Goal: Task Accomplishment & Management: Use online tool/utility

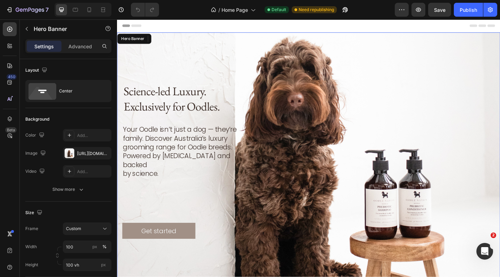
click at [270, 50] on div "Background Image" at bounding box center [325, 174] width 417 height 280
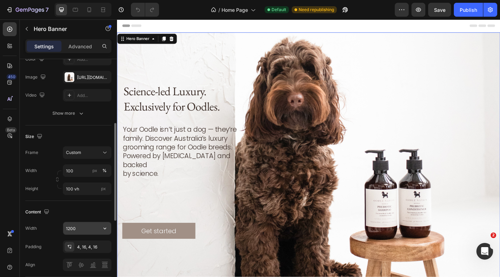
scroll to position [105, 0]
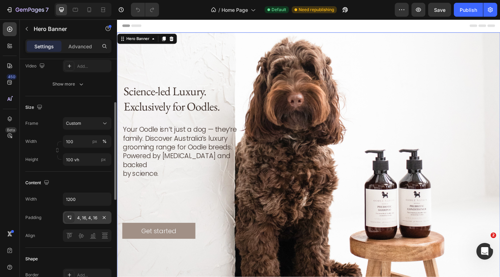
click at [89, 221] on div "4, 16, 4, 16" at bounding box center [87, 218] width 20 height 6
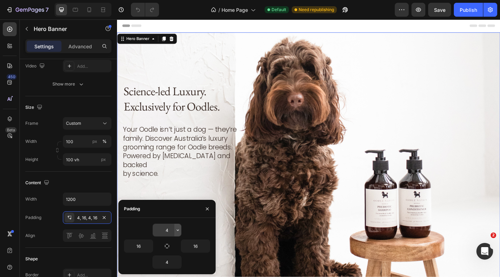
click at [178, 230] on icon "button" at bounding box center [178, 230] width 6 height 6
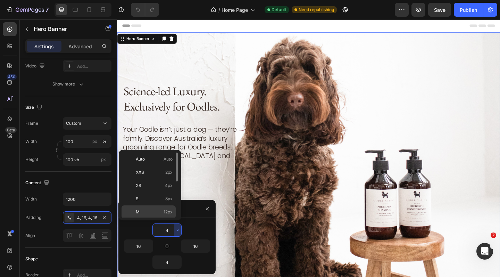
click at [154, 213] on p "M 12px" at bounding box center [154, 212] width 37 height 6
type input "12"
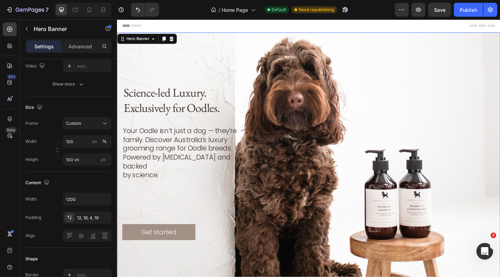
click at [285, 39] on div "Background Image" at bounding box center [325, 174] width 417 height 280
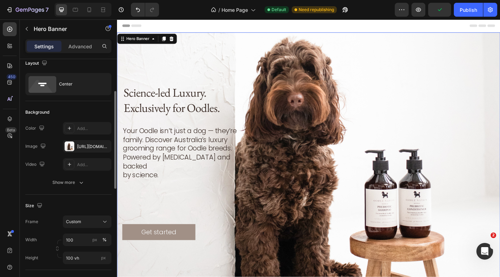
scroll to position [0, 0]
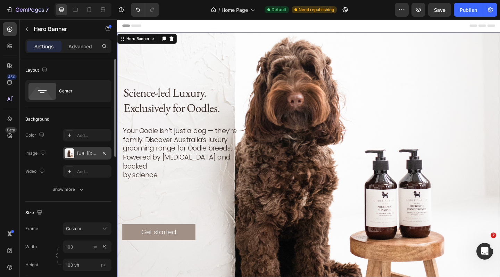
click at [88, 156] on div "https://cdn.shopify.com/s/files/1/0941/4164/5111/files/gempages_571859229653074…" at bounding box center [87, 153] width 20 height 6
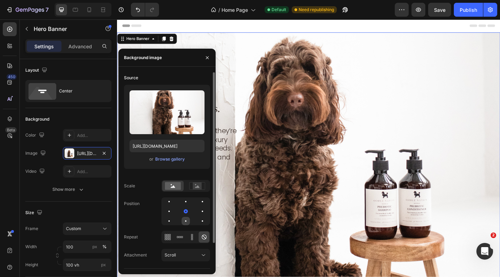
click at [186, 221] on div at bounding box center [185, 220] width 1 height 1
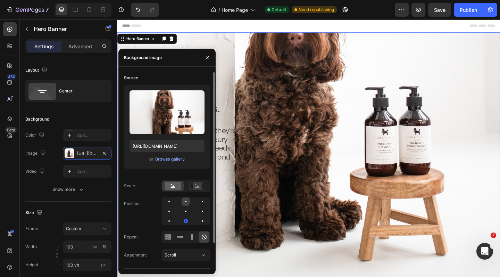
click at [185, 200] on div at bounding box center [186, 201] width 8 height 8
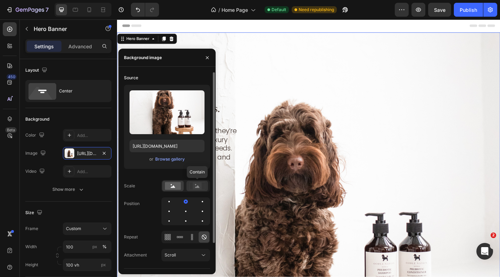
click at [197, 186] on rect at bounding box center [197, 185] width 9 height 7
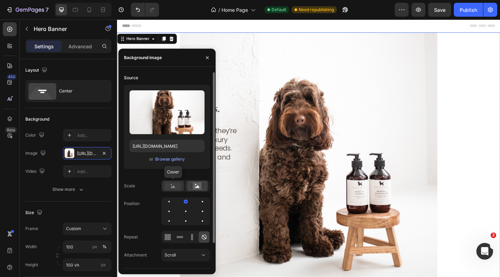
click at [176, 185] on rect at bounding box center [173, 186] width 16 height 8
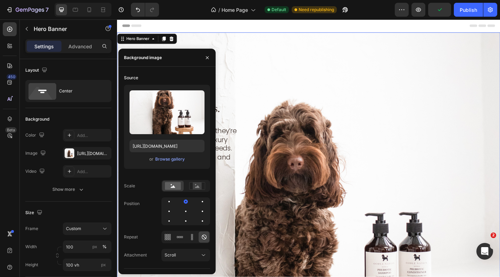
click at [305, 77] on div "Background Image" at bounding box center [325, 174] width 417 height 280
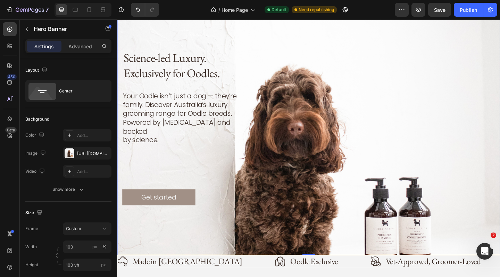
scroll to position [30, 0]
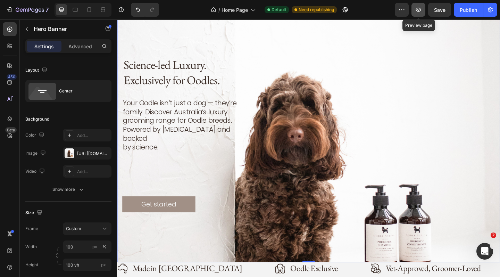
click at [418, 9] on icon "button" at bounding box center [419, 10] width 2 height 2
click at [328, 54] on div "Background Image" at bounding box center [325, 143] width 417 height 280
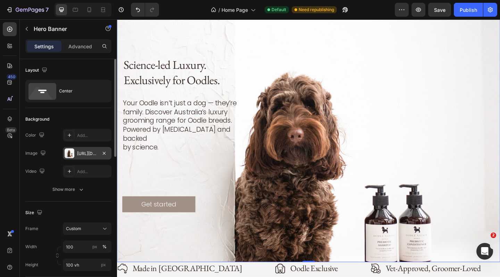
click at [94, 153] on div "https://cdn.shopify.com/s/files/1/0941/4164/5111/files/gempages_571859229653074…" at bounding box center [87, 153] width 20 height 6
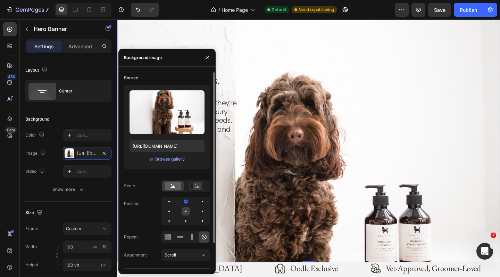
click at [187, 212] on div at bounding box center [186, 211] width 8 height 8
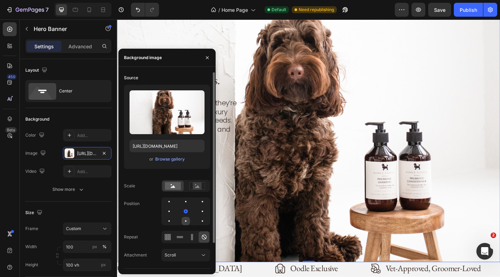
click at [185, 220] on div at bounding box center [186, 221] width 8 height 8
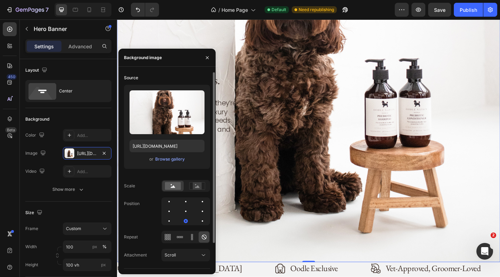
click at [186, 207] on div at bounding box center [186, 211] width 49 height 28
click at [186, 209] on div at bounding box center [186, 211] width 8 height 8
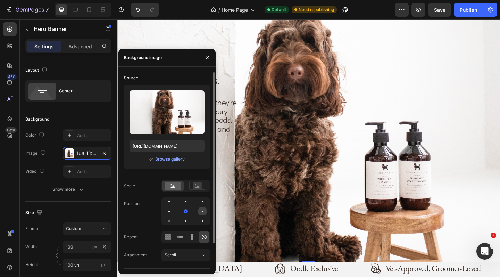
click at [201, 210] on div at bounding box center [202, 211] width 8 height 8
click at [170, 212] on div at bounding box center [169, 211] width 8 height 8
click at [187, 213] on div at bounding box center [186, 211] width 8 height 8
click at [200, 189] on rect at bounding box center [197, 185] width 9 height 7
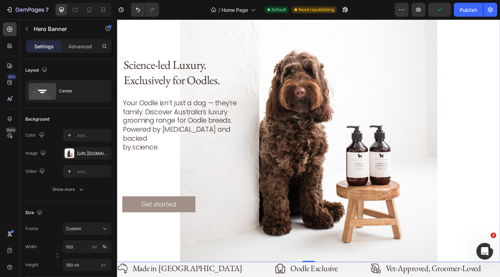
click at [332, 191] on div "Science-led Luxury. Exclusively for Oodles. Heading Your Oodle isn’t just a dog…" at bounding box center [326, 145] width 406 height 180
click at [420, 11] on icon "button" at bounding box center [418, 10] width 5 height 4
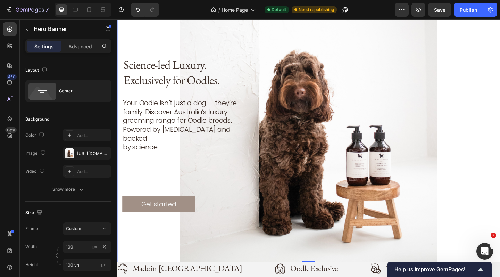
click at [286, 29] on div "Background Image" at bounding box center [325, 143] width 417 height 280
click at [91, 152] on div "https://cdn.shopify.com/s/files/1/0941/4164/5111/files/gempages_571859229653074…" at bounding box center [87, 153] width 20 height 6
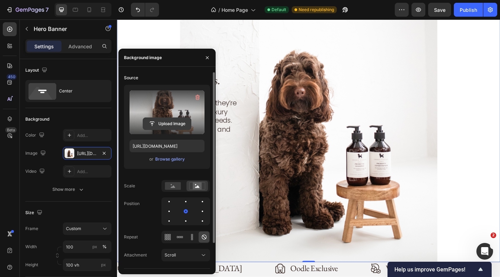
click at [175, 122] on input "file" at bounding box center [167, 124] width 48 height 12
click at [166, 124] on input "file" at bounding box center [167, 124] width 48 height 12
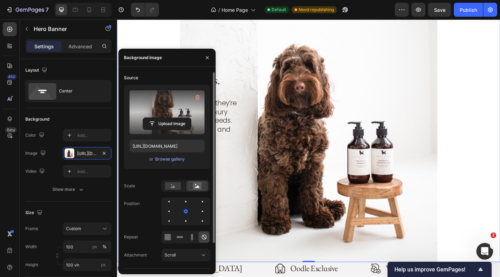
type input "https://cdn.shopify.com/s/files/1/0941/4164/5111/files/gempages_571859229653074…"
click at [418, 11] on icon "button" at bounding box center [418, 10] width 5 height 4
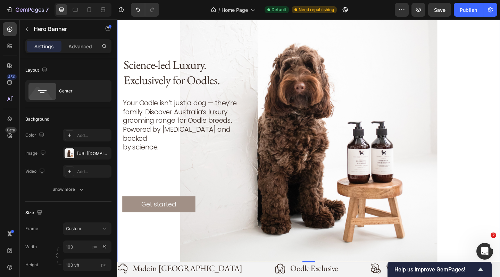
click at [246, 33] on div "Background Image" at bounding box center [325, 143] width 417 height 280
click at [244, 254] on div "Background Image" at bounding box center [325, 143] width 417 height 280
click at [93, 228] on div "Custom" at bounding box center [83, 229] width 34 height 6
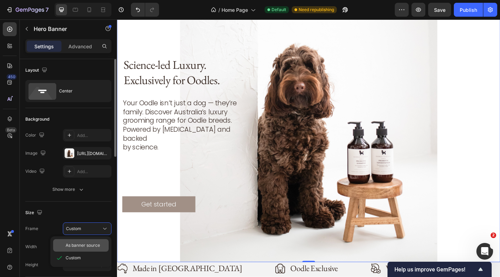
click at [88, 243] on span "As banner source" at bounding box center [83, 245] width 34 height 6
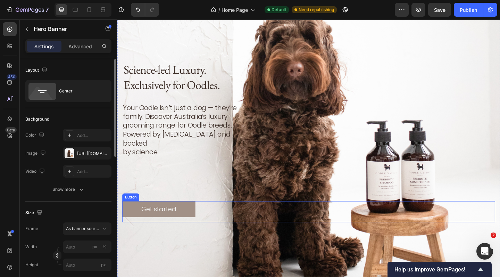
scroll to position [86, 0]
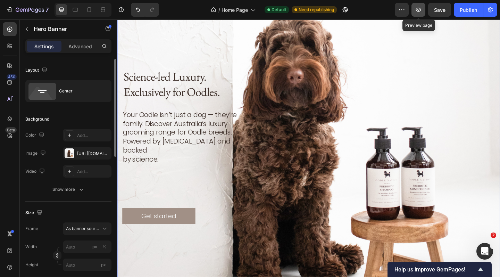
click at [421, 10] on icon "button" at bounding box center [418, 9] width 7 height 7
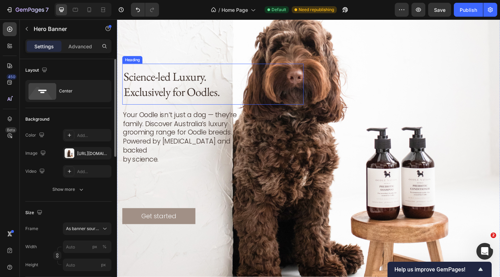
click at [170, 98] on h2 "Science-led Luxury. Exclusively for Oodles." at bounding box center [204, 90] width 163 height 44
click at [242, 245] on div "Background Image" at bounding box center [325, 156] width 417 height 417
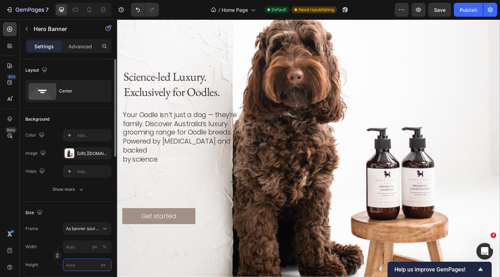
click at [86, 266] on input "px" at bounding box center [87, 265] width 49 height 13
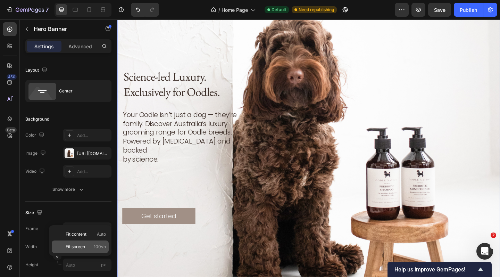
click at [87, 247] on p "Fit screen 100vh" at bounding box center [86, 247] width 40 height 6
type input "100"
type input "100 vh"
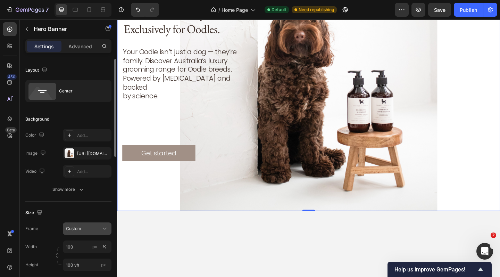
click at [91, 229] on div "Custom" at bounding box center [83, 229] width 34 height 6
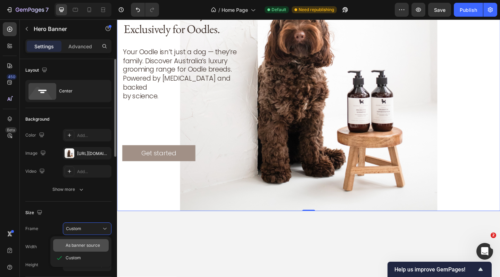
click at [90, 245] on span "As banner source" at bounding box center [83, 245] width 34 height 6
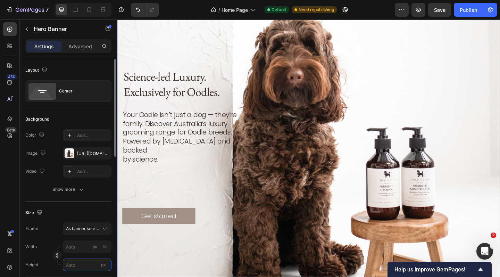
click at [86, 261] on input "px" at bounding box center [87, 265] width 49 height 13
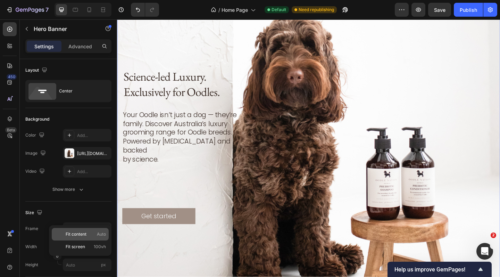
click at [90, 235] on p "Fit content Auto" at bounding box center [86, 234] width 40 height 6
type input "100"
type input "Auto"
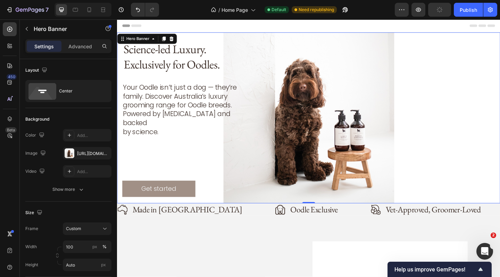
scroll to position [0, 0]
click at [95, 227] on div "Custom" at bounding box center [83, 229] width 34 height 6
click at [90, 242] on div "As banner source" at bounding box center [81, 245] width 56 height 13
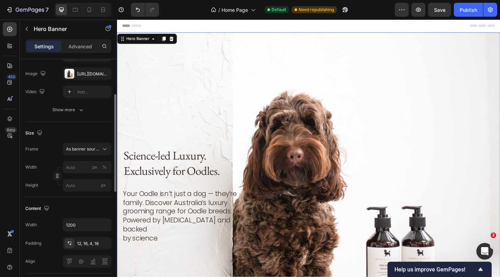
scroll to position [81, 0]
click at [92, 244] on div "12, 16, 4, 16" at bounding box center [87, 242] width 20 height 6
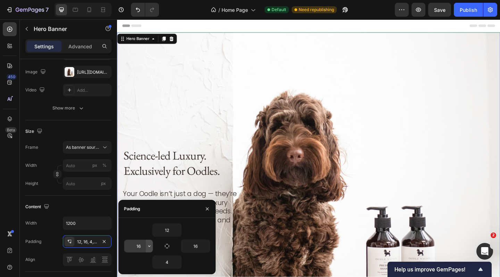
click at [151, 246] on icon "button" at bounding box center [150, 246] width 6 height 6
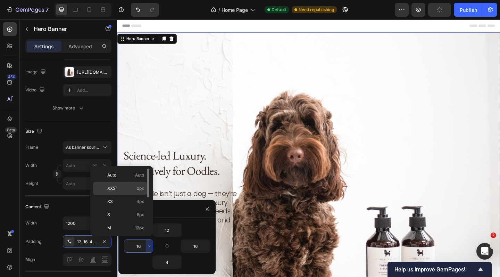
click at [130, 187] on p "XXS 2px" at bounding box center [125, 188] width 37 height 6
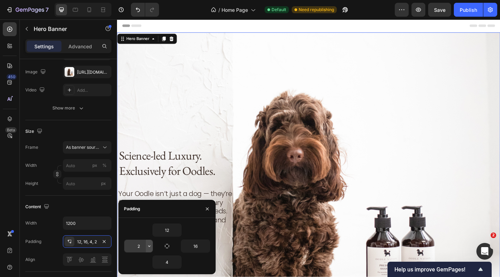
click at [150, 247] on icon "button" at bounding box center [150, 246] width 6 height 6
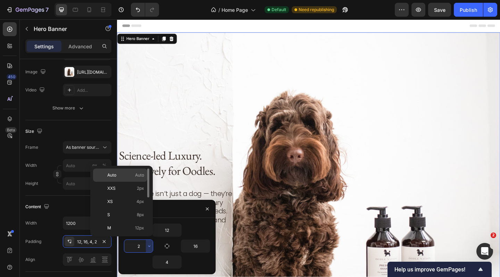
click at [136, 175] on span "Auto" at bounding box center [139, 175] width 9 height 6
type input "Auto"
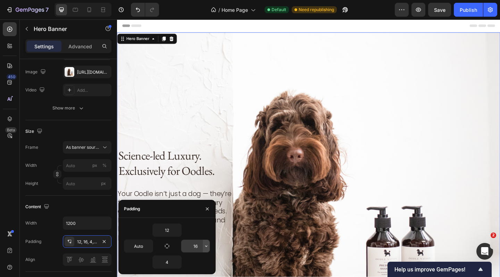
click at [205, 248] on icon "button" at bounding box center [207, 246] width 6 height 6
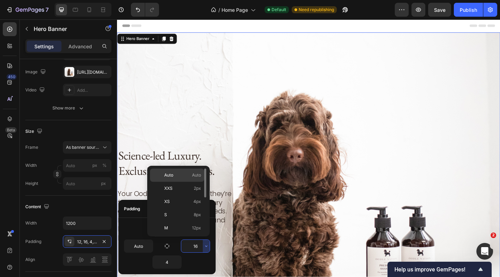
click at [177, 175] on p "Auto Auto" at bounding box center [182, 175] width 37 height 6
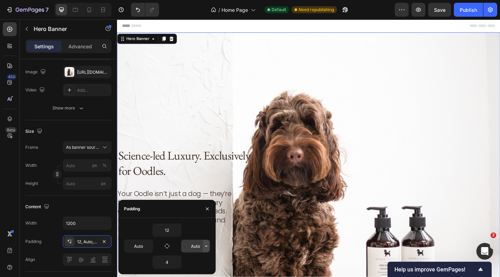
click at [207, 249] on button "button" at bounding box center [206, 246] width 7 height 13
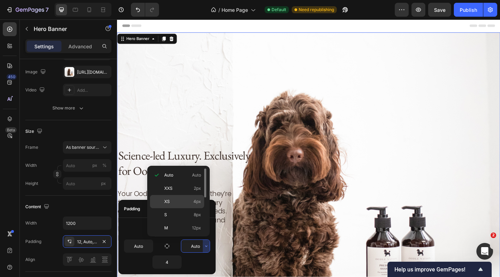
click at [190, 202] on p "XS 4px" at bounding box center [182, 201] width 37 height 6
type input "4"
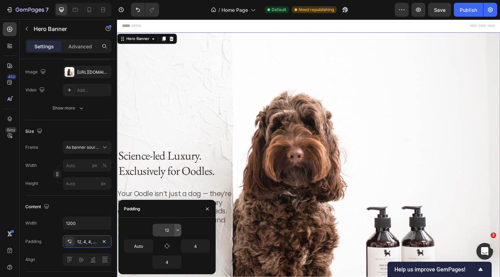
click at [178, 232] on icon "button" at bounding box center [178, 230] width 6 height 6
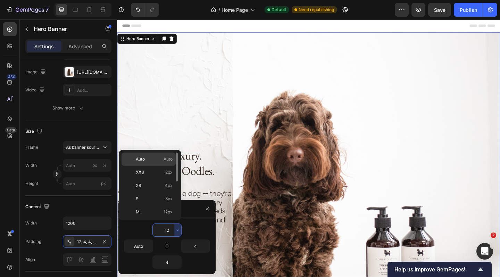
click at [162, 161] on p "Auto Auto" at bounding box center [154, 159] width 37 height 6
type input "Auto"
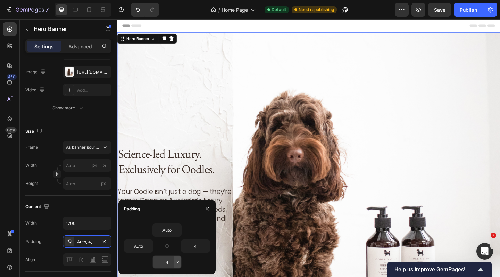
click at [178, 262] on icon "button" at bounding box center [178, 261] width 2 height 1
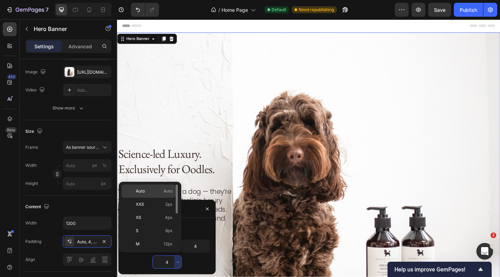
click at [170, 192] on span "Auto" at bounding box center [168, 191] width 9 height 6
type input "Auto"
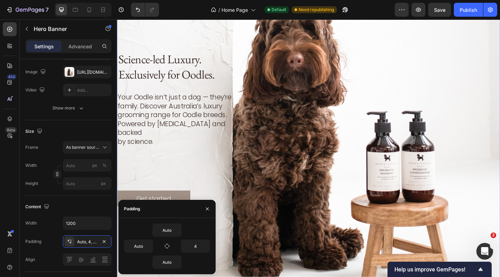
scroll to position [175, 0]
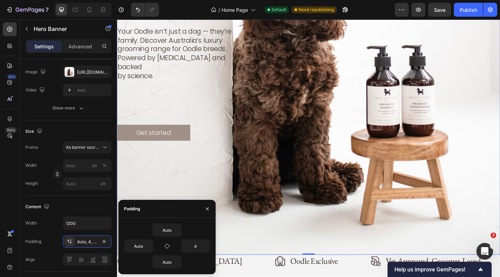
click at [261, 255] on div "Background Image" at bounding box center [325, 67] width 417 height 417
click at [189, 180] on div "Background Image" at bounding box center [325, 67] width 417 height 417
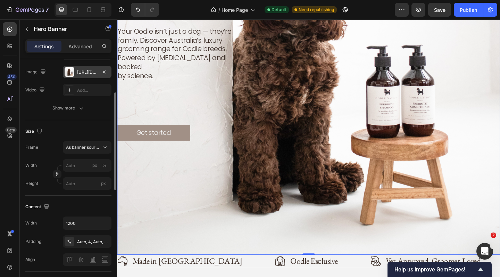
click at [92, 72] on div "https://cdn.shopify.com/s/files/1/0941/4164/5111/files/gempages_571859229653074…" at bounding box center [87, 72] width 20 height 6
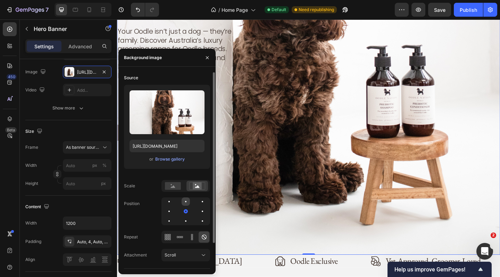
click at [186, 203] on div at bounding box center [186, 201] width 8 height 8
click at [271, 226] on div "Background Image" at bounding box center [325, 67] width 417 height 417
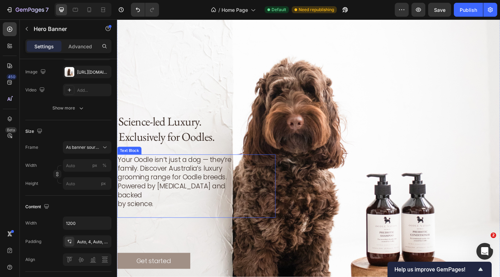
scroll to position [98, 0]
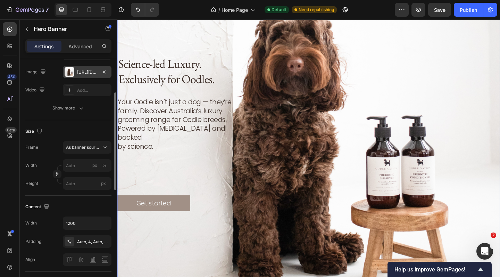
click at [90, 70] on div "https://cdn.shopify.com/s/files/1/0941/4164/5111/files/gempages_571859229653074…" at bounding box center [87, 72] width 20 height 6
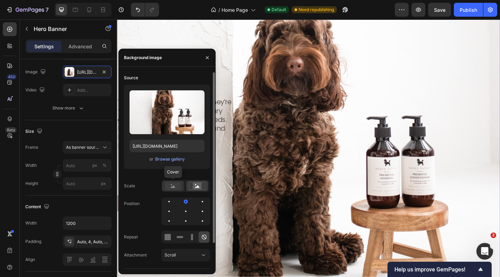
click at [177, 186] on rect at bounding box center [173, 186] width 16 height 8
click at [191, 186] on icon at bounding box center [197, 186] width 16 height 8
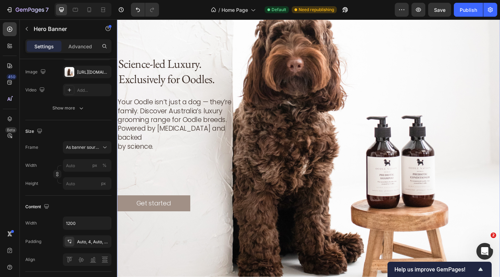
click at [259, 257] on div "Background Image" at bounding box center [325, 143] width 417 height 417
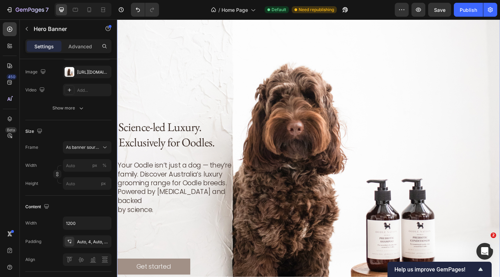
scroll to position [28, 0]
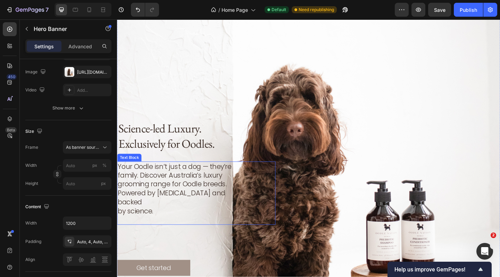
click at [198, 195] on p "Your Oodle isn’t just a dog — they’re family. Discover Australia’s luxury groom…" at bounding box center [186, 199] width 136 height 48
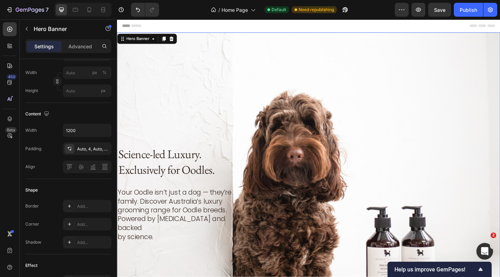
scroll to position [0, 0]
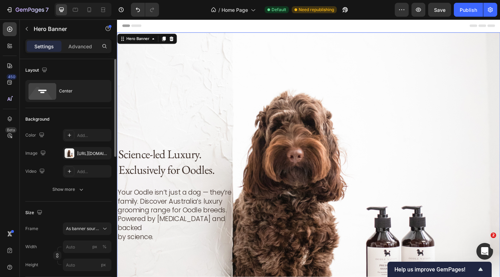
click at [169, 57] on div "Background Image" at bounding box center [325, 242] width 417 height 417
click at [85, 93] on div "Center" at bounding box center [80, 91] width 42 height 16
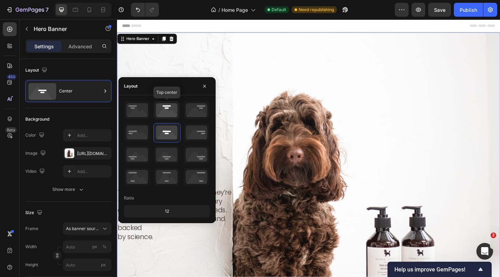
click at [161, 109] on icon at bounding box center [167, 110] width 26 height 18
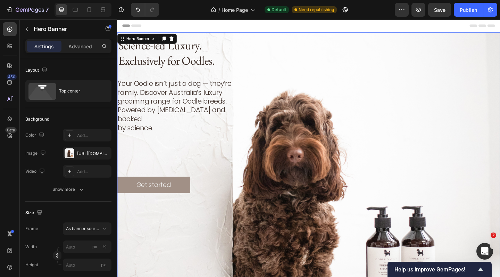
click at [319, 103] on div "Science-led Luxury. Exclusively for Oodles. Heading Your Oodle isn’t just a dog…" at bounding box center [325, 124] width 416 height 180
click at [322, 48] on div "Science-led Luxury. Exclusively for Oodles. Heading" at bounding box center [220, 56] width 207 height 44
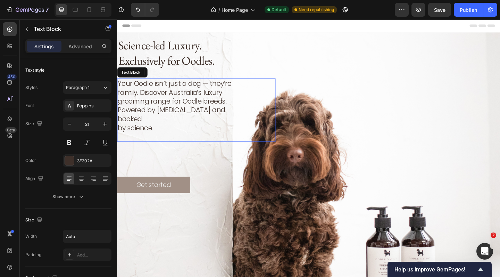
click at [173, 143] on p at bounding box center [186, 148] width 136 height 10
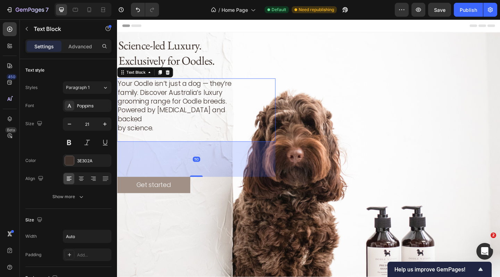
click at [173, 105] on p "Your Oodle isn’t just a dog — they’re family. Discover Australia’s luxury groom…" at bounding box center [186, 108] width 136 height 48
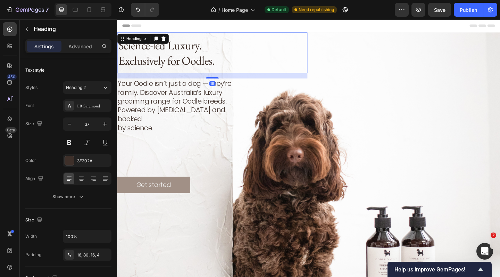
click at [177, 58] on h2 "Science-led Luxury. Exclusively for Oodles." at bounding box center [203, 56] width 172 height 44
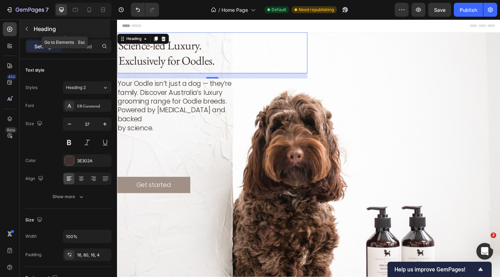
click at [30, 30] on button "button" at bounding box center [26, 28] width 11 height 11
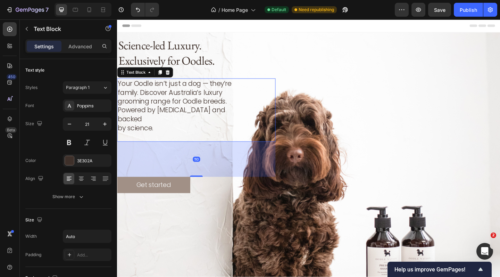
click at [173, 114] on p "Your Oodle isn’t just a dog — they’re family. Discover Australia’s luxury groom…" at bounding box center [186, 108] width 136 height 48
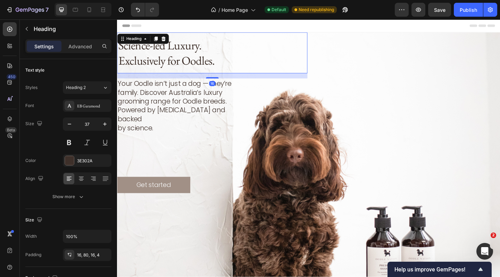
click at [188, 55] on h2 "Science-led Luxury. Exclusively for Oodles." at bounding box center [203, 56] width 172 height 44
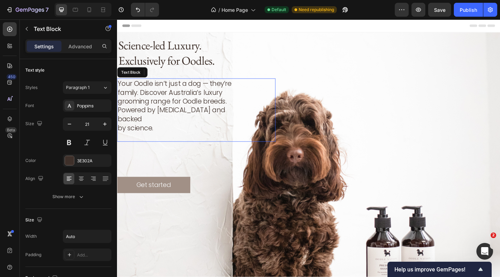
click at [189, 141] on div "Your Oodle isn’t just a dog — they’re family. Discover Australia’s luxury groom…" at bounding box center [186, 118] width 138 height 69
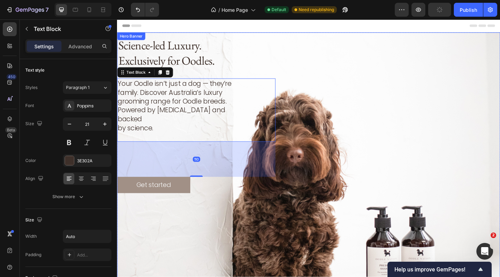
click at [355, 58] on div "Science-led Luxury. Exclusively for Oodles. Heading Your Oodle isn’t just a dog…" at bounding box center [325, 124] width 416 height 180
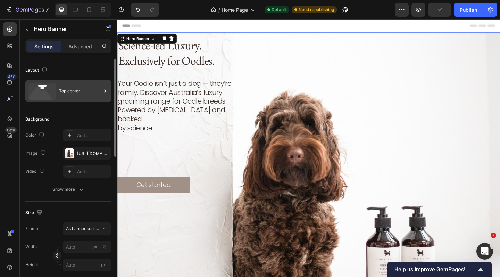
click at [58, 96] on div "Top center" at bounding box center [68, 91] width 86 height 22
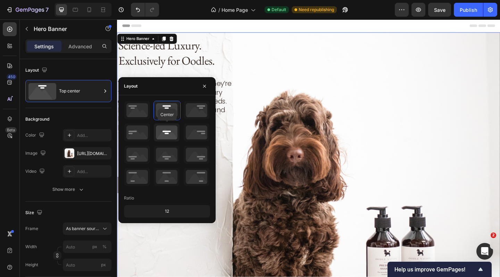
click at [164, 135] on icon at bounding box center [167, 132] width 26 height 18
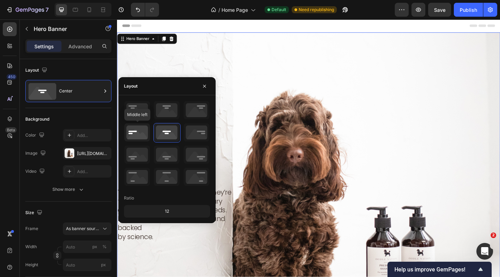
click at [141, 132] on icon at bounding box center [137, 132] width 26 height 18
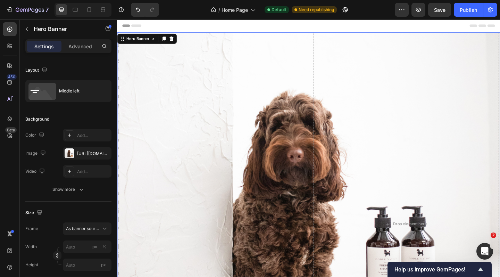
click at [264, 105] on div "Science-led Luxury. Exclusively for Oodles. Heading Your Oodle isn’t just a dog…" at bounding box center [218, 242] width 202 height 2013
click at [420, 14] on button "button" at bounding box center [419, 10] width 14 height 14
click at [188, 136] on div "Science-led Luxury. Exclusively for Oodles. Heading Your Oodle isn’t just a dog…" at bounding box center [218, 242] width 202 height 2013
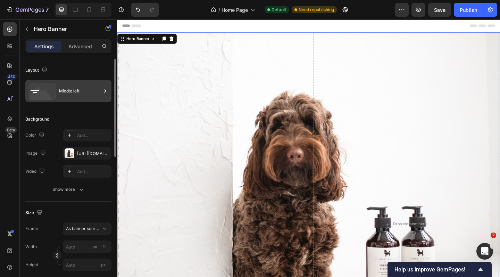
click at [68, 88] on div "Middle left" at bounding box center [80, 91] width 42 height 16
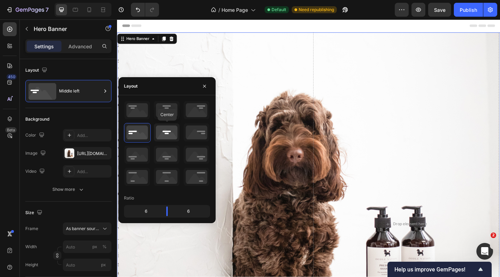
click at [167, 131] on icon at bounding box center [167, 132] width 26 height 18
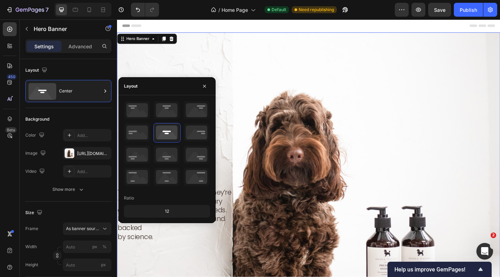
click at [243, 136] on div "Background Image" at bounding box center [325, 242] width 417 height 417
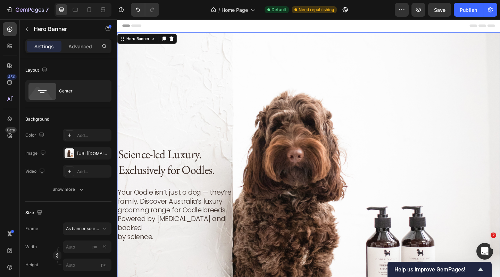
click at [159, 147] on div "Background Image" at bounding box center [325, 242] width 417 height 417
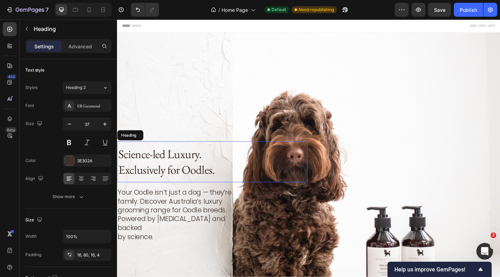
click at [158, 183] on h2 "Science-led Luxury. Exclusively for Oodles." at bounding box center [203, 174] width 172 height 44
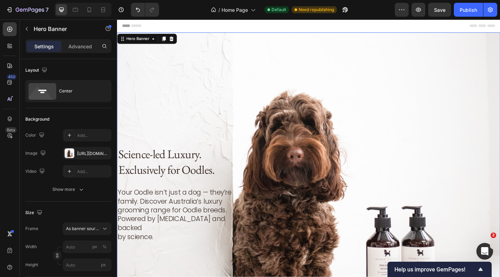
click at [214, 140] on div "Background Image" at bounding box center [325, 242] width 417 height 417
click at [197, 110] on div "Background Image" at bounding box center [325, 242] width 417 height 417
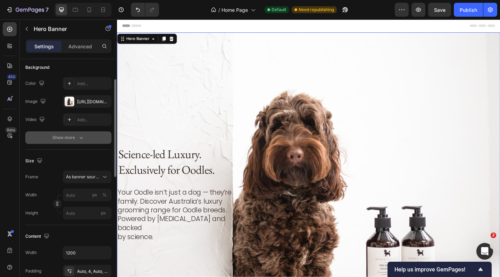
scroll to position [51, 0]
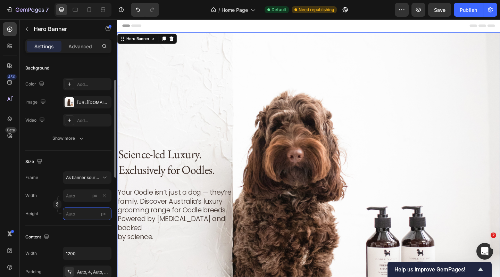
click at [75, 214] on input "px" at bounding box center [87, 213] width 49 height 13
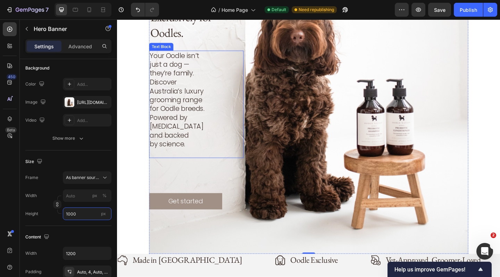
scroll to position [107, 0]
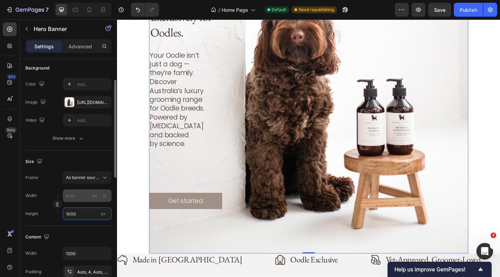
type input "1000"
click at [76, 197] on input "px %" at bounding box center [87, 195] width 49 height 13
type input "1"
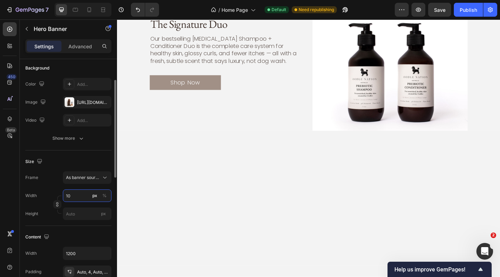
type input "1"
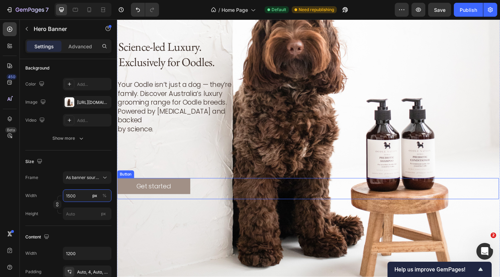
scroll to position [112, 0]
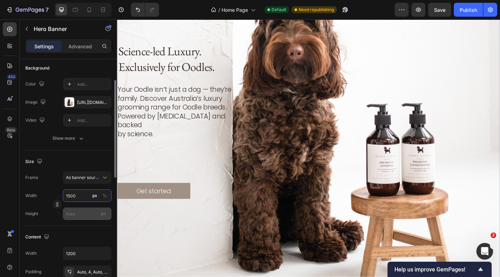
type input "1500"
click at [83, 217] on input "px" at bounding box center [87, 213] width 49 height 13
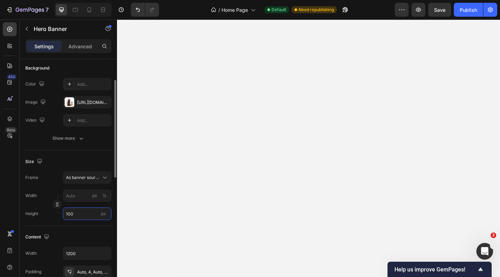
type input "1000"
click at [181, 213] on div at bounding box center [325, 240] width 417 height 146
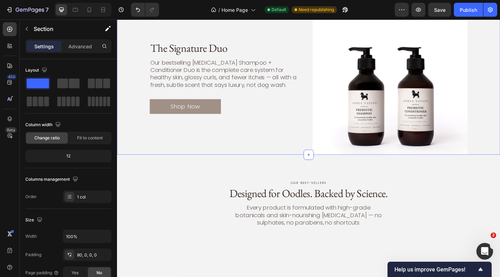
scroll to position [0, 0]
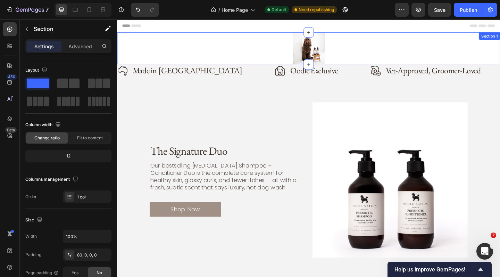
click at [278, 42] on div "Science-led Luxury. Exclusively for Oodles. Heading Your Oodle isn’t just a dog…" at bounding box center [325, 51] width 417 height 35
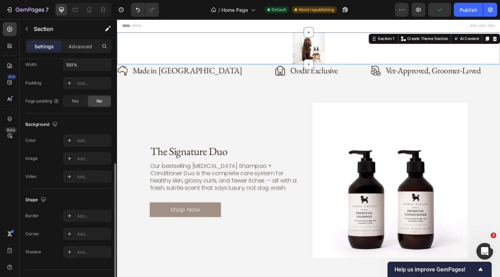
scroll to position [177, 0]
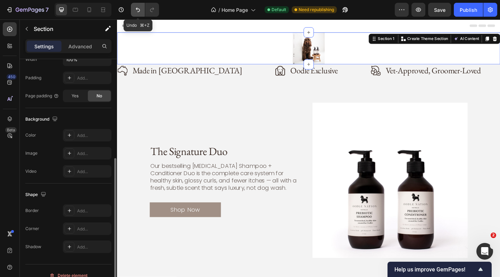
click at [138, 8] on icon "Undo/Redo" at bounding box center [138, 9] width 7 height 7
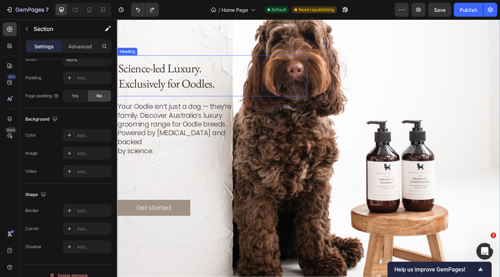
scroll to position [93, 0]
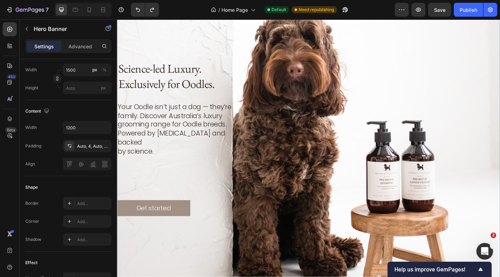
click at [190, 32] on div "Background Image" at bounding box center [325, 149] width 417 height 417
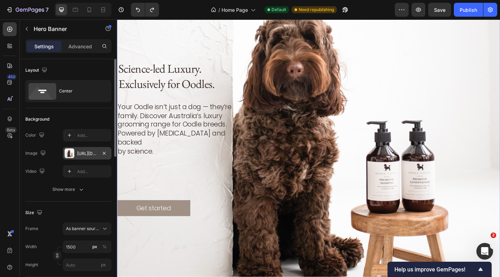
click at [86, 150] on div "https://cdn.shopify.com/s/files/1/0941/4164/5111/files/gempages_571859229653074…" at bounding box center [87, 153] width 20 height 6
click at [82, 268] on input "px" at bounding box center [87, 265] width 49 height 13
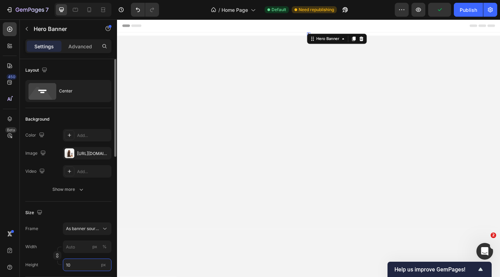
type input "1"
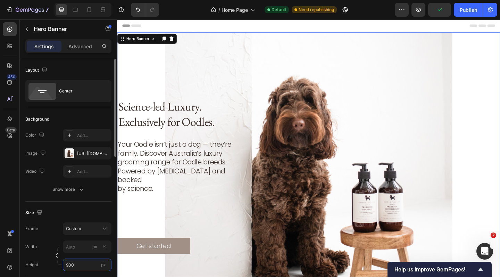
type input "1"
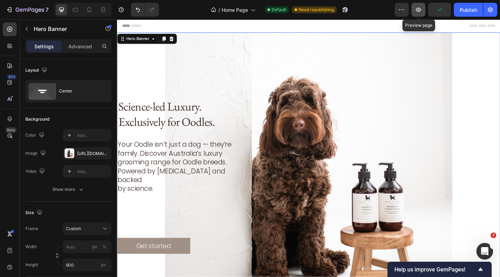
click at [418, 8] on icon "button" at bounding box center [418, 9] width 7 height 7
click at [150, 85] on div "Background Image" at bounding box center [325, 190] width 417 height 313
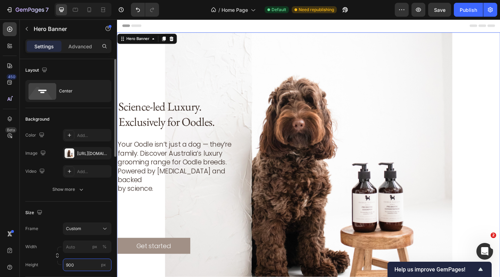
click at [70, 265] on input "900" at bounding box center [87, 265] width 49 height 13
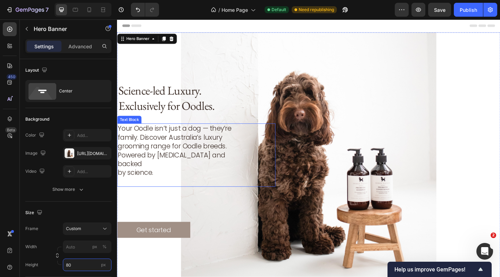
type input "8"
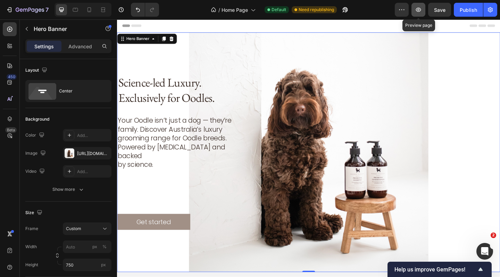
click at [418, 9] on icon "button" at bounding box center [418, 9] width 7 height 7
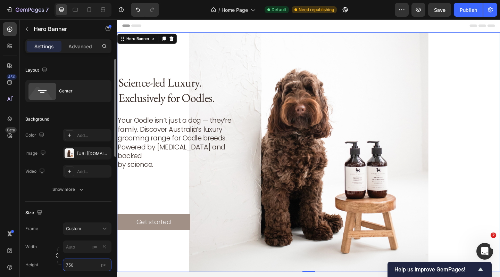
click at [76, 264] on input "750" at bounding box center [87, 265] width 49 height 13
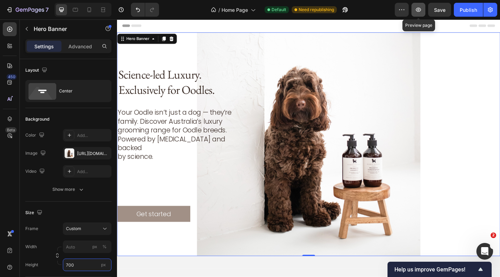
type input "700"
click at [418, 9] on icon "button" at bounding box center [419, 10] width 2 height 2
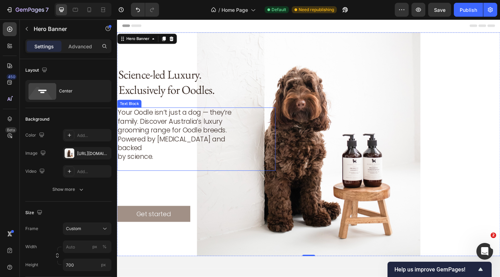
click at [140, 177] on p at bounding box center [186, 179] width 136 height 10
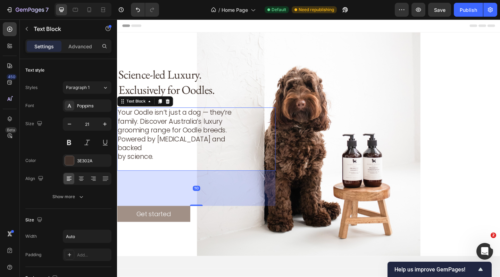
click at [144, 197] on div "110" at bounding box center [203, 203] width 172 height 38
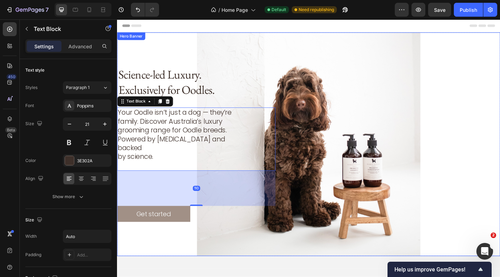
click at [245, 252] on div "Background Image" at bounding box center [325, 155] width 417 height 243
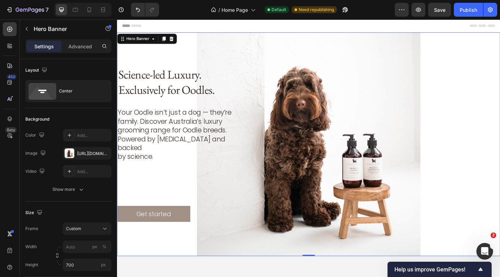
click at [196, 204] on div "Science-led Luxury. Exclusively for Oodles. Heading Your Oodle isn’t just a dog…" at bounding box center [325, 155] width 416 height 180
click at [27, 27] on icon "button" at bounding box center [27, 29] width 2 height 4
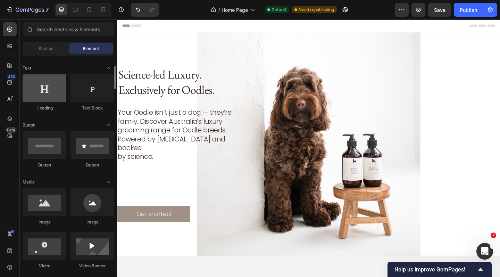
scroll to position [98, 0]
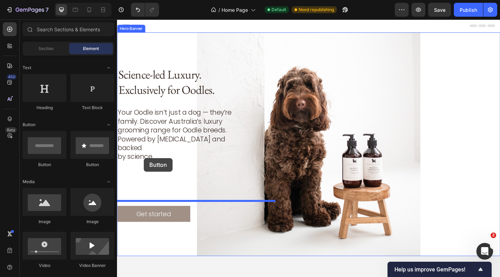
drag, startPoint x: 151, startPoint y: 158, endPoint x: 146, endPoint y: 171, distance: 13.4
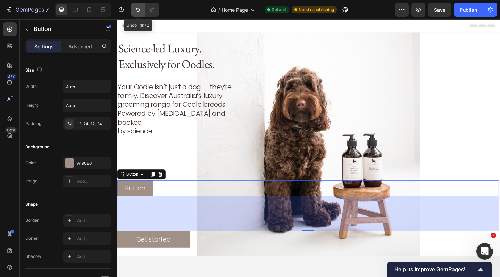
click at [139, 7] on icon "Undo/Redo" at bounding box center [138, 9] width 7 height 7
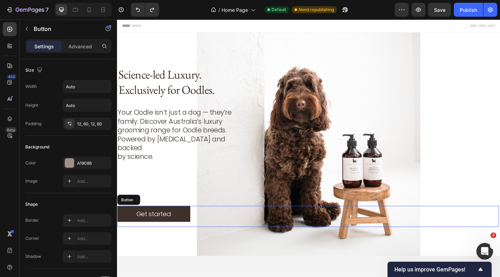
click at [183, 223] on button "Get started" at bounding box center [157, 230] width 80 height 17
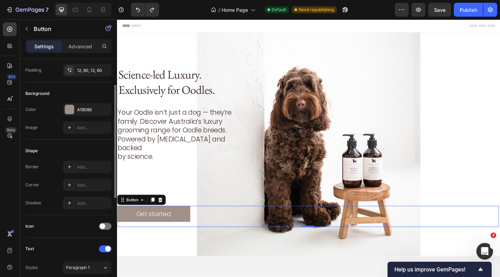
scroll to position [88, 0]
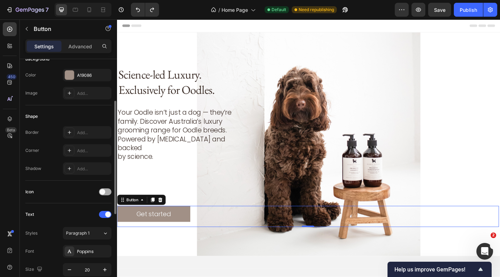
click at [104, 193] on span at bounding box center [103, 192] width 6 height 6
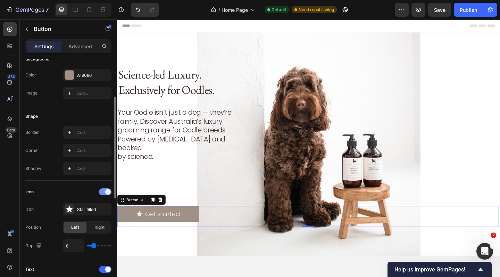
click at [104, 193] on div at bounding box center [105, 191] width 13 height 7
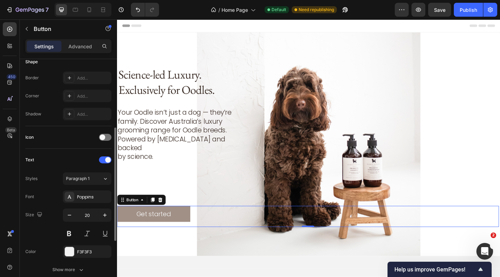
scroll to position [201, 0]
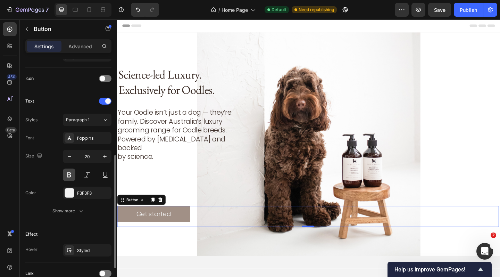
click at [70, 175] on button at bounding box center [69, 175] width 13 height 13
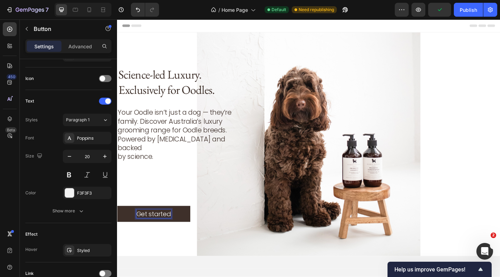
click at [159, 227] on p "Get started" at bounding box center [157, 231] width 38 height 9
click at [147, 226] on button "SHOP" at bounding box center [146, 230] width 59 height 17
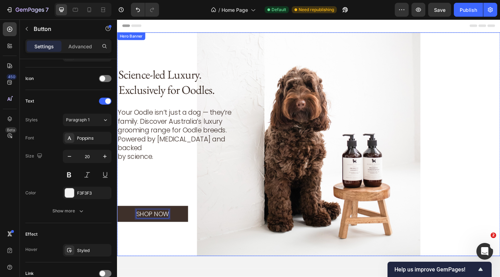
click at [170, 191] on div "Science-led Luxury. Exclusively for Oodles. Heading Your Oodle isn’t just a dog…" at bounding box center [325, 155] width 416 height 180
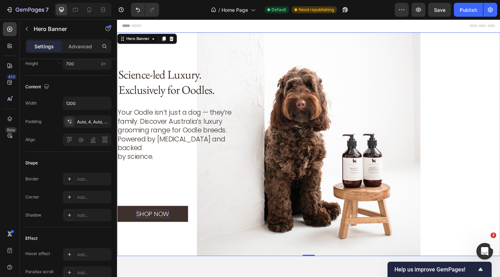
scroll to position [0, 0]
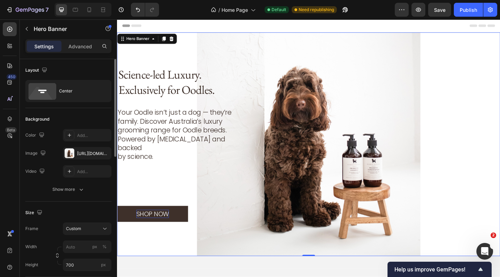
click at [233, 252] on div "Background Image" at bounding box center [325, 155] width 417 height 243
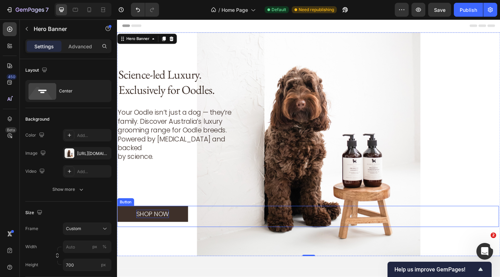
click at [192, 230] on button "SHOP NOW" at bounding box center [155, 230] width 77 height 17
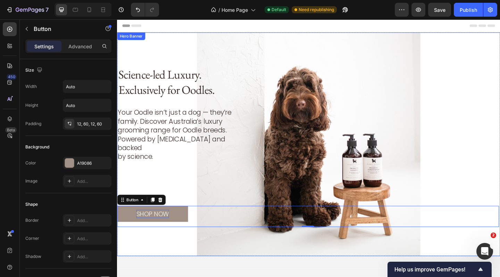
click at [203, 247] on div "Background Image" at bounding box center [325, 155] width 417 height 243
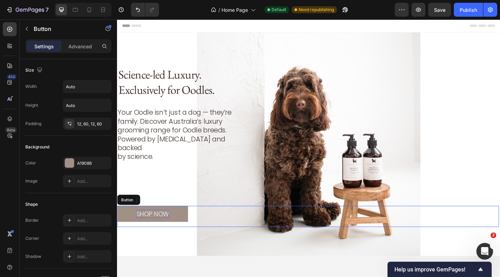
click at [154, 227] on p "SHOP NOW" at bounding box center [155, 231] width 35 height 9
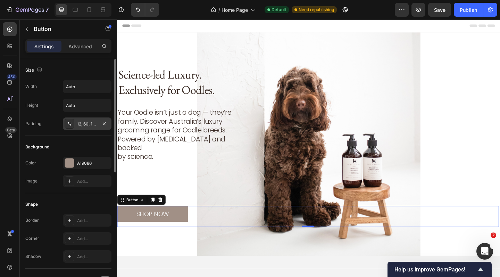
click at [87, 125] on div "12, 60, 12, 60" at bounding box center [87, 124] width 20 height 6
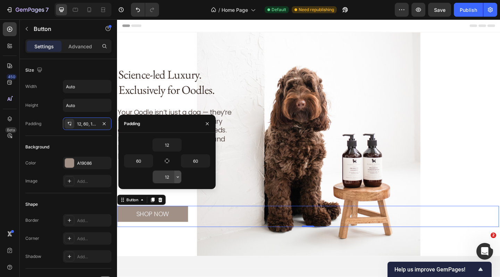
click at [179, 175] on icon "button" at bounding box center [178, 177] width 6 height 6
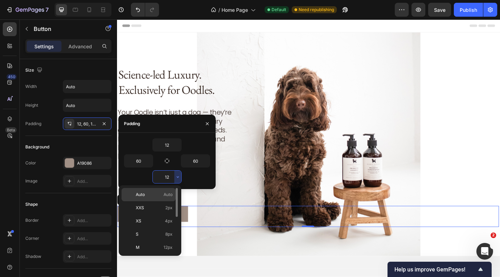
click at [166, 195] on span "Auto" at bounding box center [168, 195] width 9 height 6
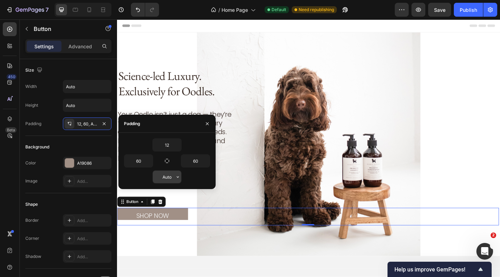
click at [176, 179] on icon "button" at bounding box center [178, 177] width 6 height 6
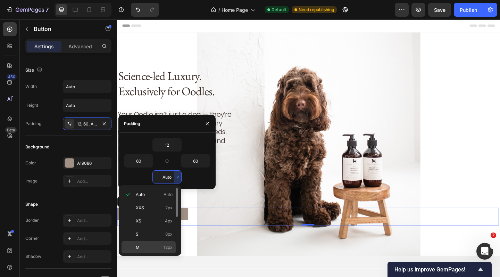
click at [160, 249] on p "M 12px" at bounding box center [154, 247] width 37 height 6
type input "12"
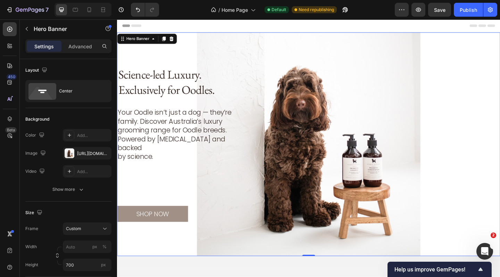
click at [180, 252] on div "Background Image" at bounding box center [325, 155] width 417 height 243
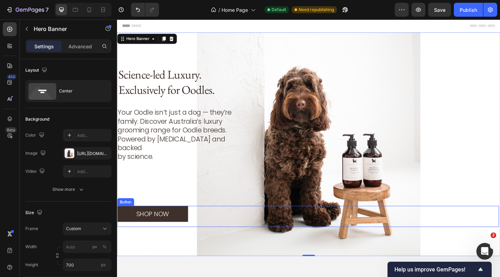
click at [132, 225] on button "SHOP NOW" at bounding box center [155, 230] width 77 height 17
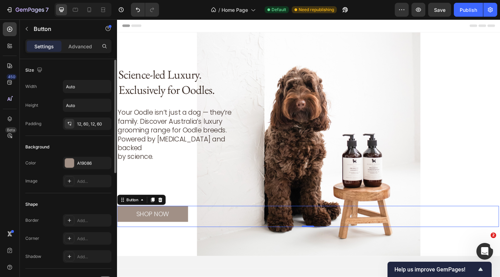
scroll to position [2, 0]
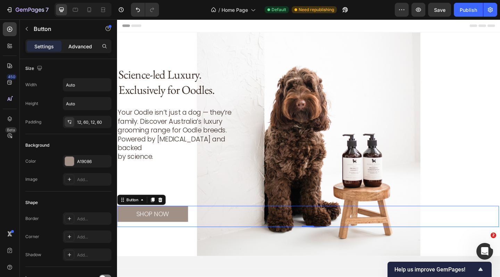
click at [82, 45] on p "Advanced" at bounding box center [80, 46] width 24 height 7
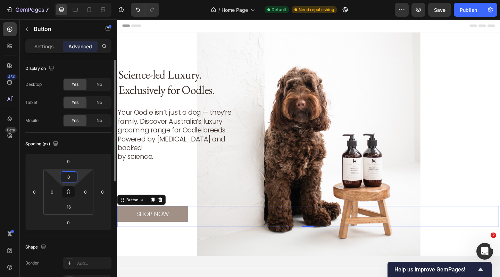
click at [68, 173] on input "0" at bounding box center [69, 177] width 14 height 10
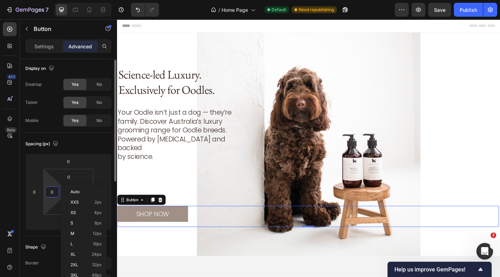
click at [47, 195] on input "0" at bounding box center [52, 192] width 10 height 10
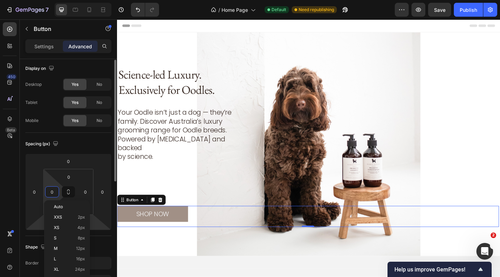
click at [99, 0] on html "7 Version history / Home Page Default Need republishing Preview Save Publish 45…" at bounding box center [250, 0] width 500 height 0
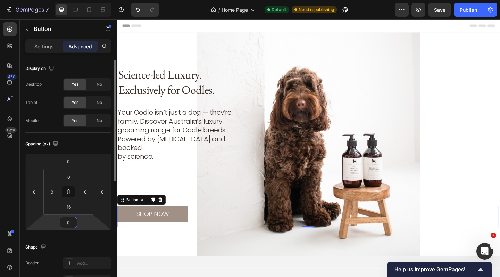
click at [74, 223] on input "0" at bounding box center [69, 222] width 14 height 10
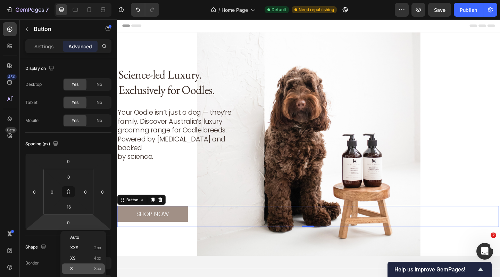
click at [76, 266] on div "S 8px" at bounding box center [83, 268] width 43 height 10
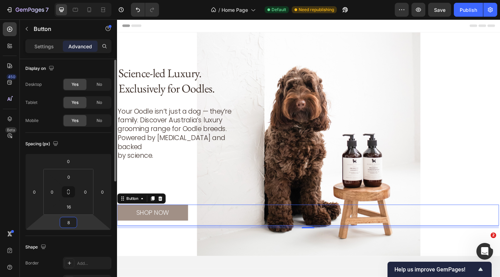
click at [73, 223] on input "8" at bounding box center [69, 222] width 14 height 10
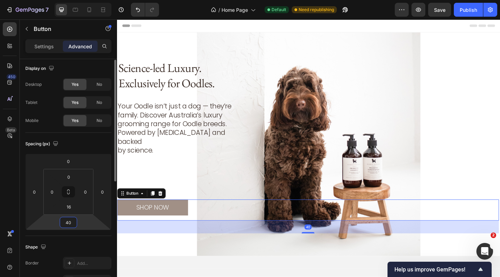
type input "4"
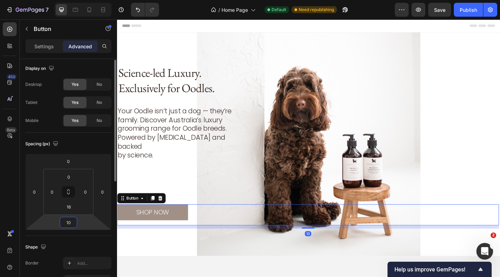
type input "100"
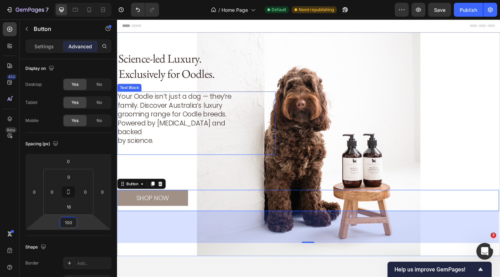
click at [196, 134] on p "Your Oodle isn’t just a dog — they’re family. Discover Australia’s luxury groom…" at bounding box center [186, 123] width 136 height 48
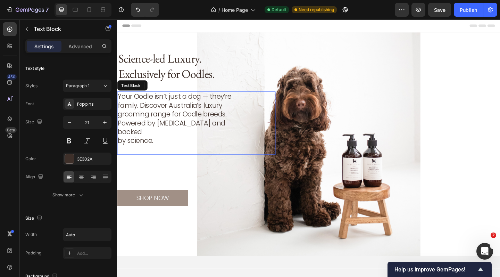
scroll to position [0, 0]
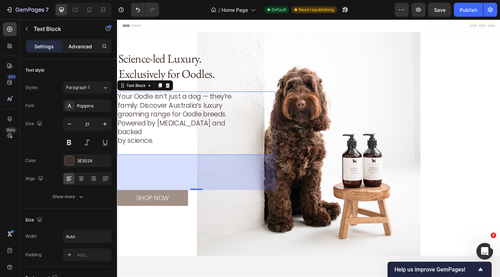
click at [83, 44] on p "Advanced" at bounding box center [80, 46] width 24 height 7
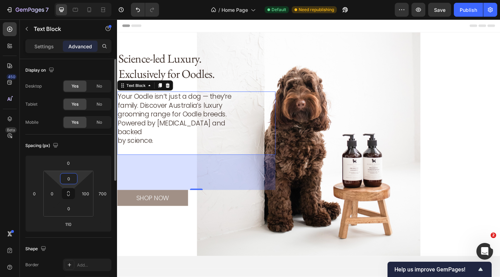
click at [74, 180] on input "0" at bounding box center [69, 178] width 14 height 10
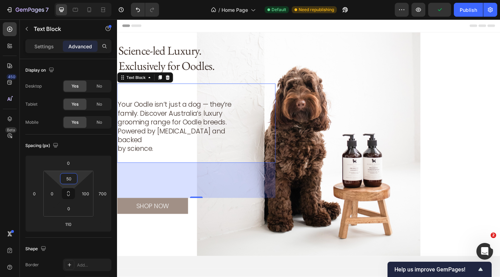
type input "50"
click at [168, 176] on div "110" at bounding box center [203, 195] width 172 height 38
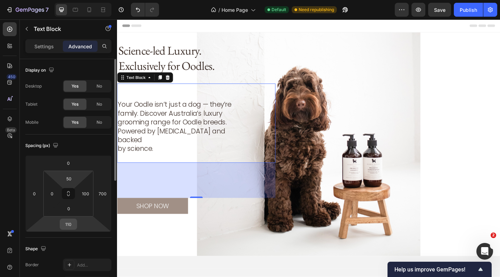
click at [74, 224] on input "110" at bounding box center [69, 224] width 14 height 10
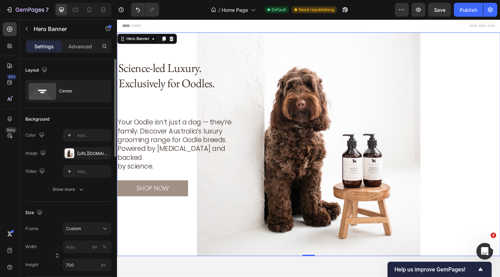
click at [209, 234] on div "SHOP NOW Button" at bounding box center [325, 224] width 416 height 58
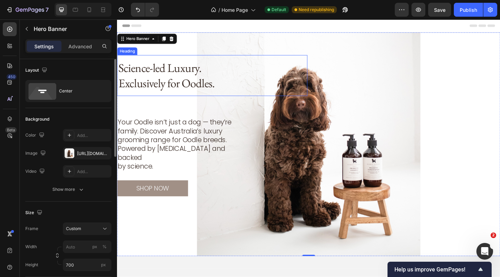
click at [193, 96] on h2 "Science-led Luxury. Exclusively for Oodles." at bounding box center [203, 80] width 172 height 44
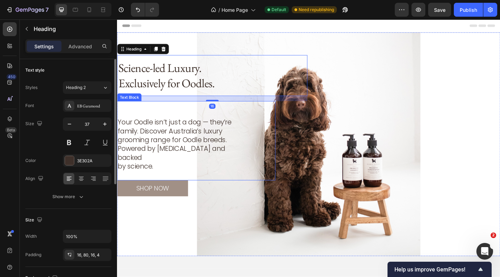
click at [180, 148] on p "Your Oodle isn’t just a dog — they’re family. Discover Australia’s luxury groom…" at bounding box center [186, 151] width 136 height 48
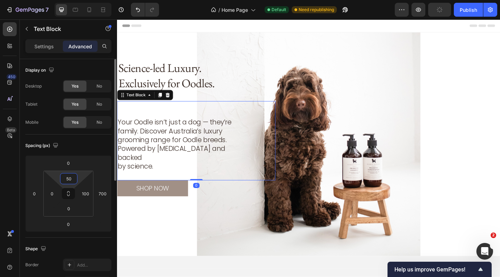
click at [68, 180] on input "50" at bounding box center [69, 178] width 14 height 10
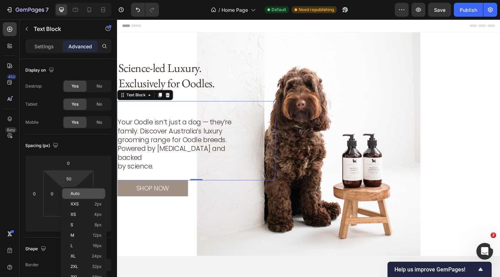
click at [78, 190] on div "Auto" at bounding box center [83, 193] width 43 height 10
type input "Auto"
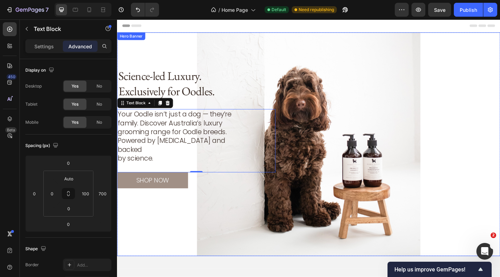
click at [192, 217] on div "SHOP NOW Button" at bounding box center [325, 215] width 416 height 58
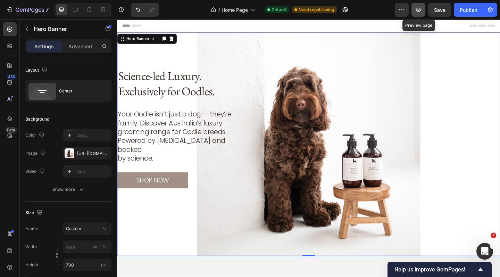
click at [422, 7] on icon "button" at bounding box center [418, 9] width 7 height 7
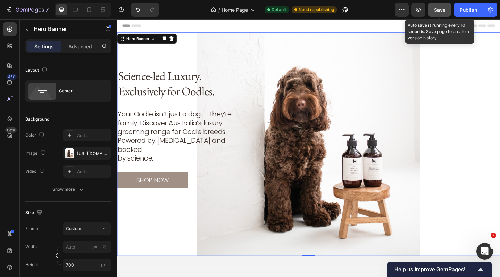
click at [441, 12] on span "Save" at bounding box center [439, 10] width 11 height 6
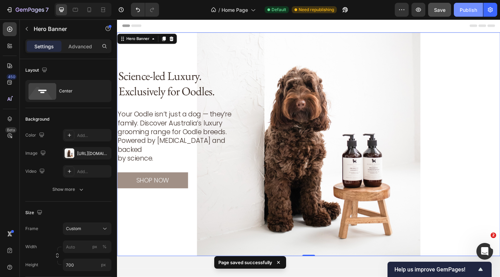
click at [465, 11] on div "Publish" at bounding box center [468, 9] width 17 height 7
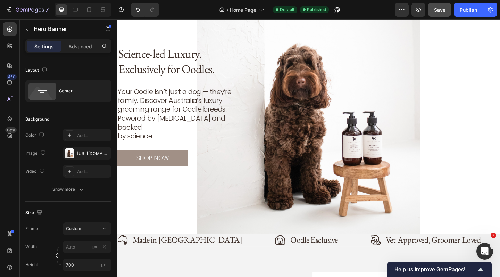
scroll to position [25, 0]
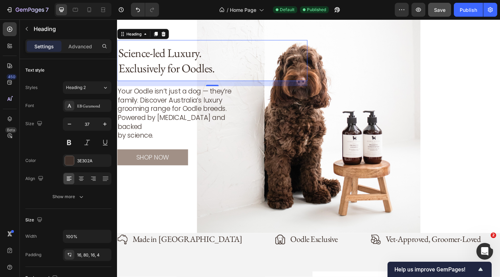
click at [169, 72] on h2 "Science-led Luxury. Exclusively for Oodles." at bounding box center [203, 64] width 172 height 44
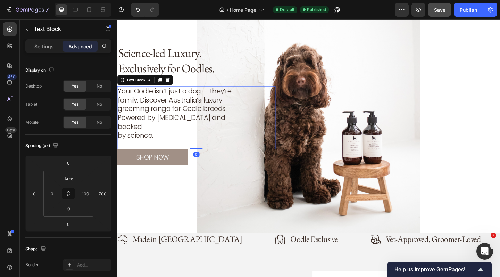
click at [169, 122] on p "Your Oodle isn’t just a dog — they’re family. Discover Australia’s luxury groom…" at bounding box center [186, 117] width 136 height 48
click at [29, 31] on icon "button" at bounding box center [27, 29] width 6 height 6
click at [144, 107] on p "Your Oodle isn’t just a dog — they’re family. Discover Australia’s luxury groom…" at bounding box center [186, 117] width 136 height 48
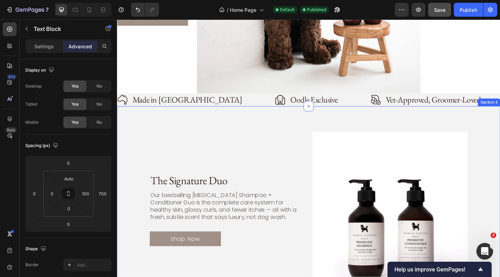
scroll to position [179, 0]
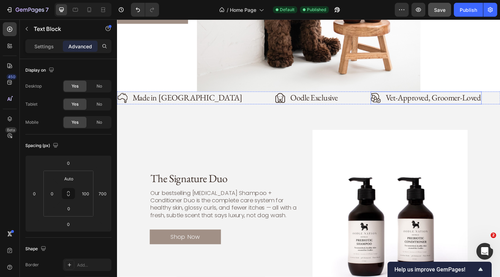
click at [409, 105] on p "Vet-Approved, Groomer-Loved" at bounding box center [461, 105] width 104 height 12
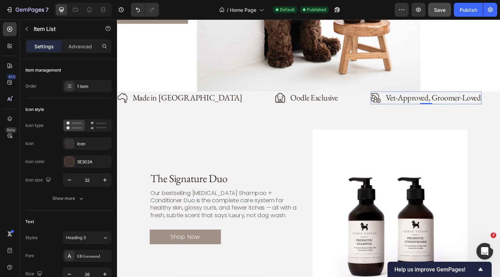
click at [409, 105] on p "Vet-Approved, Groomer-Loved" at bounding box center [461, 105] width 104 height 12
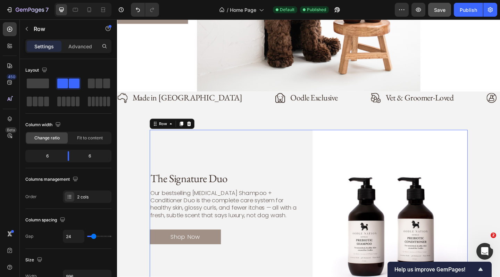
click at [288, 148] on div "The Signature Duo Heading Our bestselling Prebiotic Shampoo + Conditioner Duo i…" at bounding box center [237, 224] width 169 height 169
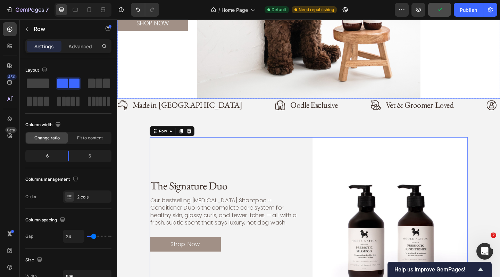
scroll to position [171, 0]
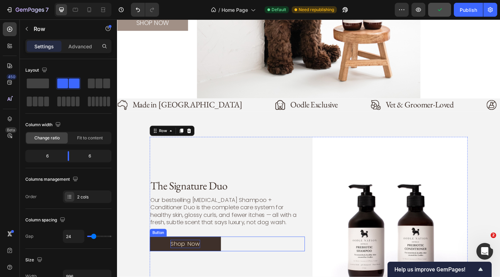
click at [206, 260] on p "Shop Now" at bounding box center [191, 263] width 32 height 9
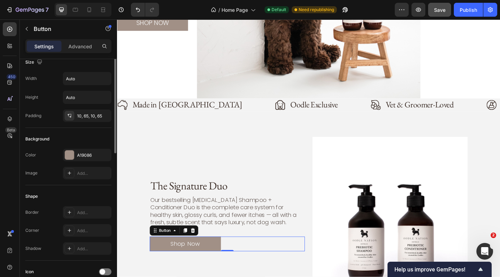
scroll to position [0, 0]
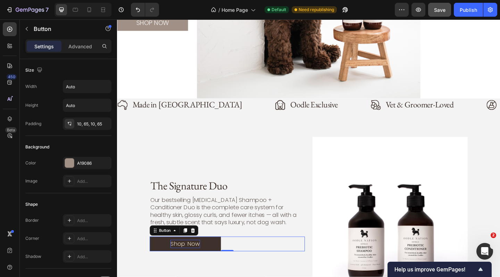
click at [198, 260] on p "Shop Now" at bounding box center [191, 263] width 32 height 9
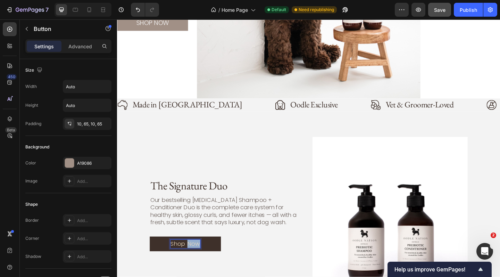
click at [198, 260] on p "Shop Now" at bounding box center [191, 263] width 32 height 9
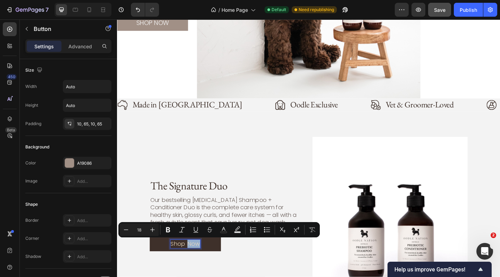
click at [198, 260] on p "Shop Now" at bounding box center [191, 263] width 32 height 9
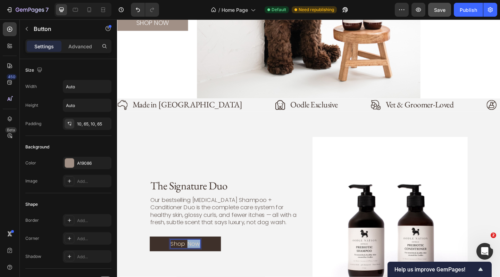
click at [198, 260] on p "Shop Now" at bounding box center [191, 263] width 32 height 9
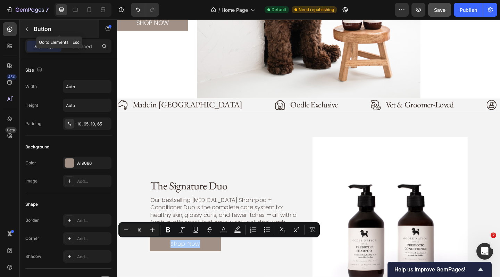
click at [28, 25] on button "button" at bounding box center [26, 28] width 11 height 11
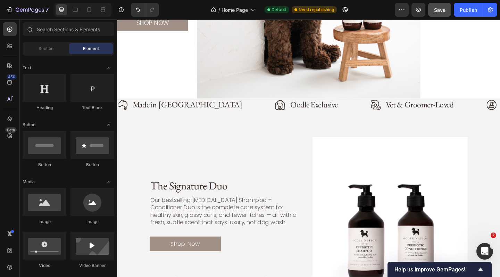
click at [28, 25] on div at bounding box center [30, 29] width 14 height 14
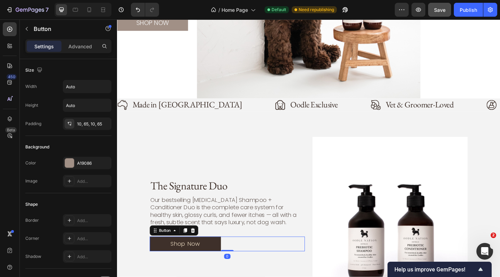
click at [210, 257] on link "Shop Now" at bounding box center [192, 264] width 78 height 16
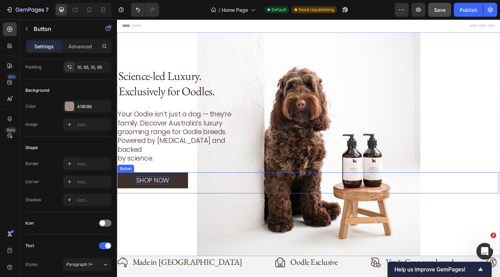
click at [167, 190] on p "SHOP NOW" at bounding box center [155, 194] width 35 height 9
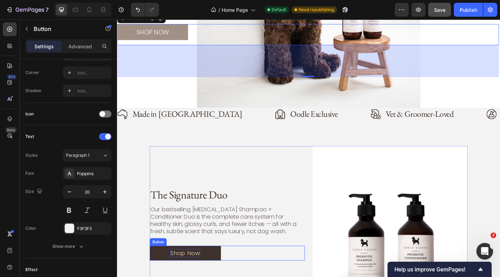
scroll to position [204, 0]
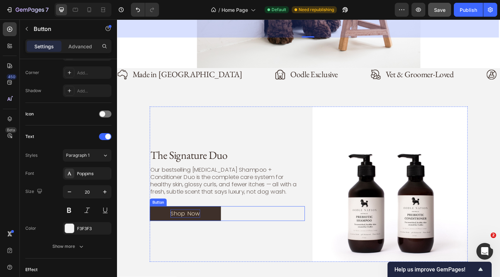
click at [204, 228] on p "Shop Now" at bounding box center [191, 230] width 32 height 9
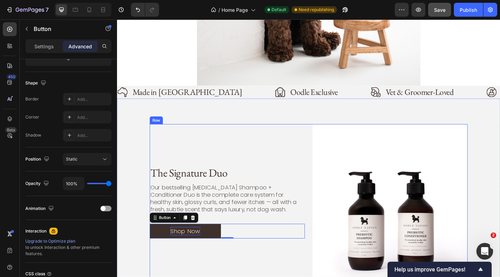
scroll to position [214, 0]
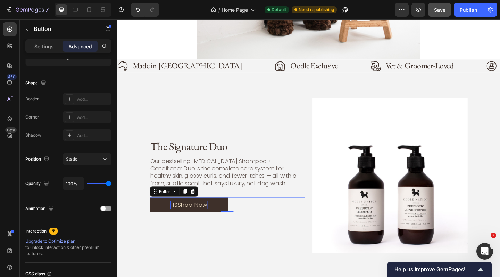
click at [210, 220] on p "HSShop Now" at bounding box center [195, 221] width 40 height 9
click at [209, 221] on p "WON POHS" at bounding box center [192, 221] width 34 height 9
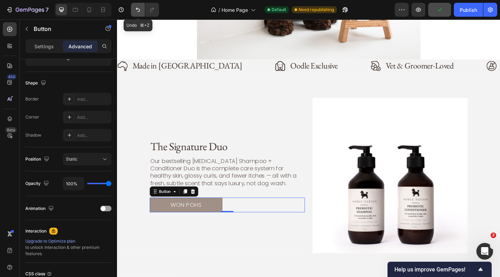
click at [139, 7] on icon "Undo/Redo" at bounding box center [138, 9] width 7 height 7
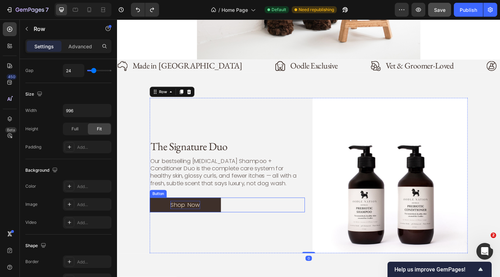
scroll to position [0, 0]
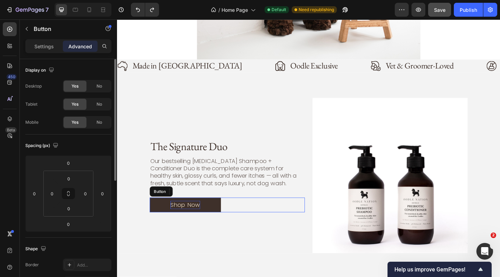
click at [202, 219] on p "Shop Now" at bounding box center [191, 221] width 32 height 9
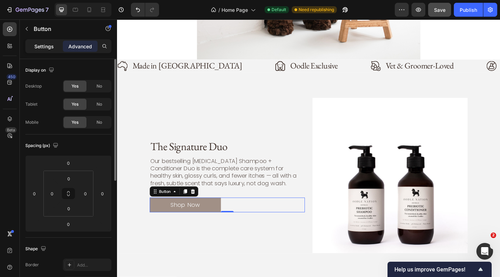
click at [49, 44] on p "Settings" at bounding box center [43, 46] width 19 height 7
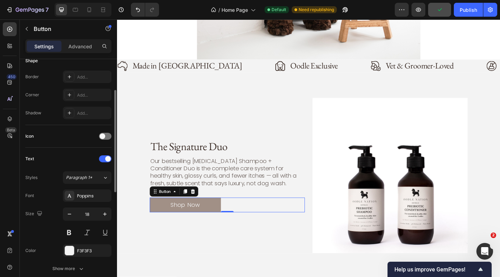
scroll to position [159, 0]
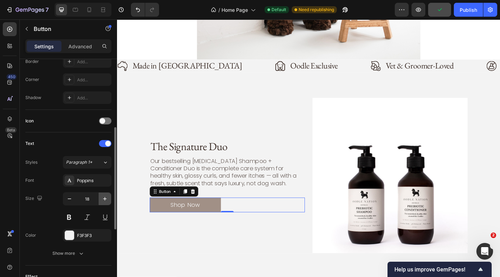
click at [105, 199] on icon "button" at bounding box center [104, 198] width 7 height 7
click at [105, 199] on icon "button" at bounding box center [104, 198] width 3 height 3
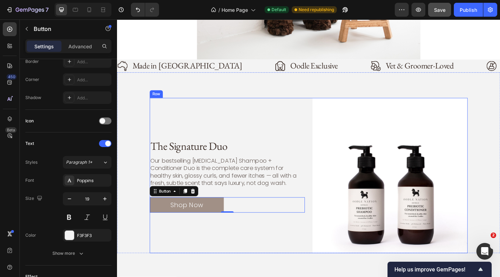
type input "20"
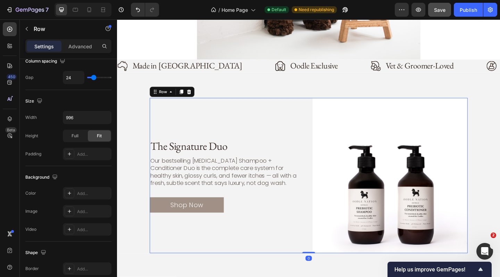
scroll to position [0, 0]
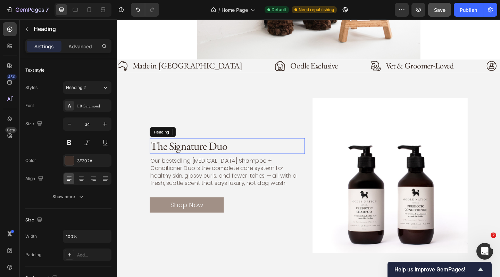
click at [196, 156] on h2 "The Signature Duo" at bounding box center [237, 157] width 169 height 17
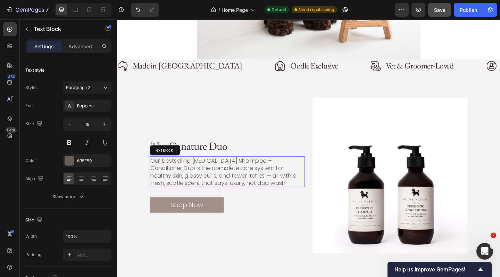
click at [201, 183] on p "Our bestselling Prebiotic Shampoo + Conditioner Duo is the complete care system…" at bounding box center [237, 185] width 168 height 32
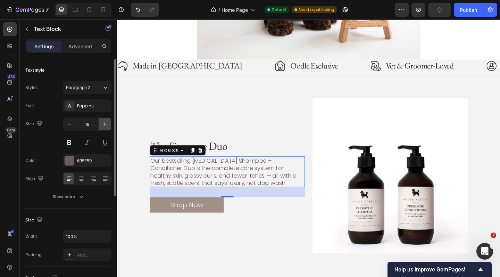
click at [104, 123] on icon "button" at bounding box center [104, 124] width 7 height 7
type input "19"
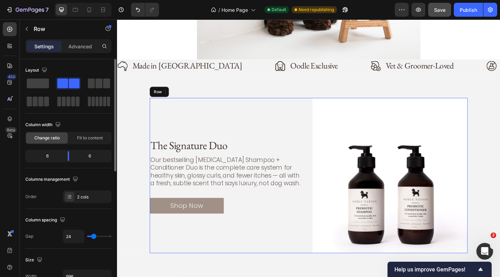
click at [284, 235] on div "The Signature Duo Heading Our bestselling Prebiotic Shampoo + Conditioner Duo i…" at bounding box center [237, 189] width 169 height 169
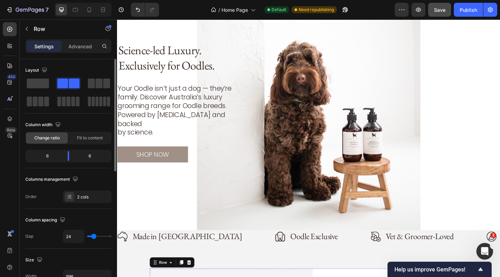
scroll to position [13, 0]
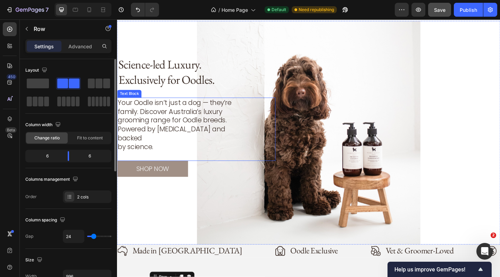
click at [195, 125] on p "Your Oodle isn’t just a dog — they’re family. Discover Australia’s luxury groom…" at bounding box center [186, 129] width 136 height 48
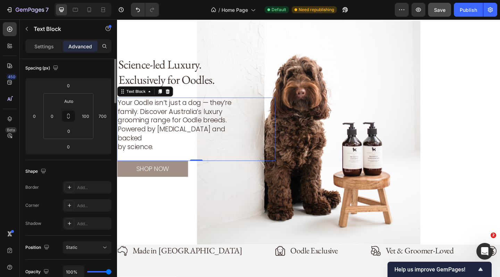
scroll to position [0, 0]
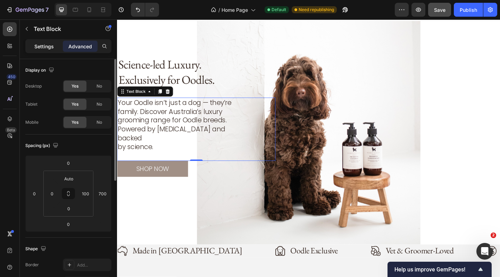
click at [43, 47] on p "Settings" at bounding box center [43, 46] width 19 height 7
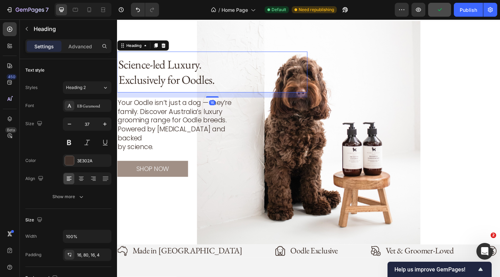
click at [181, 72] on h2 "Science-led Luxury. Exclusively for Oodles." at bounding box center [203, 77] width 172 height 44
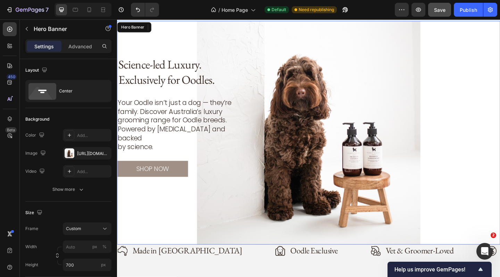
click at [239, 208] on div "SHOP NOW Button" at bounding box center [325, 202] width 416 height 58
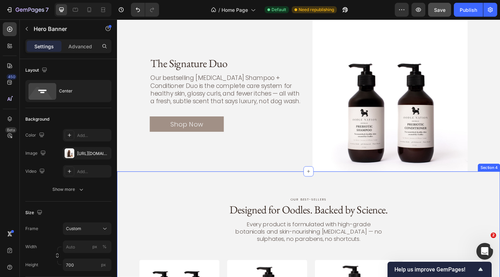
scroll to position [364, 0]
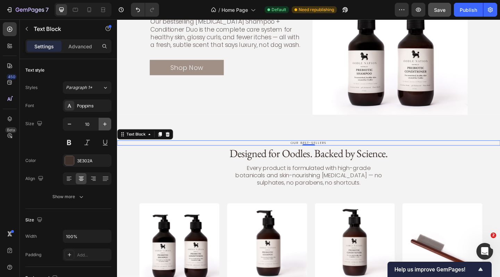
click at [104, 125] on icon "button" at bounding box center [104, 124] width 7 height 7
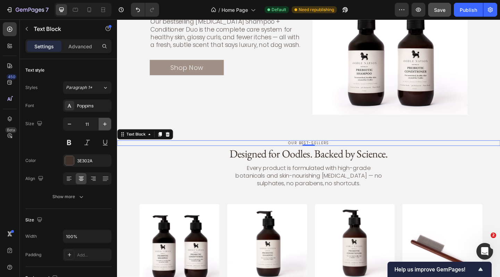
click at [104, 125] on icon "button" at bounding box center [104, 124] width 7 height 7
type input "12"
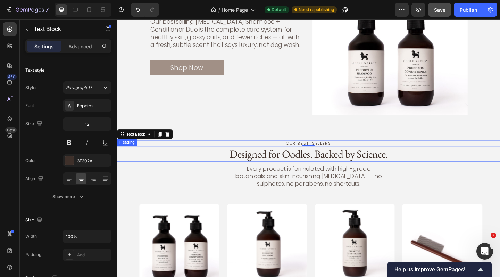
click at [220, 165] on h2 "Designed for Oodles. Backed by Science." at bounding box center [325, 165] width 417 height 17
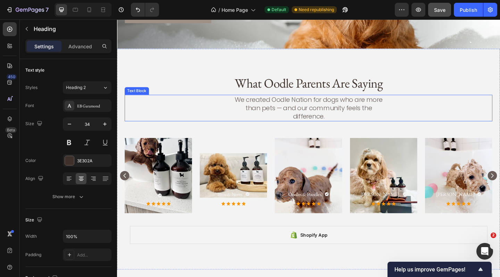
scroll to position [1110, 0]
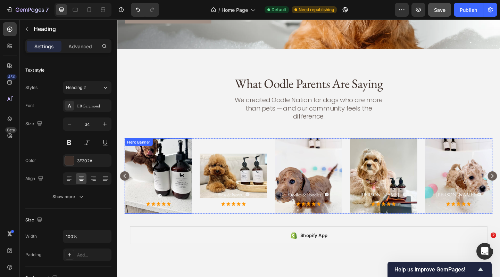
click at [156, 209] on div "Text Block Icon Row Icon Icon Icon Icon Icon Icon List" at bounding box center [161, 216] width 59 height 15
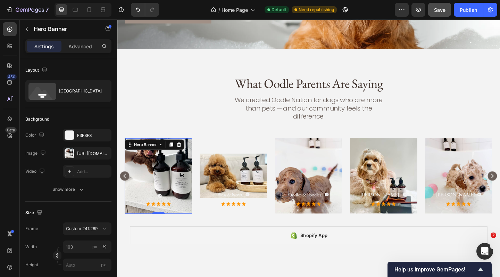
click at [156, 209] on div "Text Block Icon Row Icon Icon Icon Icon Icon Icon List" at bounding box center [161, 216] width 59 height 15
click at [161, 209] on icon at bounding box center [164, 212] width 6 height 6
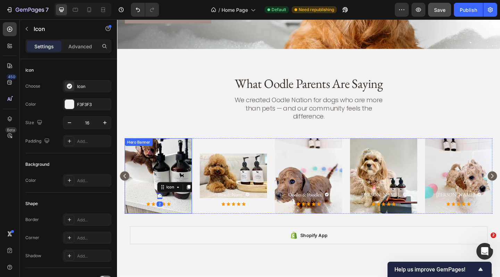
click at [157, 209] on div "Text Block Icon 2 Row Icon Icon Icon Icon Icon Icon List" at bounding box center [161, 216] width 59 height 15
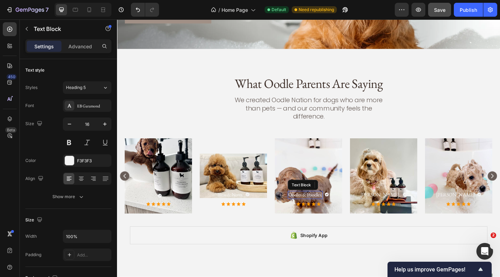
click at [327, 207] on p "Oodles & Poodles." at bounding box center [322, 210] width 37 height 7
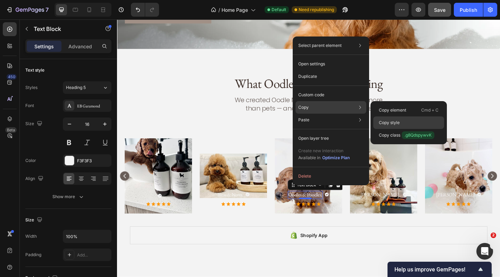
click at [385, 120] on p "Copy style" at bounding box center [389, 123] width 21 height 6
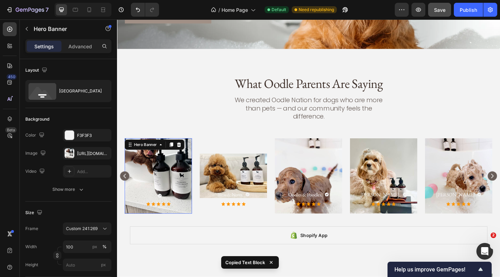
click at [146, 209] on div "Text Block Icon Row Icon Icon Icon Icon Icon Icon List" at bounding box center [161, 216] width 59 height 15
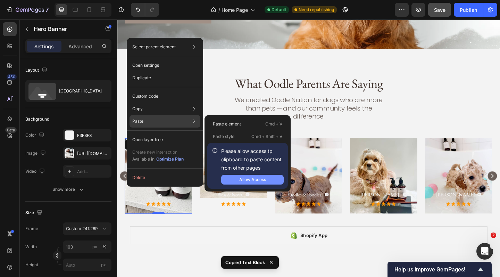
click at [245, 177] on div "Allow Access" at bounding box center [252, 180] width 27 height 6
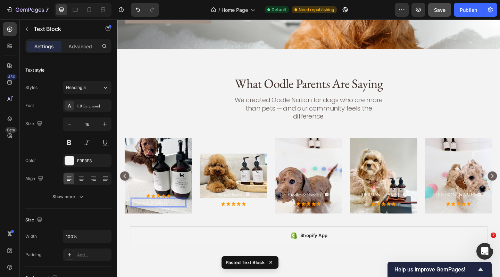
click at [154, 215] on p "Oodles & Poodles." at bounding box center [162, 218] width 58 height 7
click at [169, 215] on p "Cavoodle Breeder." at bounding box center [162, 218] width 58 height 7
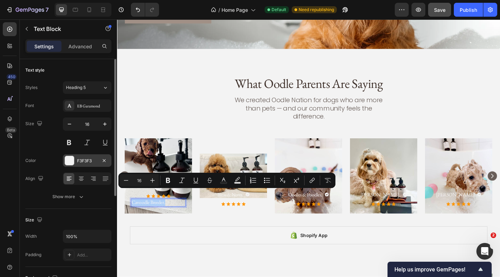
click at [71, 160] on div at bounding box center [69, 160] width 9 height 9
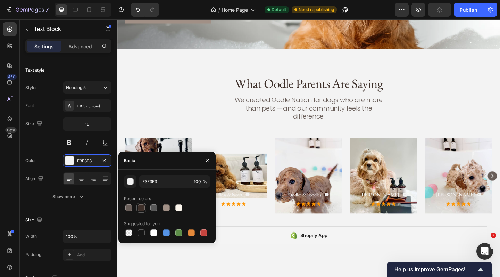
click at [139, 207] on div at bounding box center [141, 207] width 7 height 7
type input "3E302A"
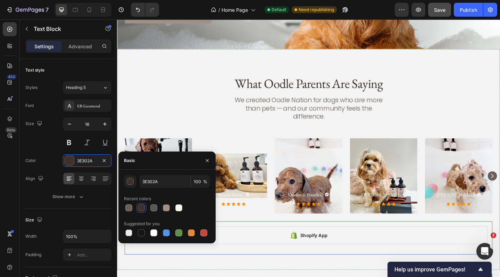
click at [262, 239] on div "Shopify App Shopify App Row" at bounding box center [325, 257] width 400 height 36
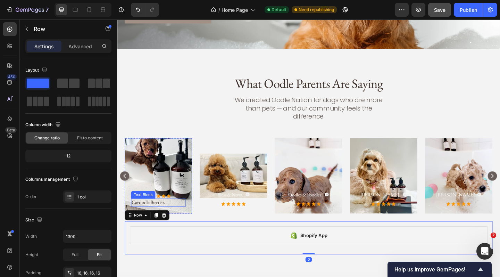
click at [164, 215] on p "Cavoodle Breeder." at bounding box center [162, 218] width 58 height 7
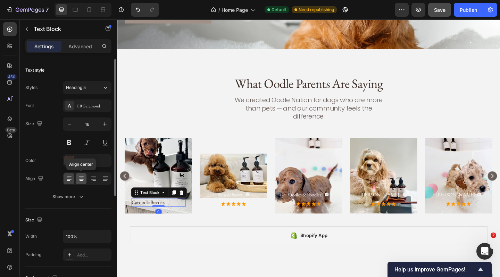
click at [82, 178] on icon at bounding box center [81, 178] width 7 height 7
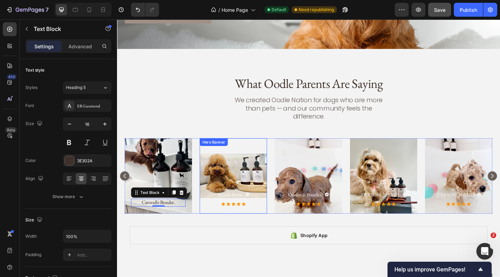
click at [256, 170] on div "Background Image" at bounding box center [243, 190] width 73 height 82
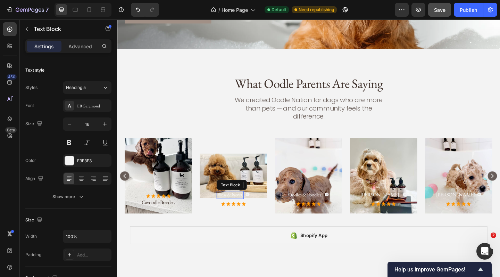
click at [243, 207] on p "Bless & Nova." at bounding box center [240, 210] width 28 height 7
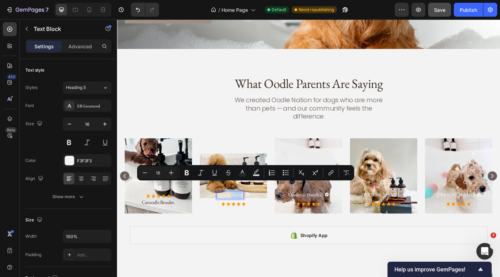
click at [243, 207] on p "Bless & Nova." at bounding box center [240, 210] width 28 height 7
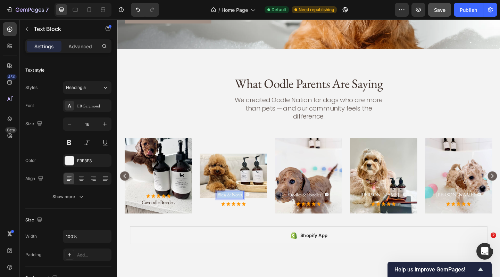
click at [243, 207] on p "Bless & Nova." at bounding box center [240, 210] width 28 height 7
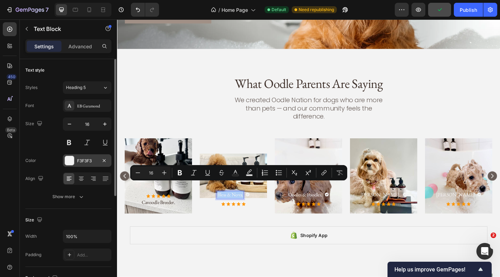
click at [73, 163] on div at bounding box center [69, 160] width 9 height 9
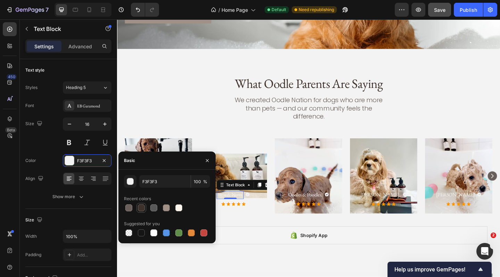
click at [141, 210] on div at bounding box center [141, 207] width 7 height 7
type input "3E302A"
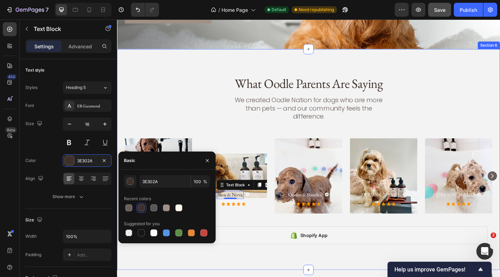
click at [295, 227] on div "Text Block Icon Row Icon Icon Icon Icon Icon Icon List Cavoodle Breeder. Text B…" at bounding box center [325, 194] width 400 height 90
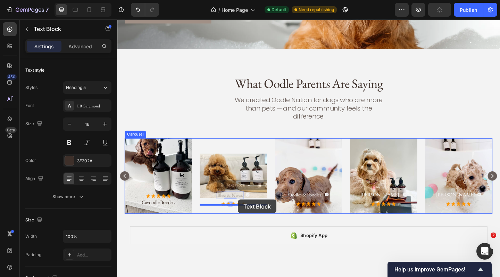
drag, startPoint x: 244, startPoint y: 200, endPoint x: 249, endPoint y: 215, distance: 16.6
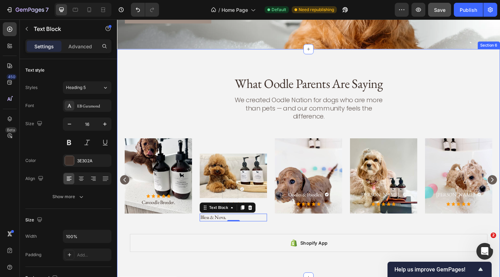
click at [295, 247] on div "Shopify App Shopify App Row" at bounding box center [325, 265] width 400 height 36
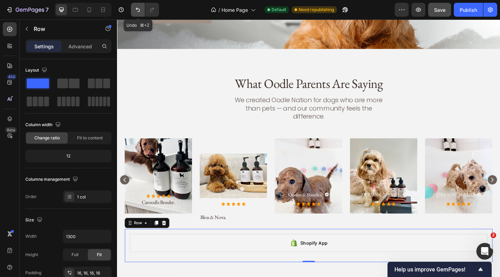
click at [139, 10] on icon "Undo/Redo" at bounding box center [138, 9] width 7 height 7
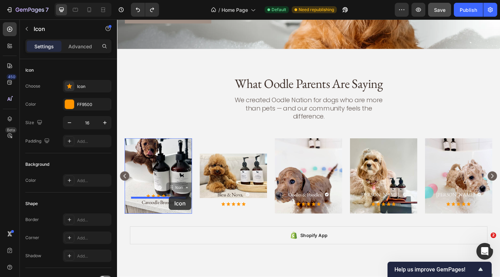
drag, startPoint x: 172, startPoint y: 202, endPoint x: 173, endPoint y: 212, distance: 10.5
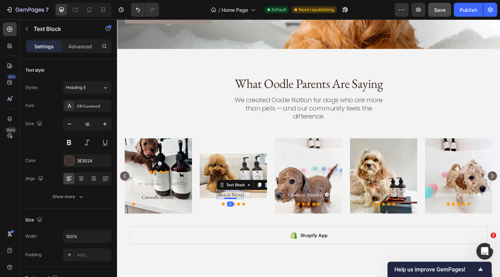
click at [249, 207] on p "Bless & Nova." at bounding box center [240, 210] width 28 height 7
click at [137, 9] on icon "Undo/Redo" at bounding box center [138, 10] width 4 height 5
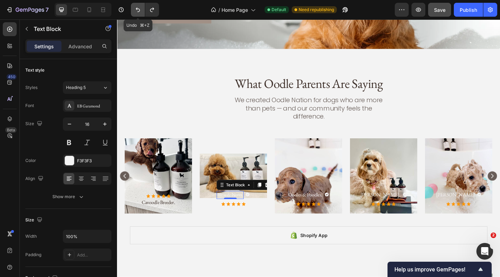
click at [137, 9] on icon "Undo/Redo" at bounding box center [138, 10] width 4 height 5
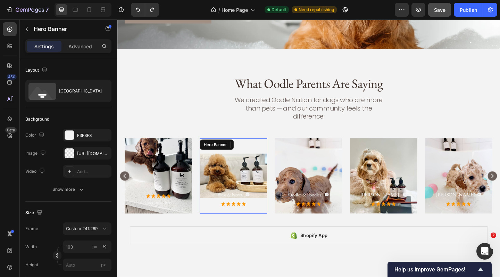
click at [276, 218] on div "Bless & Nova. Text Block 0 Icon Row Icon Icon Icon Icon Icon Icon List" at bounding box center [243, 215] width 73 height 32
click at [147, 209] on div "Icon Icon Icon Icon Icon" at bounding box center [161, 212] width 59 height 6
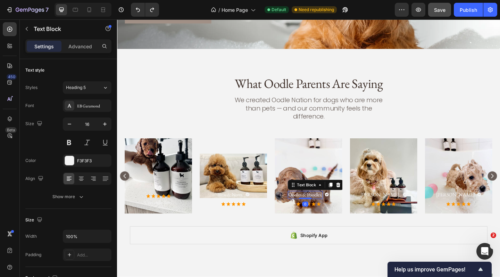
click at [327, 207] on p "Oodles & Poodles." at bounding box center [322, 210] width 37 height 7
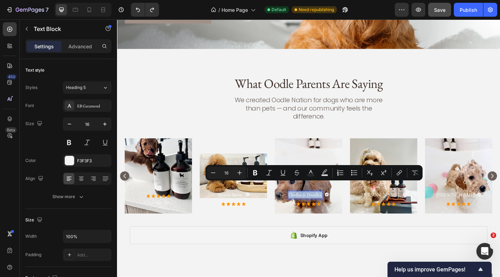
copy p "Oodles & Poodles."
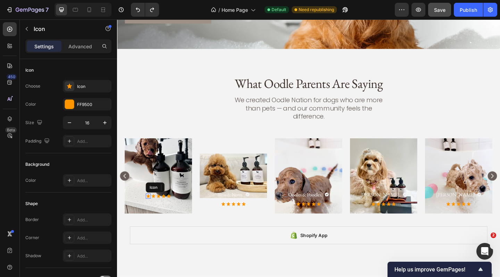
click at [148, 209] on div at bounding box center [151, 212] width 6 height 6
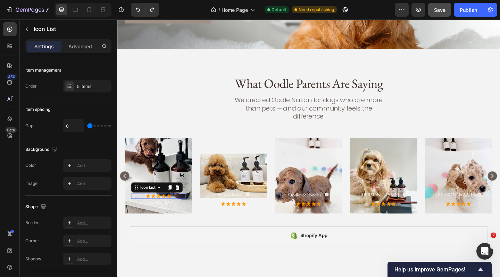
click at [147, 200] on div "Text Block Icon Row Icon Icon Icon Icon Icon Icon List 0 Cavoodle Bree. Text Bl…" at bounding box center [161, 211] width 59 height 23
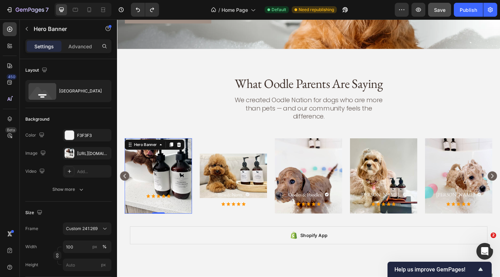
click at [147, 183] on div "Background Image" at bounding box center [161, 190] width 73 height 82
click at [150, 200] on div "Text Block Icon Row Icon Icon Icon Icon Icon Icon List Cavoodle Bree. Text Block" at bounding box center [161, 211] width 59 height 23
click at [46, 32] on p "Hero Banner" at bounding box center [63, 29] width 59 height 8
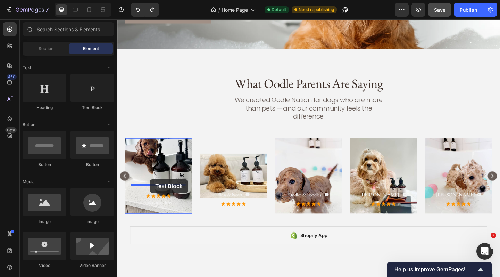
drag, startPoint x: 205, startPoint y: 114, endPoint x: 153, endPoint y: 194, distance: 95.4
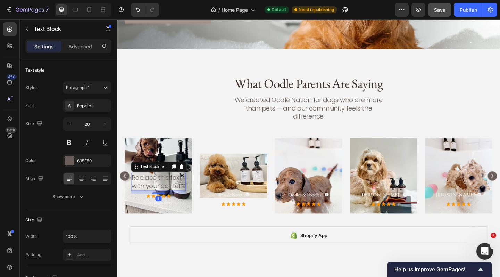
click at [165, 190] on p "Replace this text with your content" at bounding box center [162, 196] width 58 height 18
click at [173, 187] on p "Cavoodle Breeder" at bounding box center [162, 196] width 58 height 18
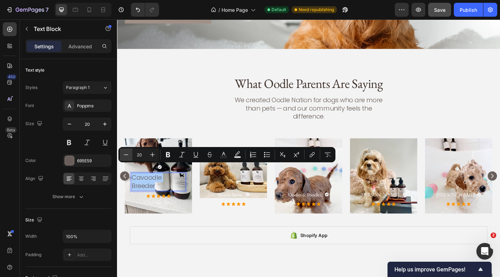
click at [126, 156] on icon "Editor contextual toolbar" at bounding box center [126, 154] width 7 height 7
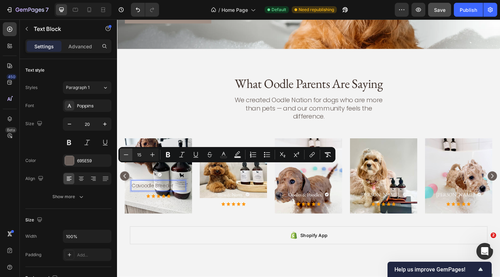
click at [126, 156] on icon "Editor contextual toolbar" at bounding box center [126, 154] width 7 height 7
type input "13"
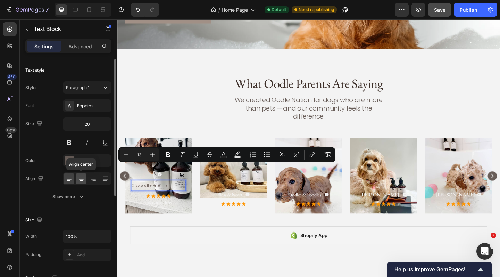
click at [83, 178] on icon at bounding box center [81, 178] width 7 height 7
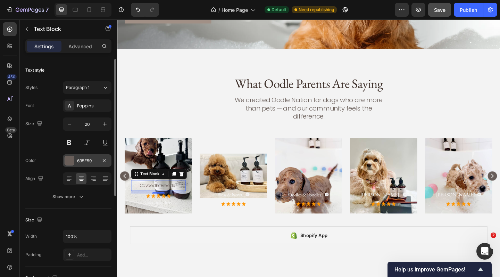
click at [71, 160] on div at bounding box center [69, 160] width 9 height 9
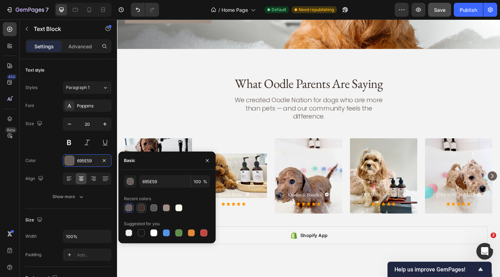
click at [144, 208] on div at bounding box center [141, 207] width 7 height 7
type input "3E302A"
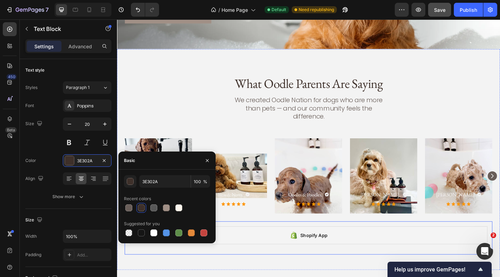
click at [288, 239] on div "Shopify App Shopify App Row" at bounding box center [325, 257] width 400 height 36
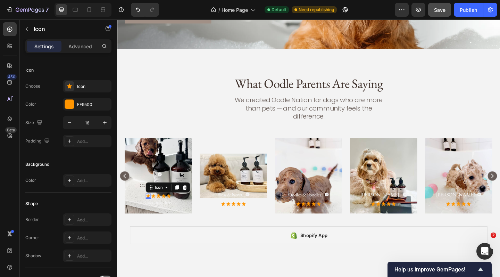
click at [151, 209] on div "Icon 0" at bounding box center [151, 212] width 6 height 6
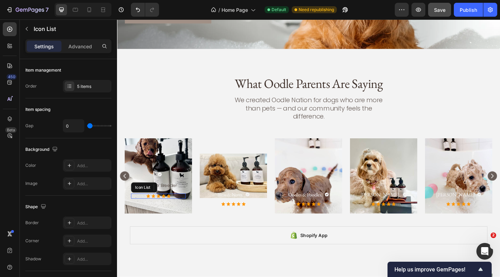
click at [143, 209] on div "Icon 0 Icon Icon Icon Icon Icon List" at bounding box center [161, 212] width 59 height 6
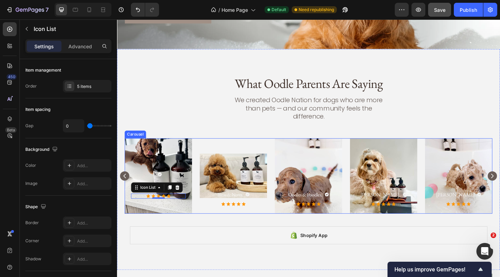
click at [206, 218] on div "Text Block Icon Row Cavoodle Breeder Text Block Icon Icon Icon Icon Icon Icon L…" at bounding box center [325, 190] width 400 height 82
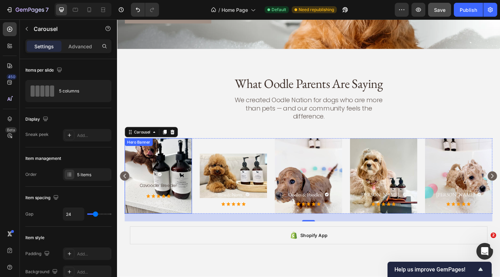
click at [169, 199] on div "Text Block Icon Row Cavoodle Breeder Text Block Icon Icon Icon Icon Icon Icon L…" at bounding box center [161, 204] width 59 height 38
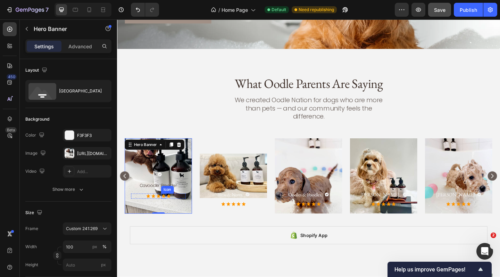
click at [169, 209] on div "Icon" at bounding box center [168, 212] width 6 height 6
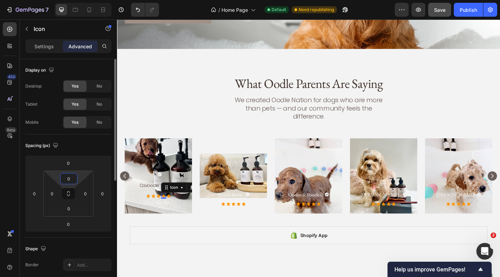
click at [75, 179] on input "0" at bounding box center [69, 178] width 14 height 10
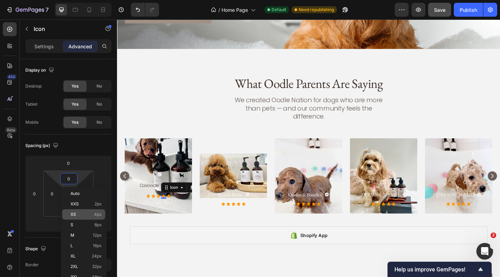
click at [79, 214] on p "XS 4px" at bounding box center [86, 214] width 31 height 5
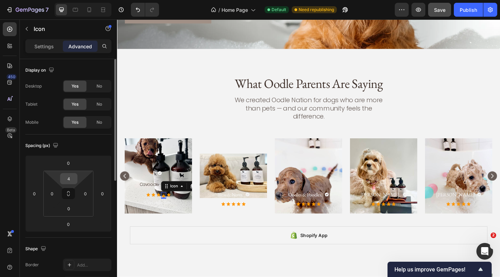
click at [73, 183] on input "4" at bounding box center [69, 178] width 14 height 10
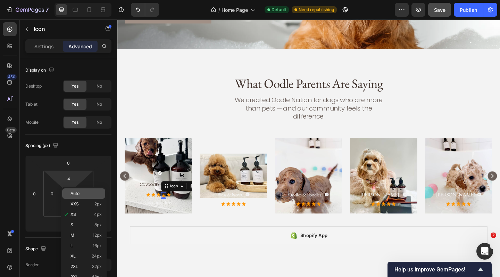
click at [82, 194] on p "Auto" at bounding box center [86, 193] width 31 height 5
type input "Auto"
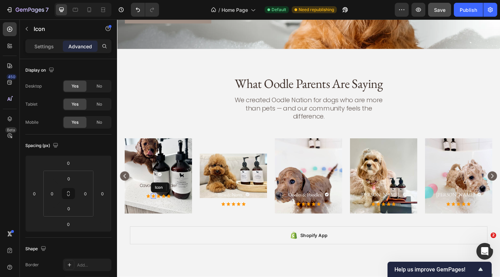
click at [154, 209] on div "Icon" at bounding box center [157, 212] width 6 height 6
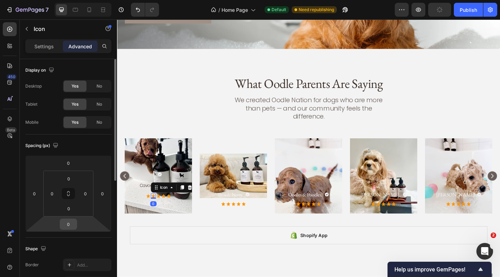
click at [72, 224] on input "0" at bounding box center [69, 224] width 14 height 10
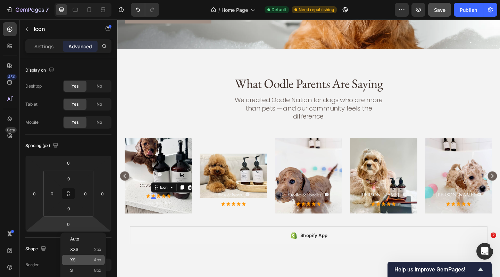
click at [77, 258] on p "XS 4px" at bounding box center [85, 260] width 31 height 5
type input "4"
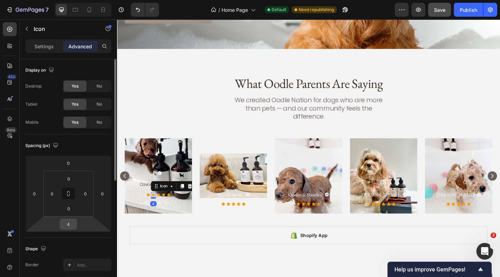
click at [72, 224] on input "4" at bounding box center [69, 224] width 14 height 10
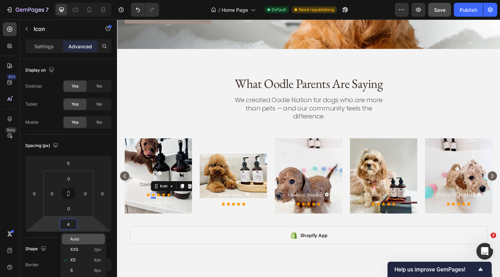
click at [78, 240] on span "Auto" at bounding box center [74, 239] width 9 height 5
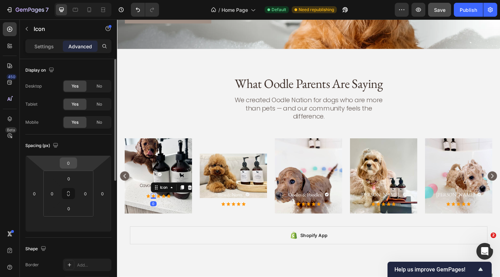
click at [75, 164] on input "0" at bounding box center [69, 163] width 14 height 10
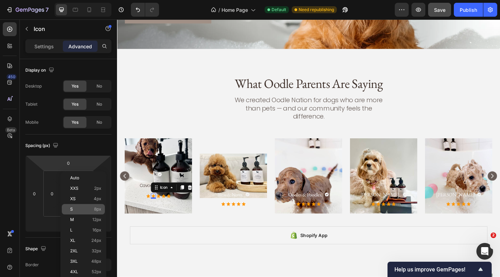
click at [75, 207] on p "S 8px" at bounding box center [85, 209] width 31 height 5
type input "8"
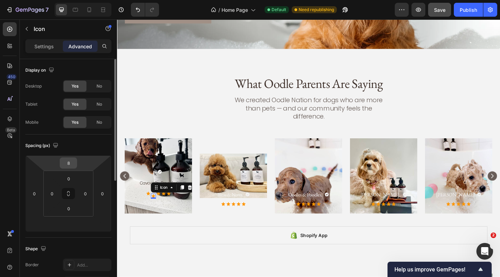
click at [73, 167] on input "8" at bounding box center [69, 163] width 14 height 10
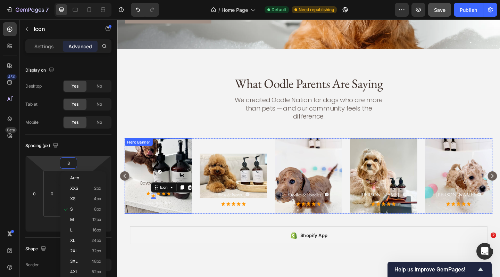
click at [135, 217] on div "Text Block Icon Row Cavoodle Breeder Text Block Icon Icon 0 Icon Icon Icon Icon…" at bounding box center [161, 203] width 73 height 55
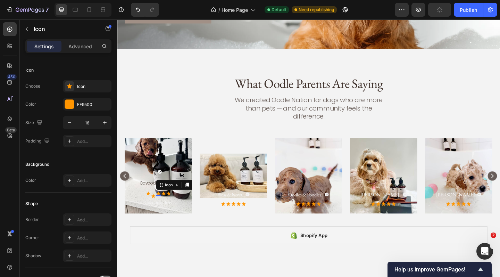
click at [163, 196] on div "Icon" at bounding box center [184, 199] width 48 height 11
click at [157, 209] on div "Icon" at bounding box center [157, 212] width 6 height 6
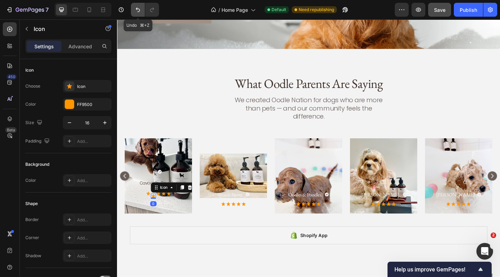
click at [140, 8] on icon "Undo/Redo" at bounding box center [138, 9] width 7 height 7
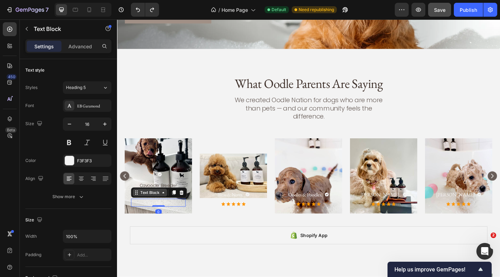
click at [146, 205] on div "Text Block" at bounding box center [153, 208] width 24 height 6
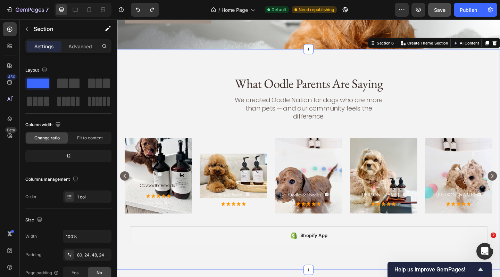
click at [186, 225] on div "Text Block Icon Row Cavoodle Breeder Text Block Icon Icon Icon Icon Icon Icon L…" at bounding box center [325, 194] width 400 height 90
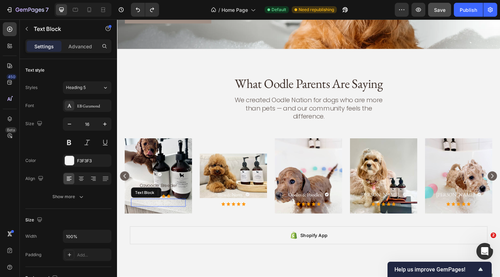
click at [153, 215] on p "Cavoodle Bree." at bounding box center [162, 218] width 58 height 7
click at [189, 205] on icon at bounding box center [187, 207] width 5 height 5
click at [168, 206] on span "Cavoodle Breeder" at bounding box center [162, 209] width 41 height 7
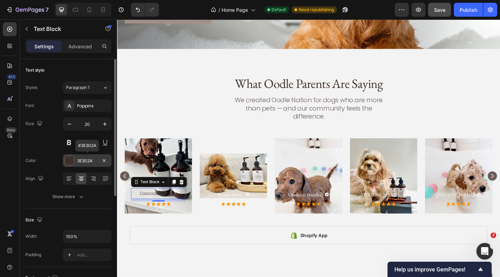
click at [73, 158] on div at bounding box center [69, 160] width 9 height 9
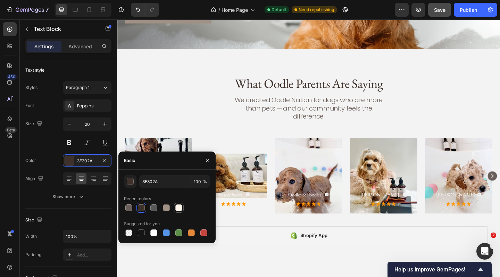
click at [178, 209] on div at bounding box center [179, 207] width 7 height 7
type input "FCF6ED"
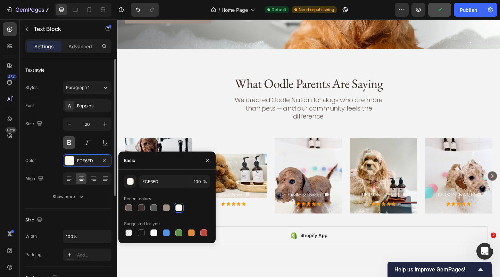
click at [71, 144] on button at bounding box center [69, 142] width 13 height 13
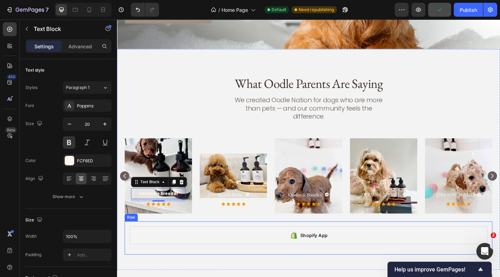
click at [214, 264] on div "Shopify App Shopify App Row" at bounding box center [325, 257] width 400 height 36
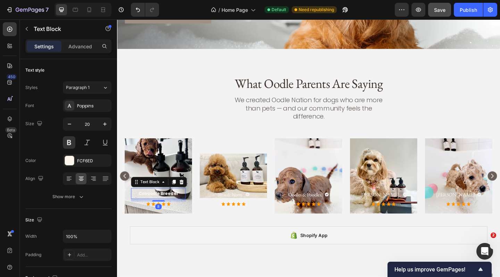
click at [167, 206] on span "Cavoodle Breeder" at bounding box center [162, 209] width 43 height 7
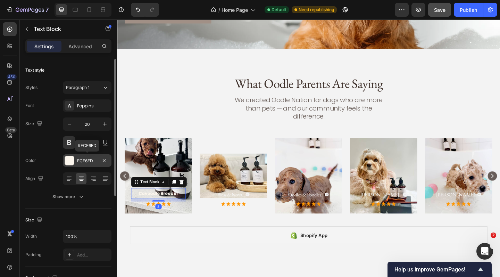
click at [75, 157] on div "FCF6ED" at bounding box center [87, 160] width 49 height 13
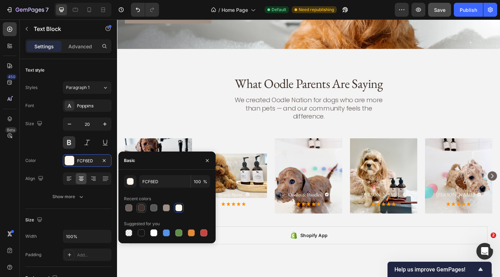
click at [140, 205] on div at bounding box center [141, 207] width 7 height 7
type input "3E302A"
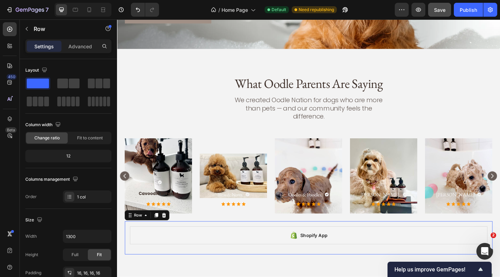
click at [266, 264] on div "Shopify App Shopify App Row 0" at bounding box center [325, 257] width 400 height 36
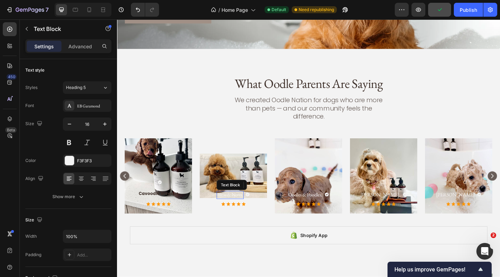
click at [250, 207] on p "Bless & Nova." at bounding box center [240, 210] width 28 height 7
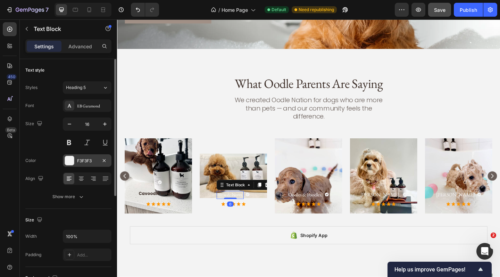
click at [66, 157] on div at bounding box center [69, 160] width 9 height 9
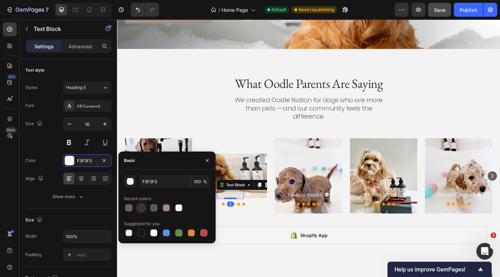
click at [141, 209] on div at bounding box center [141, 207] width 7 height 7
type input "3E302A"
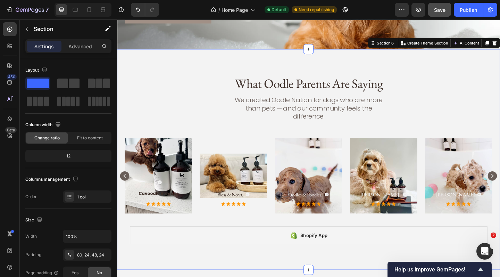
click at [285, 229] on div "Text Block Icon Row Cavoodle Breeder Text Block Icon Icon Icon Icon Icon Icon L…" at bounding box center [325, 194] width 400 height 90
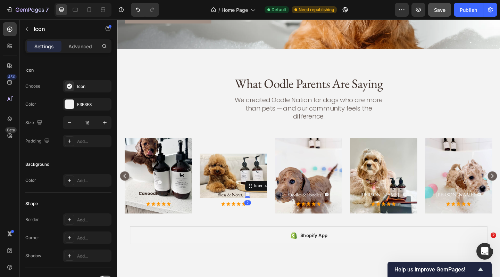
click at [259, 207] on icon at bounding box center [260, 210] width 6 height 6
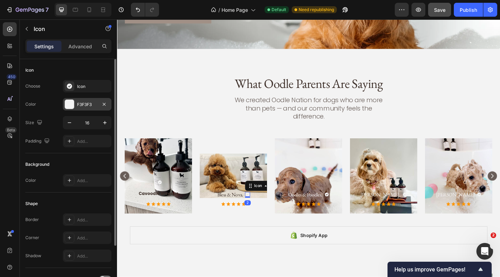
click at [75, 101] on div "F3F3F3" at bounding box center [87, 104] width 49 height 13
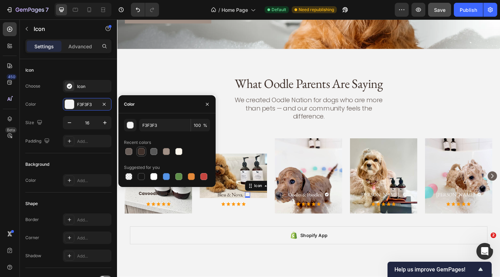
click at [144, 151] on div at bounding box center [141, 151] width 7 height 7
type input "3E302A"
click at [144, 151] on div at bounding box center [141, 151] width 7 height 7
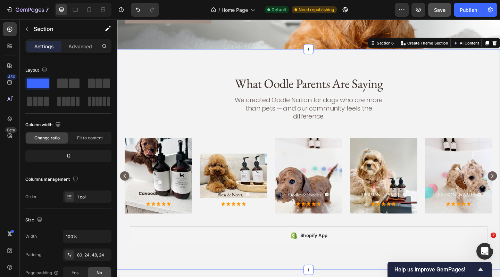
click at [229, 227] on div "Text Block Icon Row Cavoodle Breeder Text Block Icon Icon Icon Icon Icon Icon L…" at bounding box center [325, 194] width 400 height 90
click at [260, 207] on icon at bounding box center [260, 210] width 6 height 6
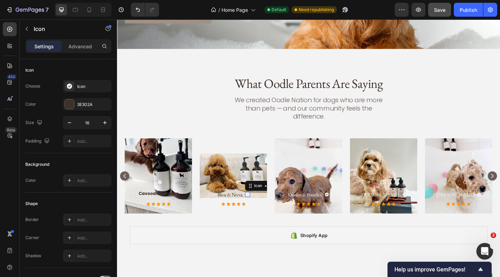
click at [260, 207] on icon at bounding box center [260, 210] width 6 height 6
click at [259, 208] on icon at bounding box center [259, 210] width 4 height 4
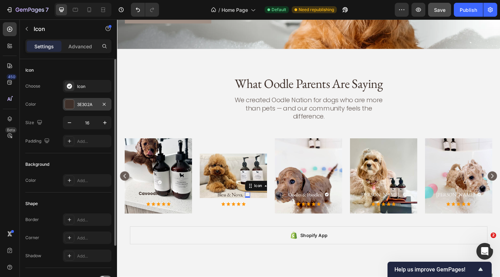
click at [73, 103] on div at bounding box center [69, 104] width 9 height 9
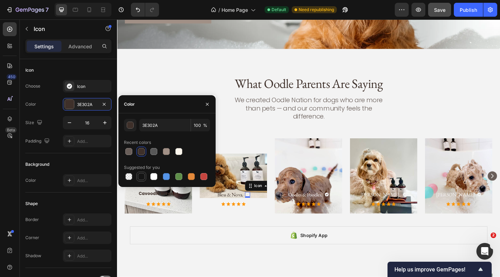
click at [143, 176] on div at bounding box center [141, 176] width 7 height 7
type input "151515"
click at [269, 218] on div "Icon Icon Icon Icon Icon" at bounding box center [243, 221] width 59 height 6
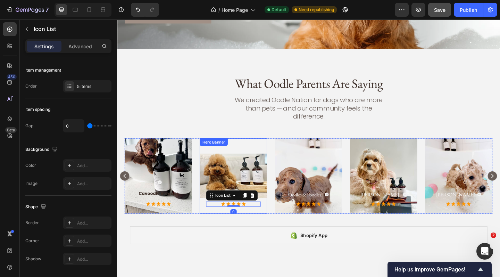
click at [271, 180] on div "Background Image" at bounding box center [243, 190] width 73 height 82
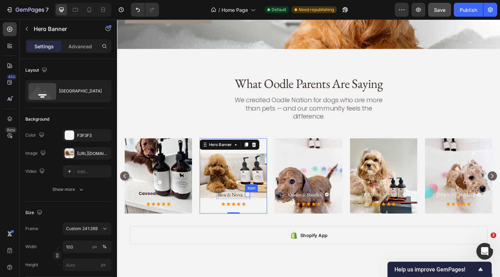
click at [261, 208] on icon at bounding box center [259, 210] width 4 height 4
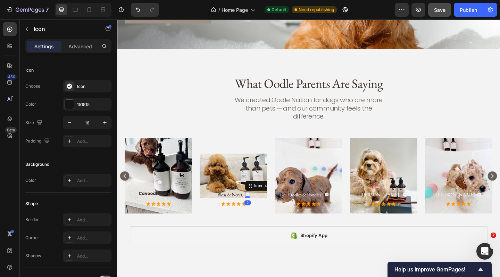
click at [261, 208] on icon at bounding box center [259, 210] width 4 height 4
click at [258, 208] on icon at bounding box center [259, 210] width 4 height 4
click at [348, 207] on icon at bounding box center [346, 210] width 6 height 6
click at [258, 208] on icon at bounding box center [259, 210] width 4 height 4
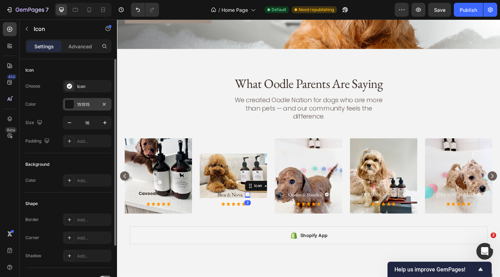
click at [63, 106] on div "151515" at bounding box center [87, 104] width 49 height 13
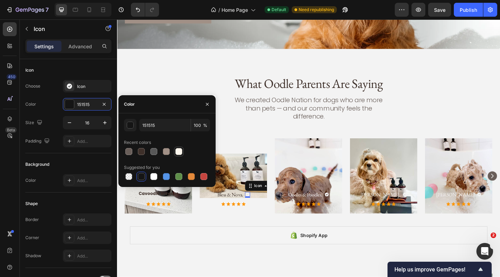
click at [180, 152] on div at bounding box center [179, 151] width 7 height 7
type input "FCF6ED"
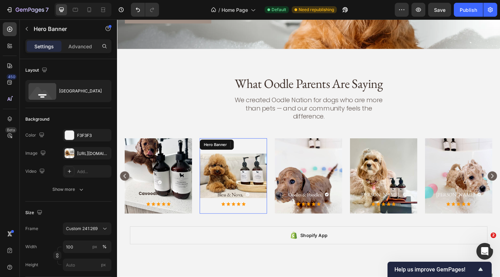
click at [277, 215] on div "Bless & Nova. Text Block Icon 2 Row Icon Icon Icon Icon Icon Icon List" at bounding box center [243, 215] width 73 height 32
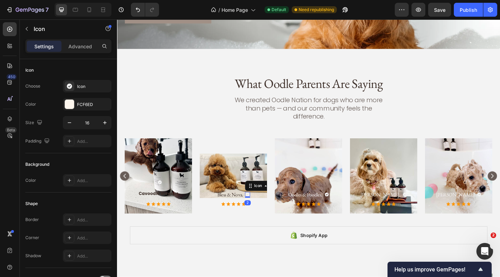
click at [259, 208] on icon at bounding box center [259, 210] width 4 height 4
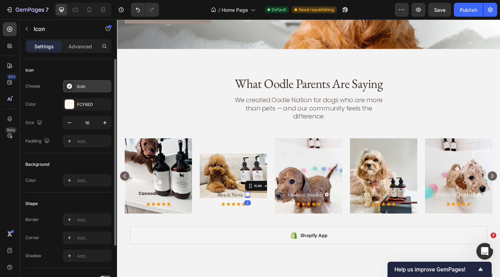
click at [91, 86] on div "Icon" at bounding box center [93, 86] width 33 height 6
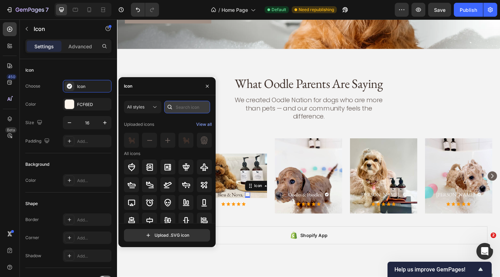
click at [182, 109] on input "text" at bounding box center [187, 107] width 46 height 13
type input "tick"
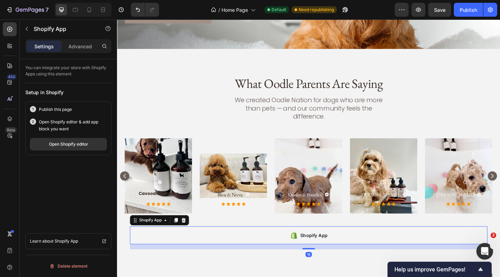
click at [264, 248] on div "Shopify App" at bounding box center [325, 254] width 389 height 19
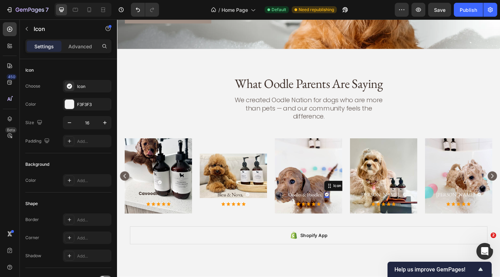
click at [346, 207] on icon at bounding box center [346, 210] width 6 height 6
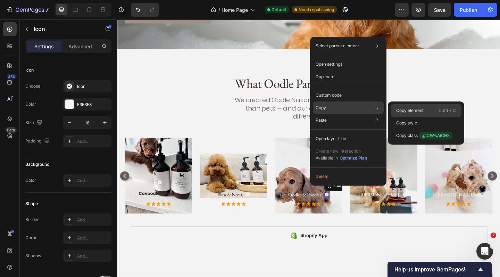
click at [430, 113] on div "Copy element Cmd + C" at bounding box center [426, 110] width 71 height 13
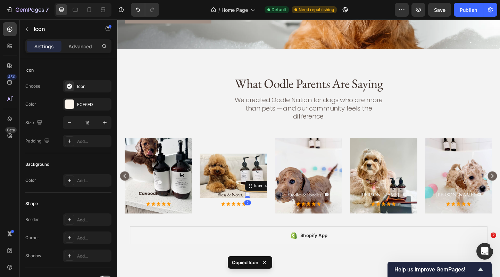
click at [259, 207] on icon at bounding box center [260, 210] width 6 height 6
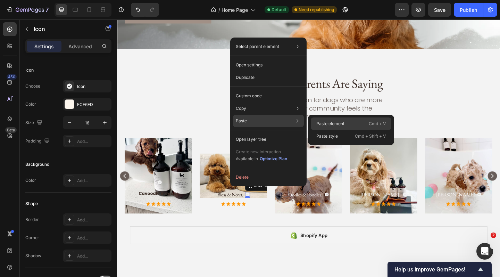
click at [318, 122] on p "Paste element" at bounding box center [331, 124] width 28 height 6
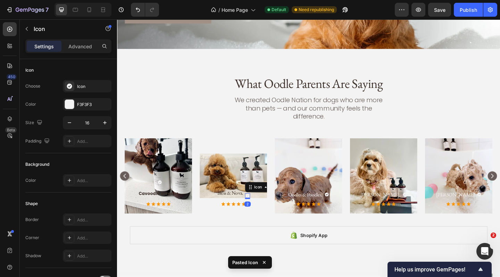
drag, startPoint x: 261, startPoint y: 201, endPoint x: 296, endPoint y: 228, distance: 44.6
click at [260, 209] on icon at bounding box center [259, 211] width 4 height 4
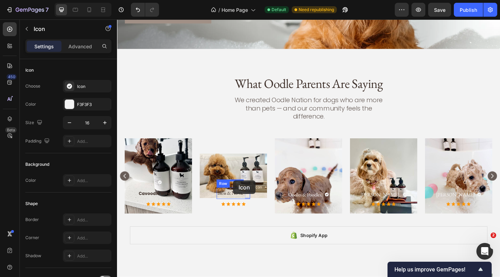
drag, startPoint x: 269, startPoint y: 195, endPoint x: 246, endPoint y: 195, distance: 22.6
click at [260, 205] on icon at bounding box center [259, 207] width 4 height 4
drag, startPoint x: 272, startPoint y: 191, endPoint x: 249, endPoint y: 189, distance: 23.7
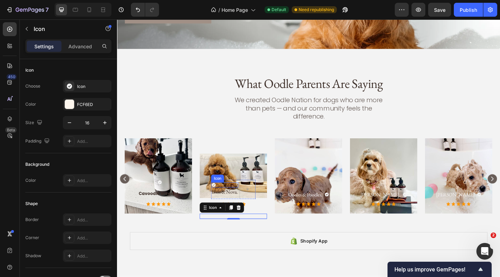
click at [223, 197] on icon at bounding box center [222, 199] width 4 height 4
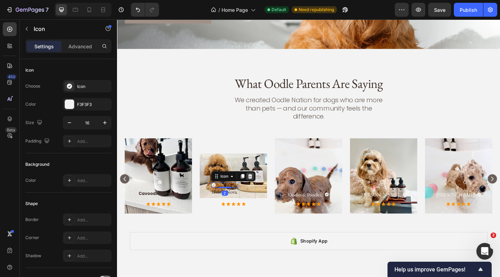
click at [264, 187] on icon at bounding box center [262, 190] width 6 height 6
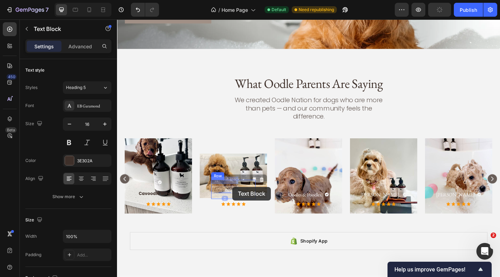
drag, startPoint x: 237, startPoint y: 195, endPoint x: 243, endPoint y: 202, distance: 8.9
click at [255, 199] on div at bounding box center [259, 204] width 17 height 11
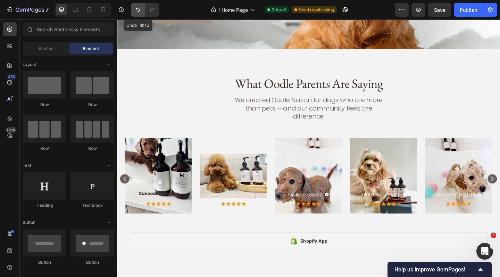
click at [136, 8] on icon "Undo/Redo" at bounding box center [138, 9] width 7 height 7
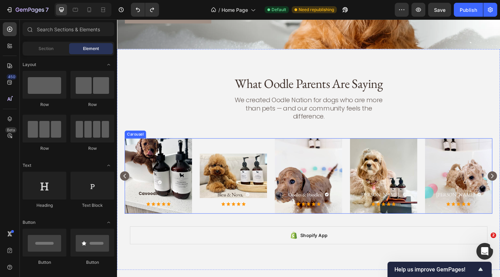
click at [281, 210] on div "Text Block Icon Row Cavoodle Breeder Text Block Icon Icon Icon Icon Icon Icon L…" at bounding box center [325, 190] width 400 height 82
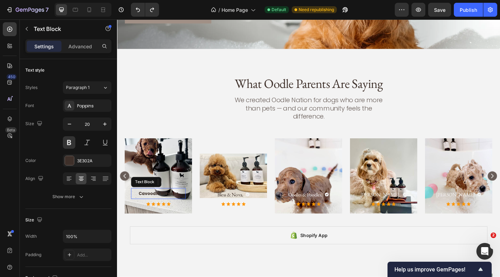
click at [161, 206] on span "Cavoodle Breeder" at bounding box center [162, 209] width 43 height 7
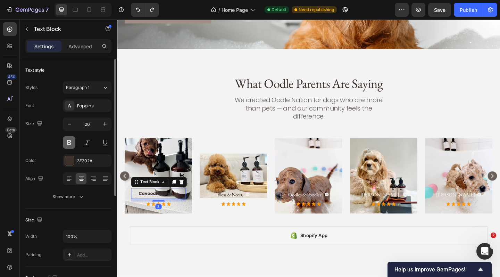
click at [71, 144] on button at bounding box center [69, 142] width 13 height 13
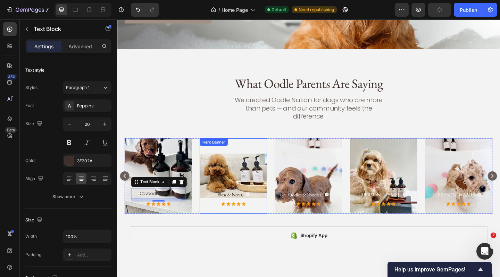
click at [222, 220] on div "Bless & Nova. Text Block Icon Row Icon Icon Icon Icon Icon Icon List" at bounding box center [243, 215] width 73 height 32
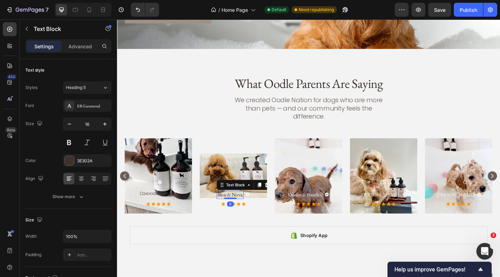
click at [234, 207] on p "Bless & Nova." at bounding box center [240, 210] width 28 height 7
click at [153, 206] on span "Cavoodle Breeder" at bounding box center [162, 209] width 41 height 7
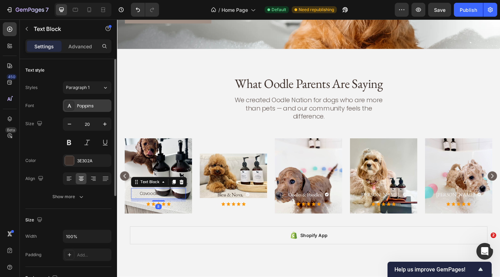
click at [98, 109] on div "Poppins" at bounding box center [87, 105] width 49 height 13
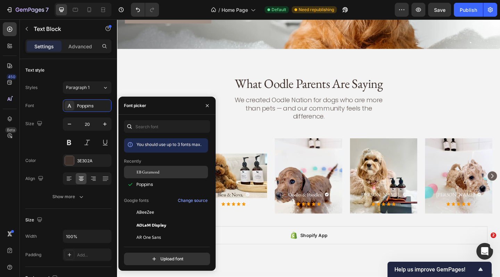
click at [151, 173] on span "EB Garamond" at bounding box center [148, 172] width 23 height 6
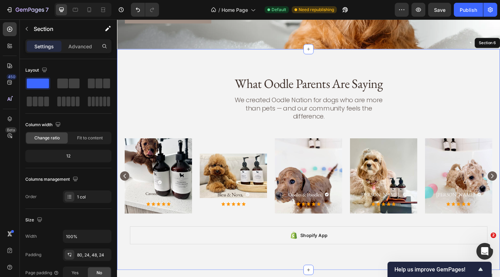
click at [278, 225] on div "Text Block Icon Row Cavoodle Breeder Text Block 8 Icon Icon Icon Icon Icon Icon…" at bounding box center [325, 194] width 400 height 90
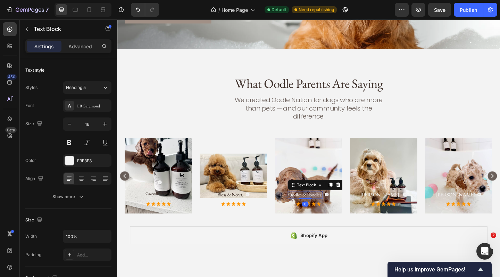
click at [318, 207] on p "Oodles & Poodles." at bounding box center [322, 210] width 37 height 7
click at [75, 161] on div "F3F3F3" at bounding box center [87, 160] width 49 height 13
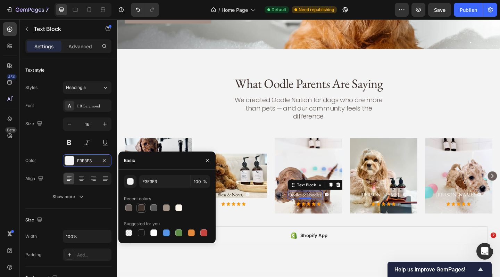
click at [142, 207] on div at bounding box center [141, 207] width 7 height 7
click at [182, 207] on div at bounding box center [179, 208] width 8 height 8
type input "FCF6ED"
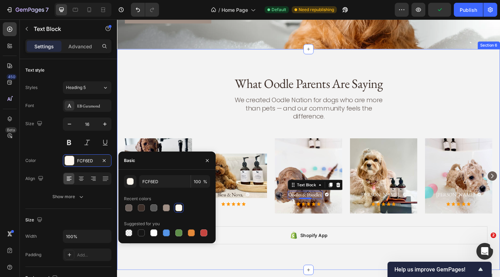
click at [273, 225] on div "Text Block Icon Row Cavoodle Breeder Text Block Icon Icon Icon Icon Icon Icon L…" at bounding box center [325, 194] width 400 height 90
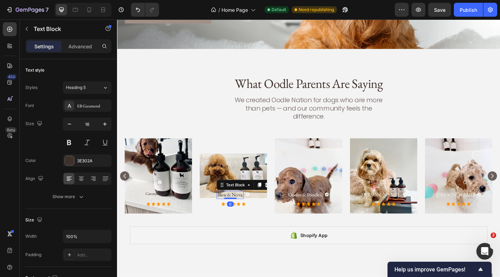
click at [246, 207] on p "Bless & Nova." at bounding box center [240, 210] width 28 height 7
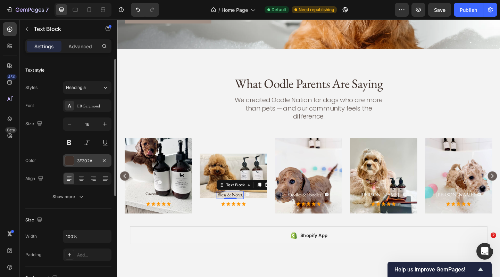
click at [71, 160] on div at bounding box center [69, 160] width 9 height 9
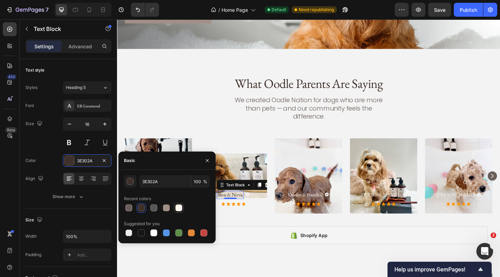
click at [178, 209] on div at bounding box center [179, 207] width 7 height 7
click at [165, 208] on div at bounding box center [166, 207] width 7 height 7
click at [130, 207] on div at bounding box center [128, 207] width 7 height 7
type input "695E59"
click at [257, 221] on div "Bless & Nova. Text Block 0 Icon Row Icon Icon Icon Icon Icon Icon List" at bounding box center [243, 215] width 73 height 32
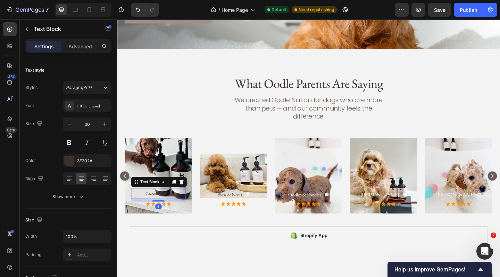
click at [154, 206] on span "Cavoodle Breeder" at bounding box center [162, 209] width 29 height 6
click at [77, 161] on div "3E302A" at bounding box center [87, 160] width 49 height 13
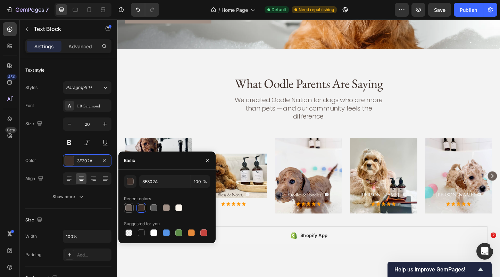
click at [130, 208] on div at bounding box center [128, 207] width 7 height 7
type input "695E59"
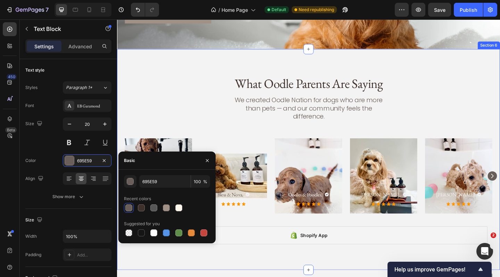
click at [242, 224] on div "Text Block Icon Row Cavoodle Breeder Text Block 8 Icon Icon Icon Icon Icon Icon…" at bounding box center [325, 194] width 400 height 90
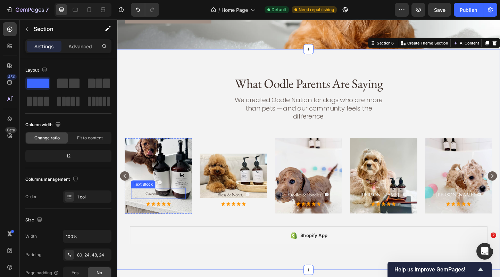
click at [173, 206] on span "Cavoodle Breeder" at bounding box center [162, 209] width 29 height 6
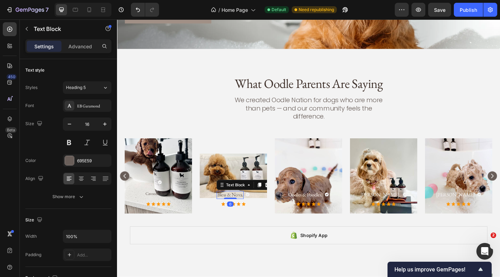
click at [239, 207] on p "Bless & Nova." at bounding box center [240, 210] width 28 height 7
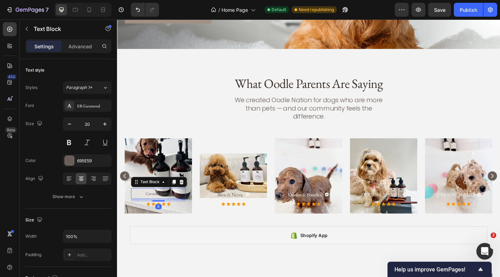
click at [168, 206] on span "Cavoodle Breeder" at bounding box center [162, 209] width 29 height 6
click at [72, 125] on icon "button" at bounding box center [69, 124] width 7 height 7
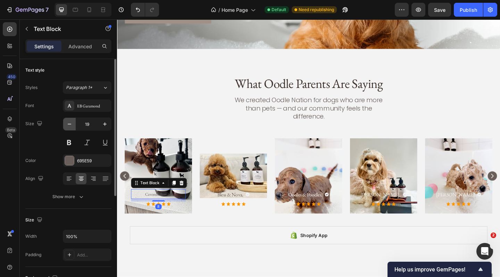
click at [72, 125] on icon "button" at bounding box center [69, 124] width 7 height 7
type input "15"
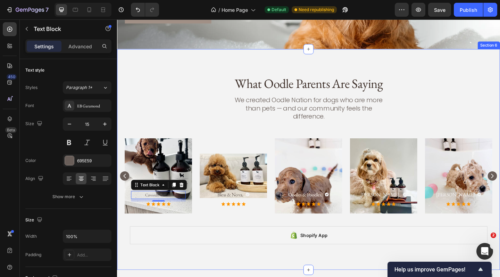
click at [226, 228] on div "Text Block Icon Row Cavoodle Breeder Text Block 8 Icon Icon Icon Icon Icon Icon…" at bounding box center [325, 194] width 400 height 90
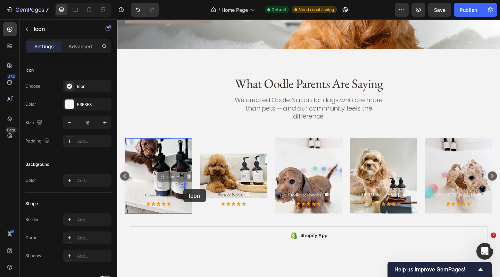
drag, startPoint x: 164, startPoint y: 190, endPoint x: 189, endPoint y: 203, distance: 28.8
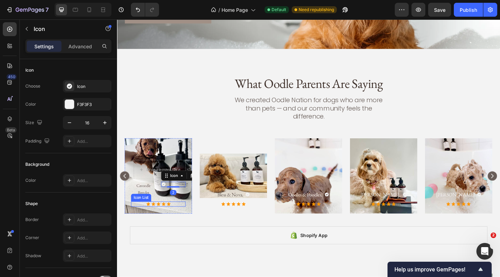
click at [188, 218] on div "Icon Icon Icon Icon Icon" at bounding box center [161, 221] width 59 height 6
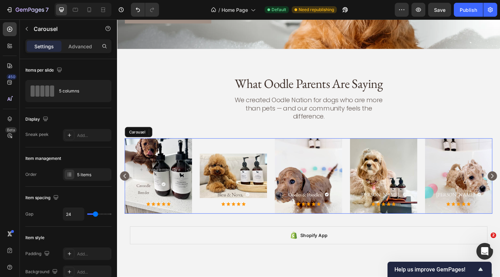
click at [201, 187] on div "Text Block Drop element here Row Cavoodle Breeder Text Block Icon Row Icon Icon…" at bounding box center [325, 190] width 400 height 82
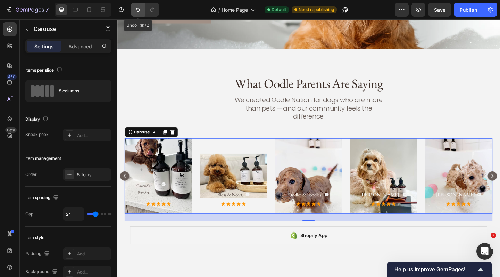
click at [140, 15] on button "Undo/Redo" at bounding box center [138, 10] width 14 height 14
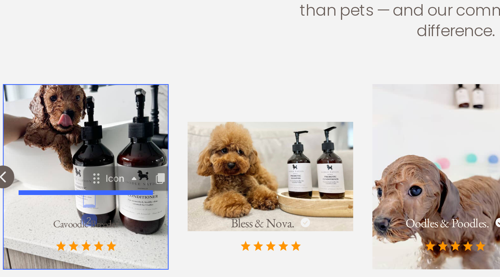
drag, startPoint x: 30, startPoint y: -36, endPoint x: 49, endPoint y: -25, distance: 22.1
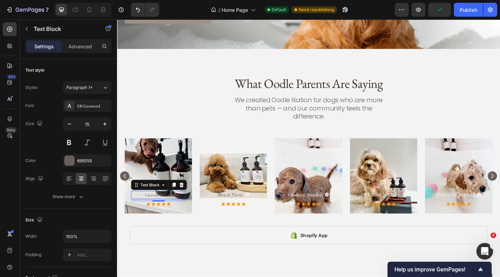
click at [182, 207] on p "Cavoodle Breeder" at bounding box center [162, 210] width 58 height 7
click at [27, 29] on icon "button" at bounding box center [27, 29] width 6 height 6
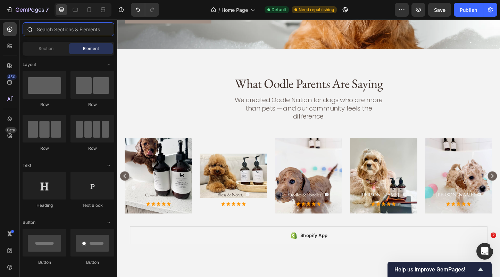
click at [52, 32] on input "text" at bounding box center [69, 29] width 92 height 14
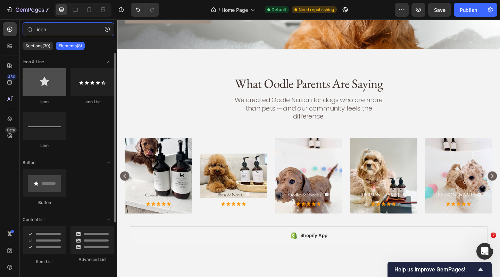
type input "icon"
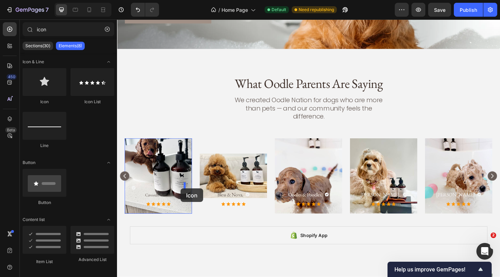
drag, startPoint x: 164, startPoint y: 102, endPoint x: 186, endPoint y: 203, distance: 103.8
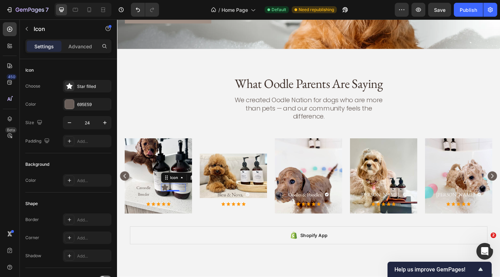
click at [169, 199] on icon at bounding box center [168, 202] width 7 height 7
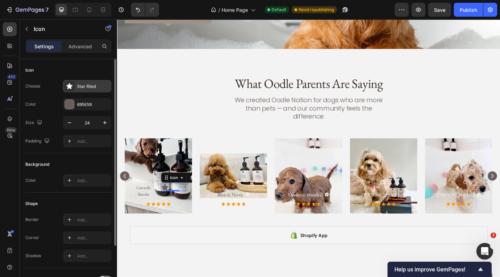
click at [73, 89] on icon at bounding box center [69, 86] width 7 height 7
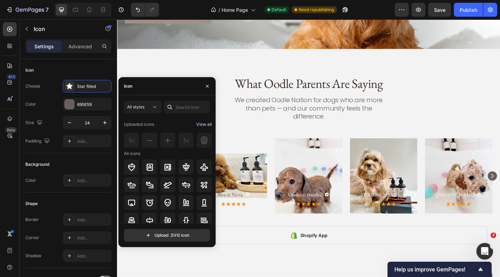
click at [205, 124] on div "View all" at bounding box center [204, 124] width 16 height 8
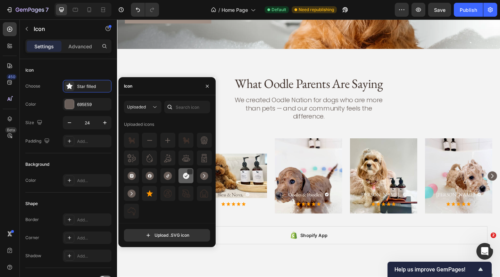
click at [186, 177] on img at bounding box center [186, 176] width 8 height 8
click at [208, 85] on icon "button" at bounding box center [208, 86] width 6 height 6
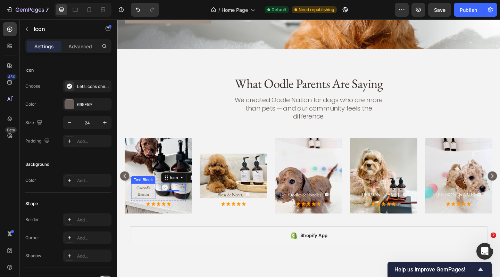
click at [156, 199] on p "Cavoodle Breeder" at bounding box center [146, 206] width 26 height 15
drag, startPoint x: 169, startPoint y: 195, endPoint x: 181, endPoint y: 198, distance: 13.2
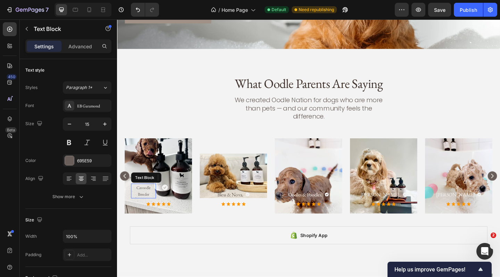
click at [152, 200] on span "Cavoodle Breeder" at bounding box center [146, 206] width 16 height 13
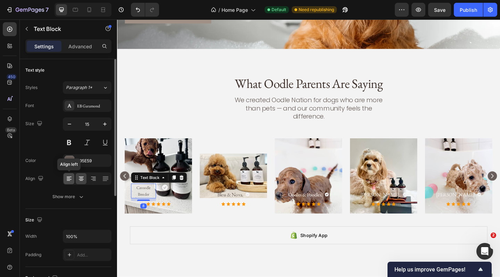
click at [70, 178] on icon at bounding box center [68, 178] width 3 height 1
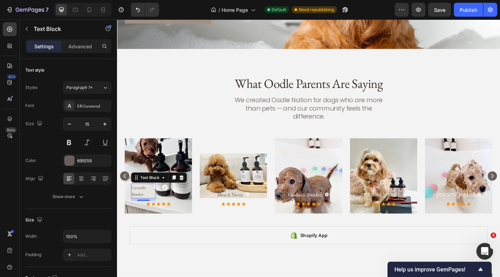
click at [150, 199] on p "Cavoodle Breeder" at bounding box center [146, 206] width 26 height 15
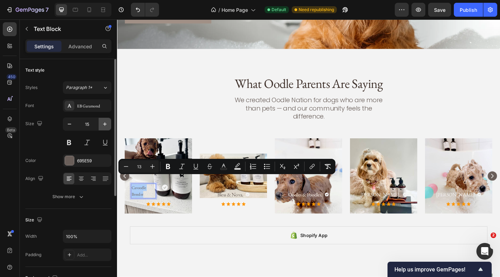
click at [104, 125] on icon "button" at bounding box center [104, 124] width 7 height 7
type input "16"
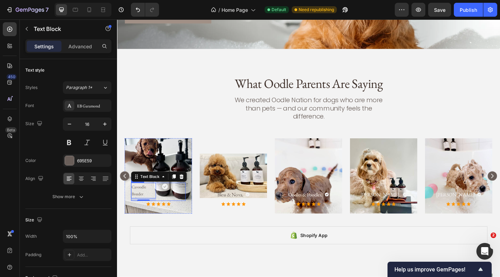
click at [191, 204] on div "Icon" at bounding box center [178, 206] width 27 height 19
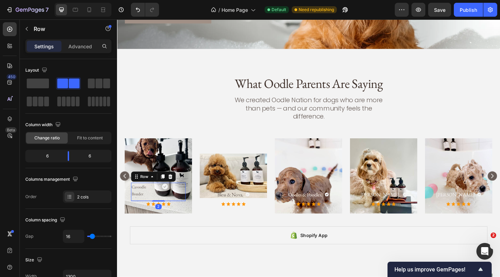
click at [147, 198] on p "Cavoodle Breeder" at bounding box center [146, 205] width 26 height 15
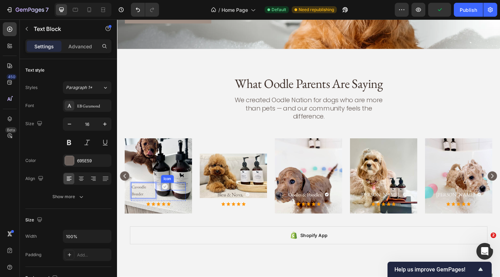
click at [177, 197] on div "Icon" at bounding box center [178, 201] width 27 height 8
click at [149, 198] on p "Cavoodle Breeder" at bounding box center [146, 205] width 26 height 15
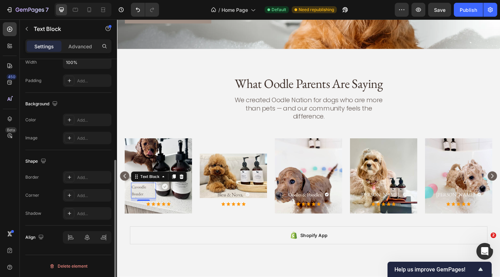
scroll to position [173, 0]
click at [89, 238] on div at bounding box center [87, 238] width 49 height 13
click at [86, 47] on p "Advanced" at bounding box center [80, 46] width 24 height 7
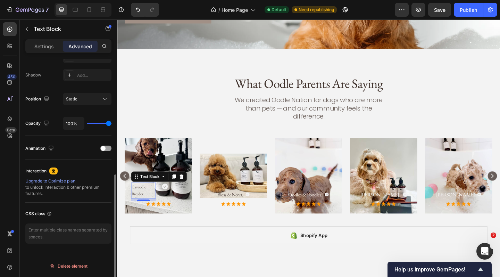
scroll to position [0, 0]
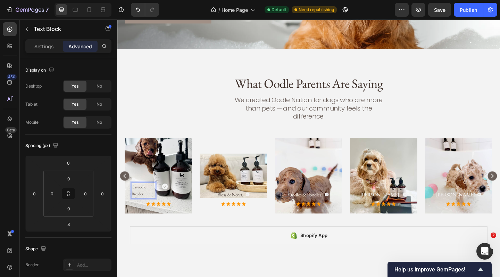
click at [148, 199] on span "Cavoodle Breeder" at bounding box center [140, 206] width 15 height 14
click at [159, 197] on div "Cavoodle Breeder" at bounding box center [145, 205] width 27 height 17
click at [86, 192] on input "0" at bounding box center [85, 193] width 10 height 10
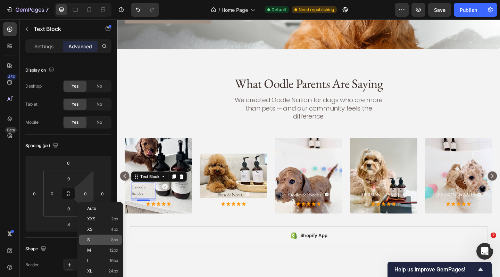
click at [104, 235] on div "S 8px" at bounding box center [100, 240] width 43 height 10
type input "8"
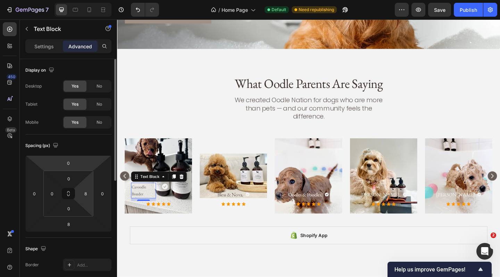
click at [87, 195] on input "8" at bounding box center [85, 193] width 10 height 10
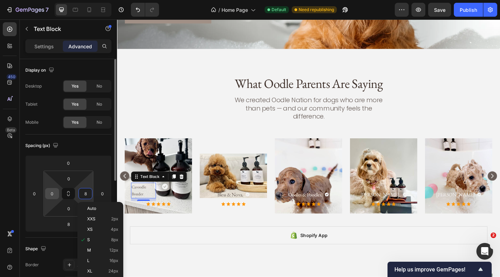
click at [52, 197] on input "0" at bounding box center [52, 193] width 10 height 10
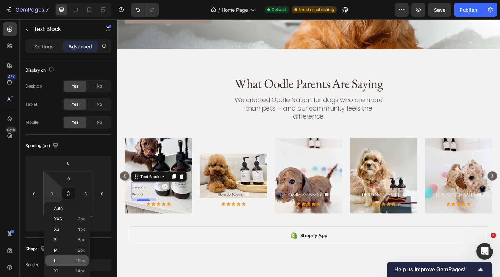
click at [78, 262] on span "16px" at bounding box center [80, 260] width 9 height 5
type input "16"
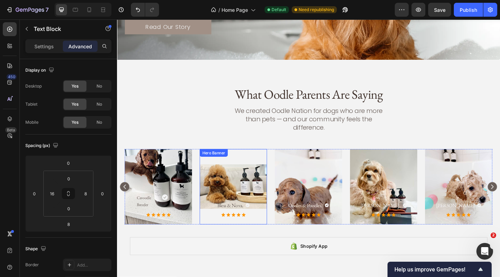
scroll to position [1098, 0]
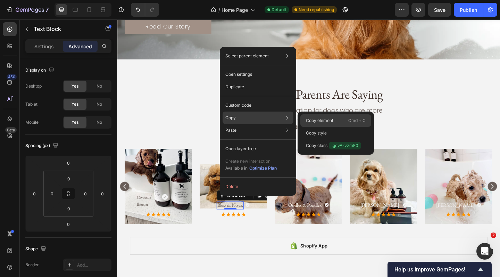
click at [310, 120] on p "Copy element" at bounding box center [319, 120] width 27 height 6
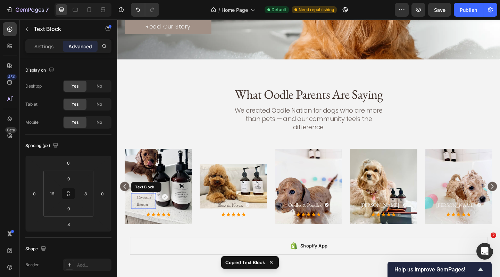
click at [143, 210] on span "Cavoodle Breeder" at bounding box center [146, 217] width 15 height 14
click at [186, 200] on icon at bounding box center [187, 202] width 5 height 5
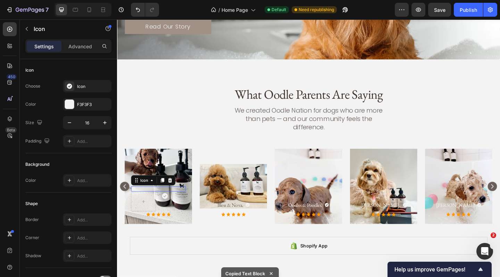
click at [189, 201] on div "Icon 0" at bounding box center [161, 204] width 59 height 6
click at [177, 192] on icon at bounding box center [175, 194] width 5 height 5
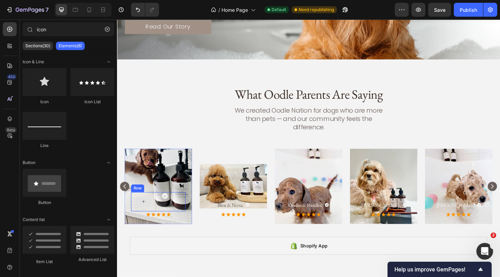
click at [155, 213] on div at bounding box center [145, 217] width 27 height 21
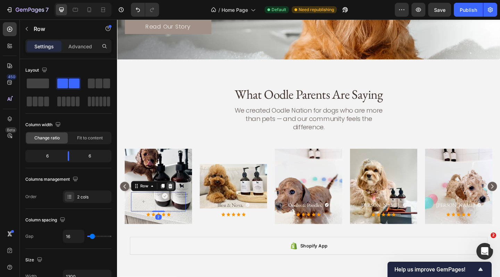
click at [176, 198] on icon at bounding box center [175, 201] width 6 height 6
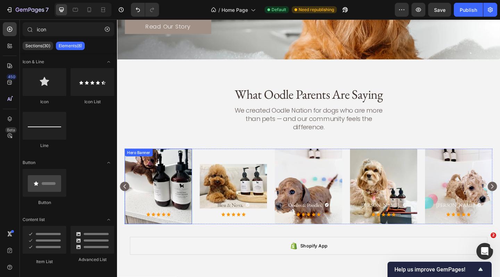
click at [158, 212] on div "Background Image" at bounding box center [161, 201] width 73 height 82
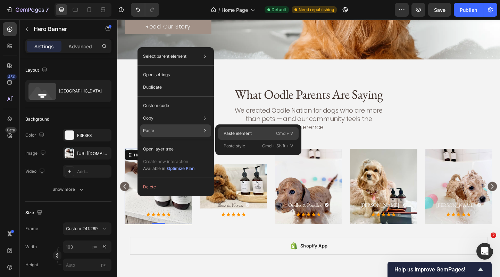
click at [240, 134] on p "Paste element" at bounding box center [238, 133] width 28 height 6
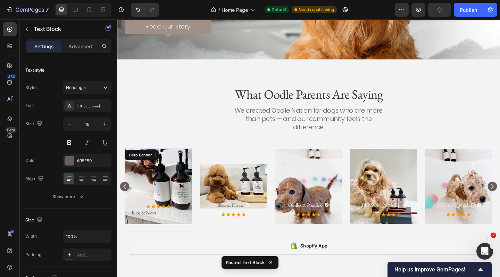
click at [181, 182] on div "Background Image" at bounding box center [161, 201] width 73 height 82
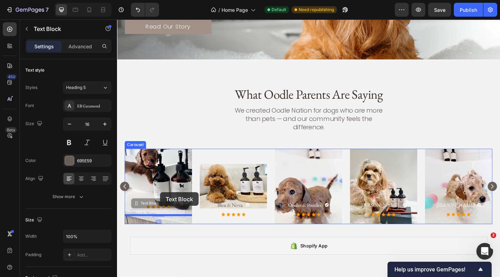
drag, startPoint x: 157, startPoint y: 220, endPoint x: 164, endPoint y: 207, distance: 14.5
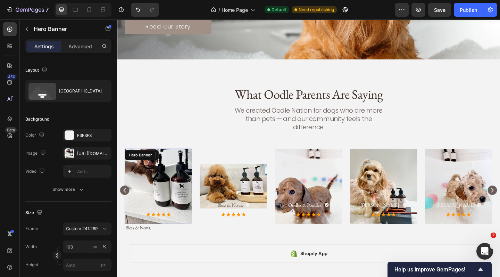
click at [164, 207] on div "Background Image" at bounding box center [161, 201] width 73 height 82
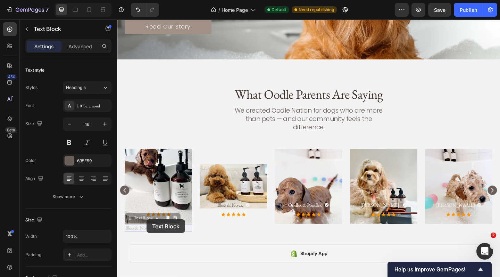
drag, startPoint x: 149, startPoint y: 237, endPoint x: 164, endPoint y: 212, distance: 28.8
click at [164, 212] on div "Icon Icon Icon Icon Icon Icon List Hero Banner Bless & Nova. Text Block 0 Bless…" at bounding box center [161, 205] width 73 height 90
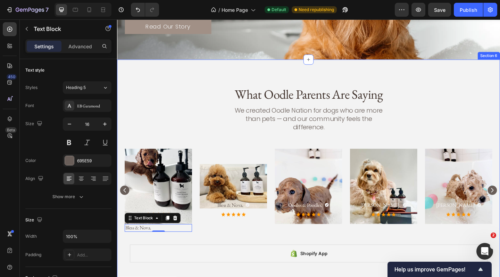
click at [146, 243] on div "Icon Icon Icon Icon Icon Icon List Hero Banner Bless & Nova. Text Block 0 Bless…" at bounding box center [325, 209] width 400 height 99
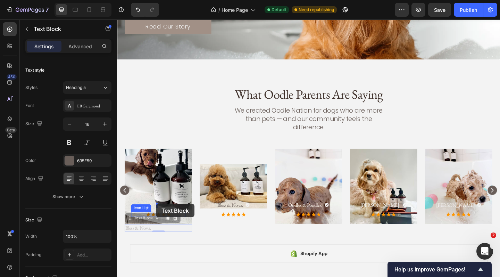
drag, startPoint x: 146, startPoint y: 237, endPoint x: 160, endPoint y: 220, distance: 22.3
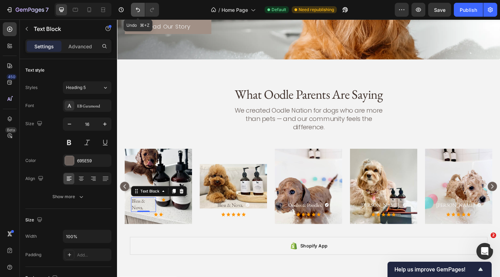
click at [140, 11] on icon "Undo/Redo" at bounding box center [138, 10] width 4 height 5
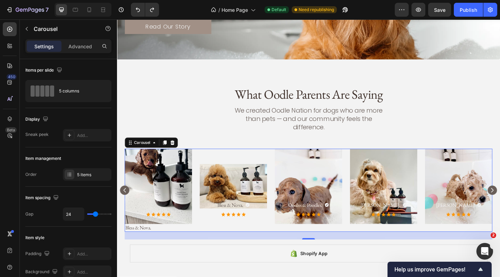
click at [127, 201] on rect "Carousel Back Arrow" at bounding box center [125, 206] width 10 height 10
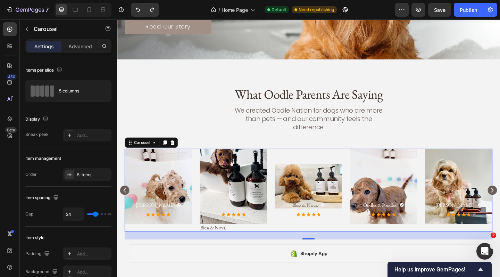
click at [127, 201] on rect "Carousel Back Arrow" at bounding box center [125, 206] width 10 height 10
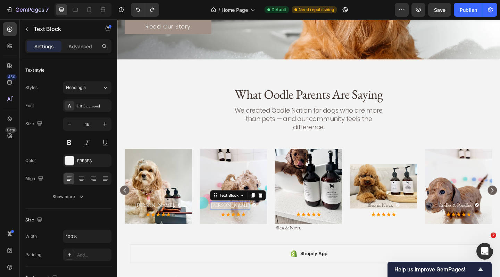
click at [246, 218] on p "Sophie K." at bounding box center [240, 221] width 42 height 7
click at [245, 218] on p "Sophie K." at bounding box center [240, 221] width 42 height 7
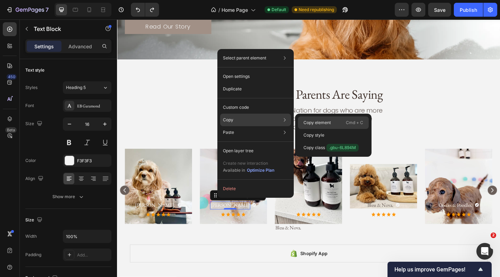
click at [307, 121] on p "Copy element" at bounding box center [317, 123] width 27 height 6
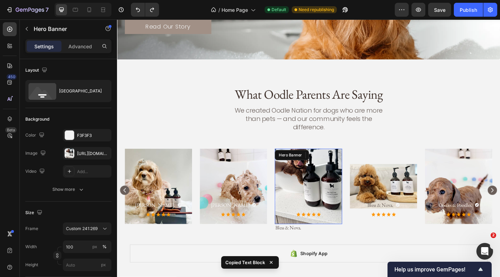
click at [318, 207] on div "Background Image" at bounding box center [325, 201] width 73 height 82
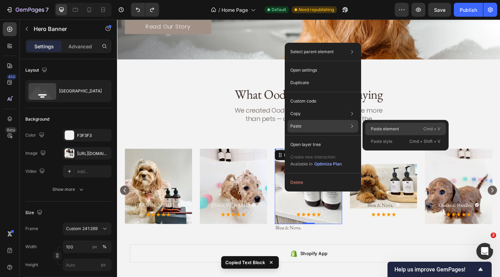
click at [372, 126] on p "Paste element" at bounding box center [385, 129] width 28 height 6
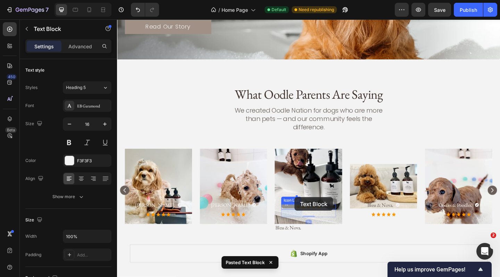
drag, startPoint x: 311, startPoint y: 220, endPoint x: 310, endPoint y: 213, distance: 7.7
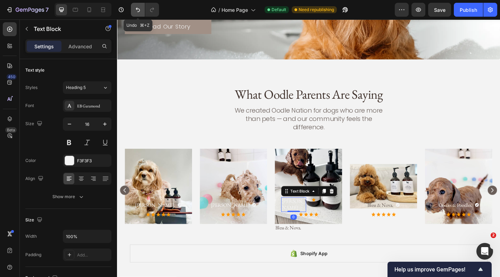
click at [141, 13] on button "Undo/Redo" at bounding box center [138, 10] width 14 height 14
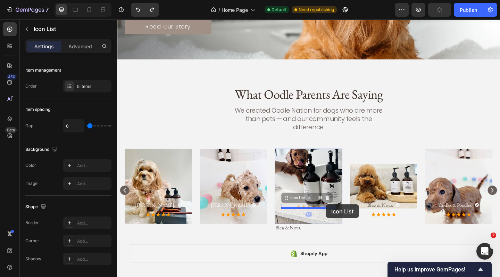
drag, startPoint x: 344, startPoint y: 213, endPoint x: 344, endPoint y: 221, distance: 7.3
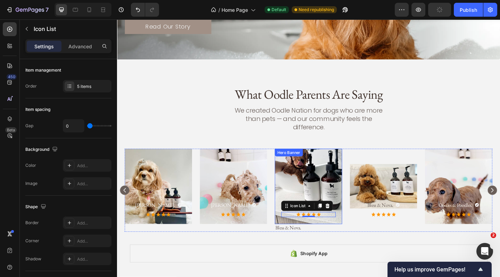
click at [347, 194] on div "Background Image" at bounding box center [325, 201] width 73 height 82
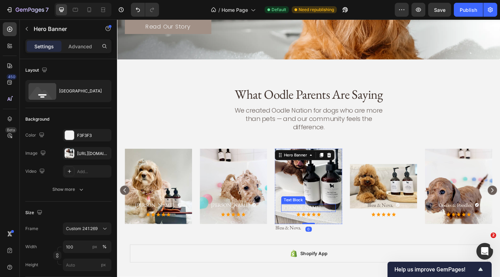
click at [318, 221] on p "Sophie K." at bounding box center [325, 224] width 58 height 7
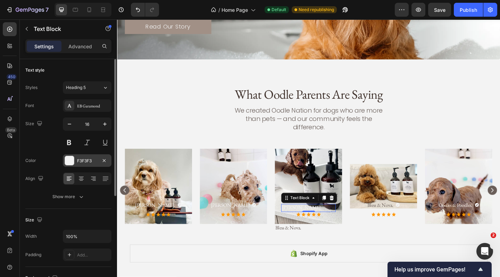
click at [71, 157] on div at bounding box center [69, 160] width 9 height 9
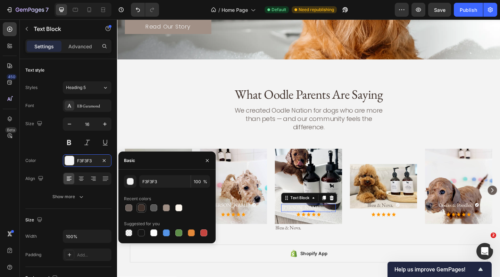
click at [140, 209] on div at bounding box center [141, 207] width 7 height 7
type input "3E302A"
click at [319, 221] on p "Sophie K." at bounding box center [325, 224] width 58 height 7
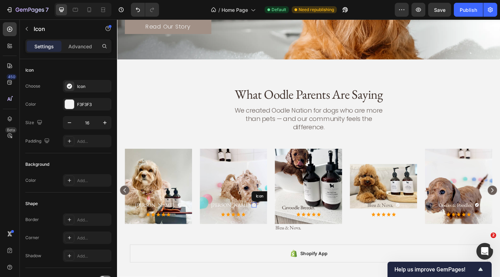
click at [264, 219] on icon at bounding box center [266, 221] width 4 height 4
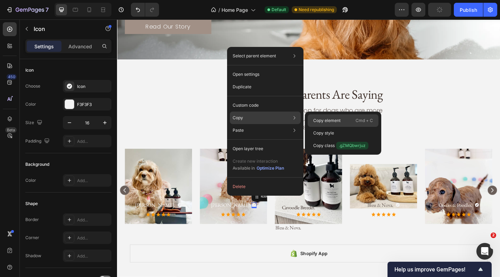
click at [316, 118] on p "Copy element" at bounding box center [327, 120] width 27 height 6
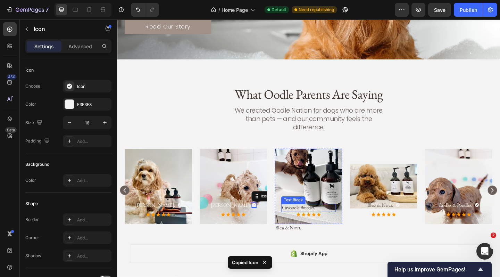
click at [338, 221] on p "Cavoodle Breeder." at bounding box center [325, 224] width 58 height 7
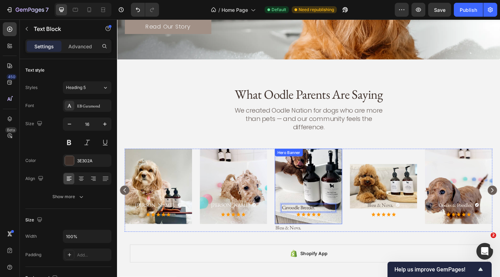
click at [344, 203] on div "Background Image" at bounding box center [325, 201] width 73 height 82
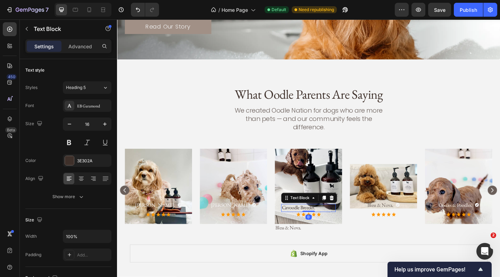
click at [340, 221] on p "Cavoodle Breeder." at bounding box center [325, 224] width 58 height 7
click at [264, 219] on icon at bounding box center [266, 221] width 4 height 4
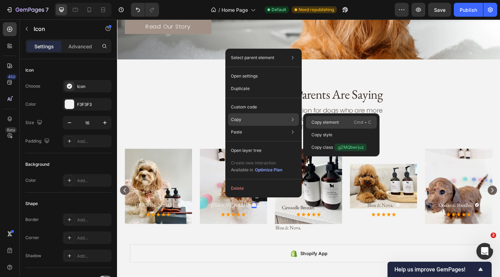
click at [316, 121] on p "Copy element" at bounding box center [325, 122] width 27 height 6
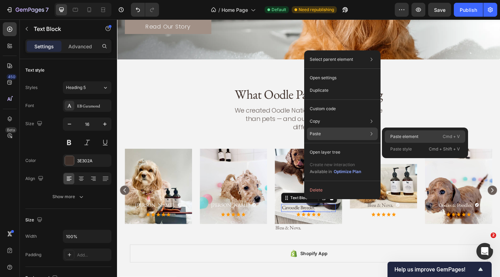
click at [394, 135] on p "Paste element" at bounding box center [405, 136] width 28 height 6
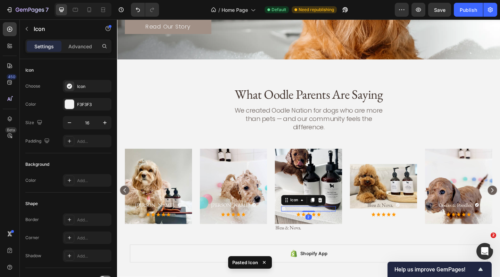
click at [332, 223] on div "Icon 2" at bounding box center [325, 226] width 59 height 6
click at [296, 223] on icon at bounding box center [299, 226] width 6 height 6
click at [297, 223] on icon at bounding box center [299, 226] width 6 height 6
click at [308, 223] on div "Icon 2" at bounding box center [325, 226] width 59 height 6
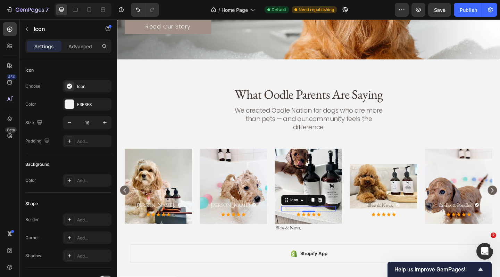
click at [308, 223] on div "Icon 2" at bounding box center [325, 226] width 59 height 6
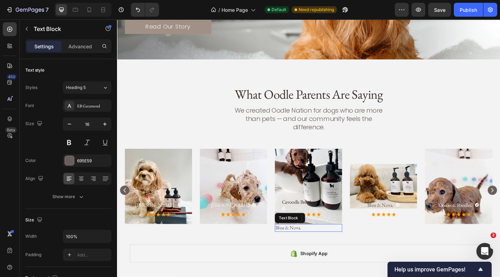
click at [360, 242] on div "Bless & Nova." at bounding box center [325, 246] width 73 height 9
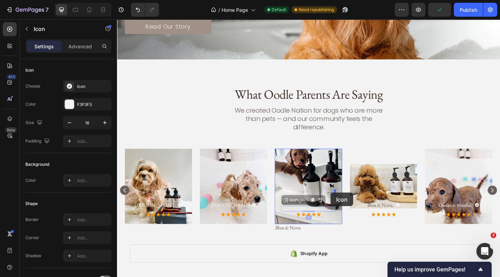
drag, startPoint x: 299, startPoint y: 215, endPoint x: 350, endPoint y: 208, distance: 51.7
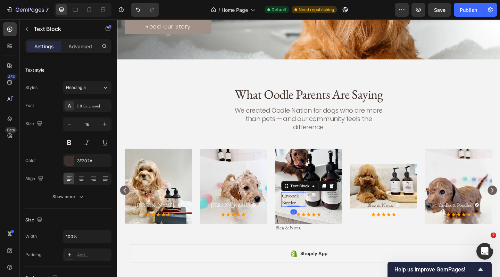
click at [318, 208] on p "Cavoodle Breeder." at bounding box center [309, 215] width 26 height 15
click at [315, 209] on p "Cavoodle Breeder." at bounding box center [309, 215] width 26 height 15
click at [317, 208] on p "Cavoodle Breeder." at bounding box center [309, 215] width 26 height 15
click at [315, 215] on p "Breeder." at bounding box center [309, 218] width 26 height 7
click at [296, 215] on div "Breeder" at bounding box center [309, 219] width 27 height 9
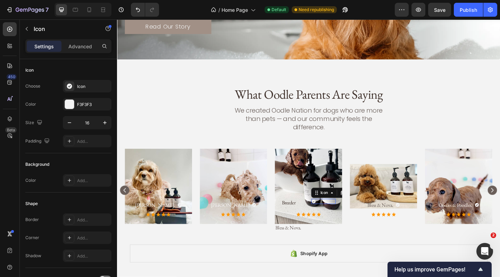
click at [335, 215] on div "Icon 0" at bounding box center [341, 218] width 27 height 6
click at [348, 219] on div "Breeder Text Block Icon 2 Row Icon Icon Icon Icon Icon Icon List" at bounding box center [325, 225] width 59 height 20
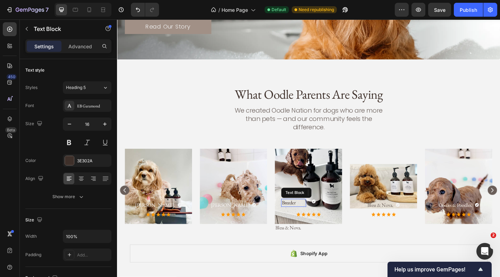
click at [312, 215] on p "Breeder" at bounding box center [309, 218] width 26 height 7
click at [335, 215] on div "Icon" at bounding box center [341, 219] width 27 height 9
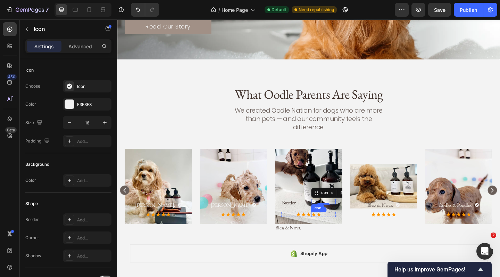
click at [331, 229] on icon at bounding box center [331, 232] width 6 height 6
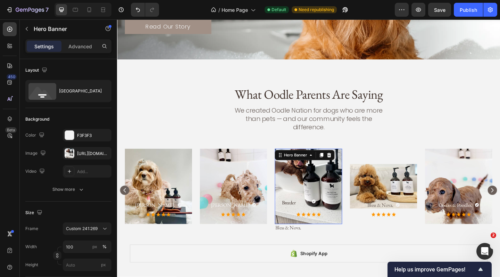
click at [323, 191] on div "Background Image" at bounding box center [325, 201] width 73 height 82
click at [317, 215] on p "Breeder" at bounding box center [309, 218] width 26 height 7
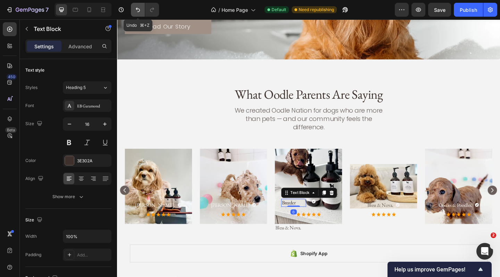
click at [137, 8] on icon "Undo/Redo" at bounding box center [138, 10] width 4 height 5
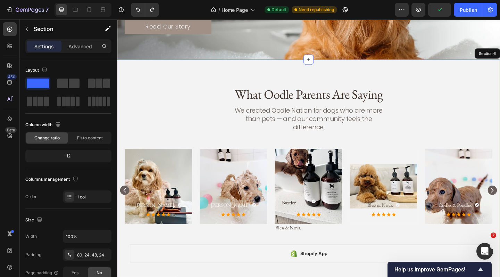
click at [372, 243] on div "Breeder Text Block 0 Icon Row Icon Icon Icon Icon Icon Icon List Hero Banner Bl…" at bounding box center [325, 209] width 400 height 99
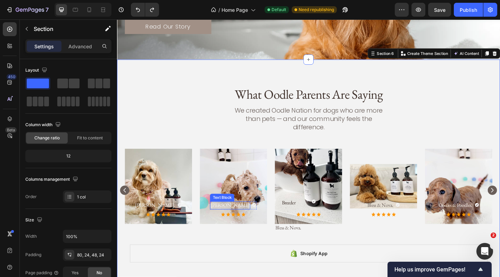
click at [243, 218] on p "Sophie K." at bounding box center [240, 221] width 42 height 7
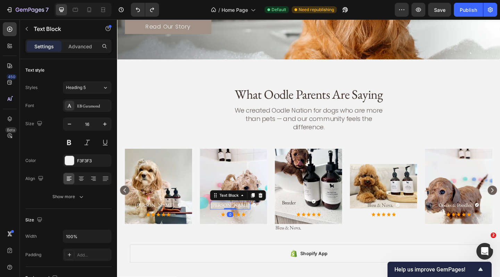
click at [243, 218] on p "Sophie K." at bounding box center [240, 221] width 42 height 7
click at [320, 243] on p "Bless & Nova." at bounding box center [326, 246] width 72 height 7
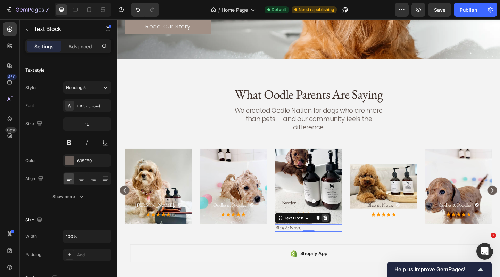
click at [345, 233] on icon at bounding box center [344, 235] width 5 height 5
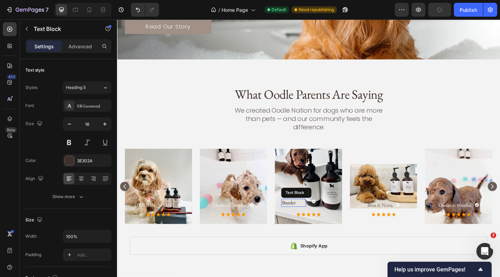
click at [315, 215] on p "Breeder" at bounding box center [309, 218] width 26 height 7
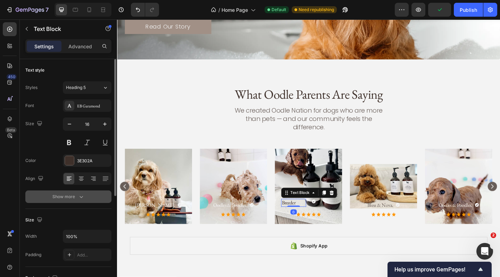
click at [81, 198] on icon "button" at bounding box center [81, 196] width 7 height 7
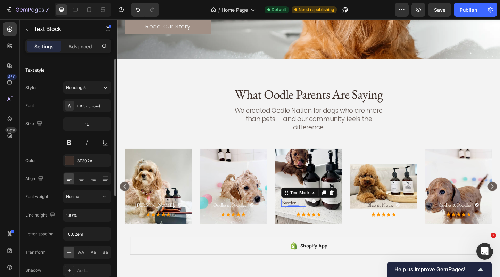
click at [81, 198] on div "Normal" at bounding box center [83, 197] width 35 height 6
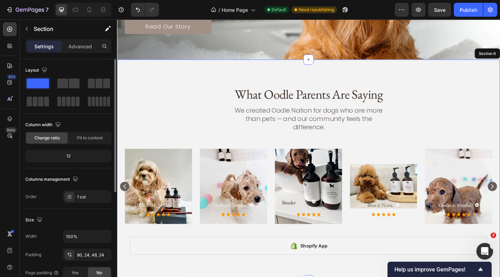
click at [122, 234] on div "What Oodle Parents Are Saying Heading We created Oodle Nation for dogs who are …" at bounding box center [325, 183] width 417 height 240
click at [90, 155] on div "12" at bounding box center [68, 156] width 83 height 10
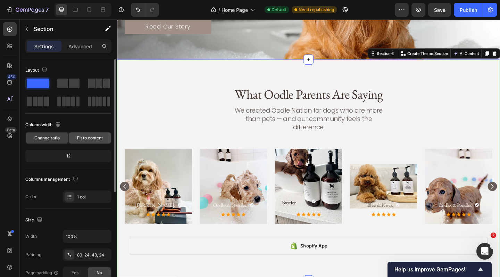
click at [93, 138] on span "Fit to content" at bounding box center [90, 138] width 26 height 6
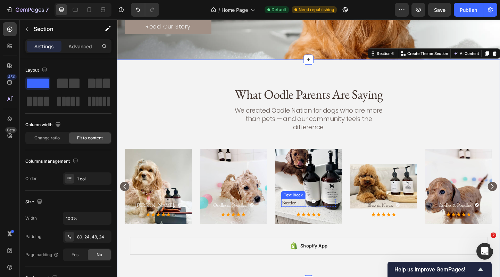
click at [310, 215] on p "Breeder" at bounding box center [309, 218] width 26 height 7
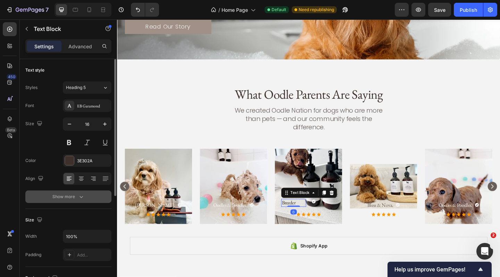
click at [81, 193] on button "Show more" at bounding box center [68, 196] width 86 height 13
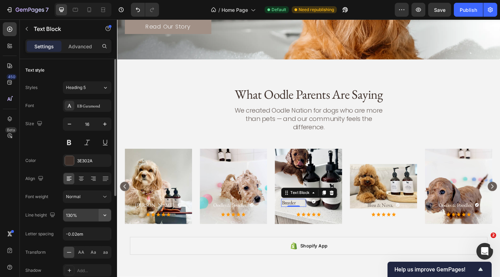
click at [104, 217] on icon "button" at bounding box center [104, 215] width 7 height 7
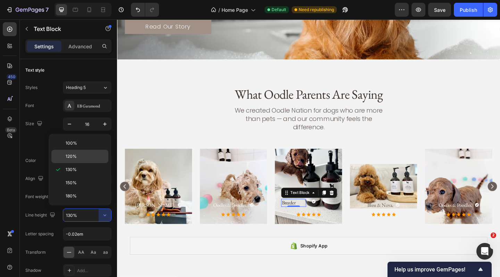
click at [93, 154] on p "120%" at bounding box center [86, 156] width 40 height 6
type input "120%"
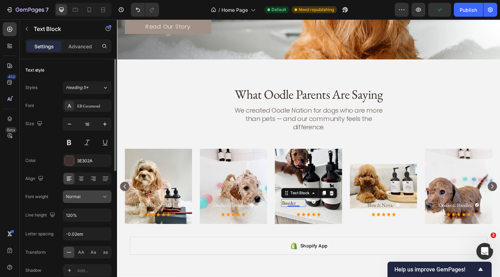
click at [103, 198] on icon at bounding box center [104, 196] width 7 height 7
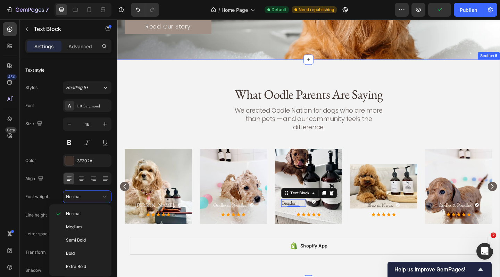
click at [145, 277] on div "What Oodle Parents Are Saying Heading We created Oodle Nation for dogs who are …" at bounding box center [325, 183] width 417 height 240
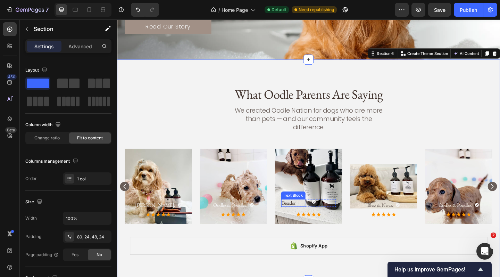
click at [321, 216] on p "Breeder" at bounding box center [309, 219] width 26 height 7
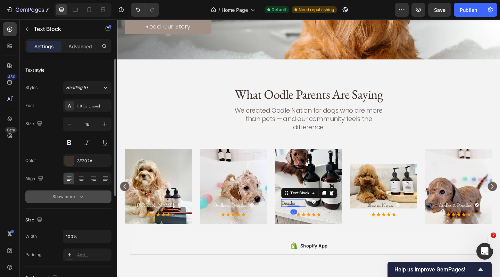
click at [79, 195] on icon "button" at bounding box center [81, 196] width 7 height 7
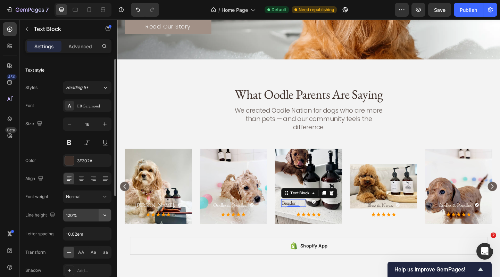
click at [108, 214] on icon "button" at bounding box center [104, 215] width 7 height 7
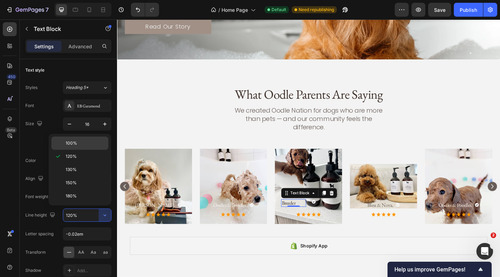
click at [85, 141] on p "100%" at bounding box center [86, 143] width 40 height 6
type input "100%"
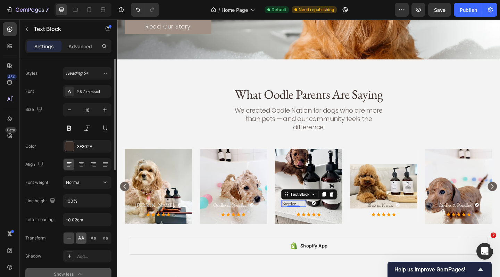
scroll to position [15, 0]
click at [81, 163] on icon at bounding box center [81, 164] width 7 height 7
click at [82, 164] on icon at bounding box center [81, 163] width 3 height 1
click at [67, 164] on icon at bounding box center [69, 164] width 7 height 7
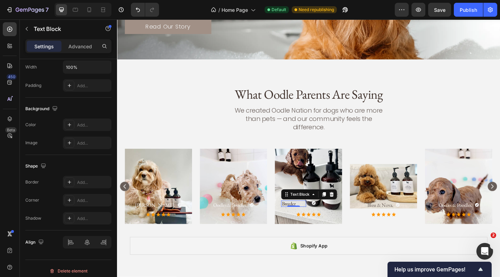
scroll to position [266, 0]
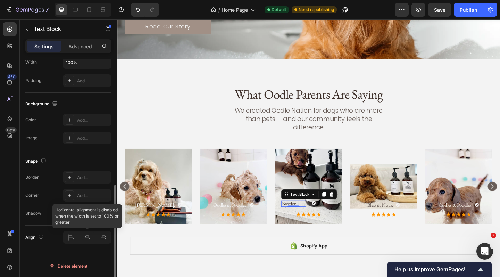
click at [86, 237] on div at bounding box center [87, 237] width 49 height 13
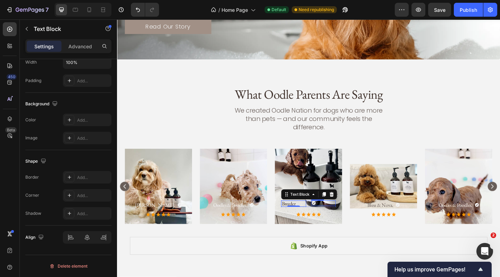
click at [331, 217] on icon at bounding box center [331, 219] width 4 height 4
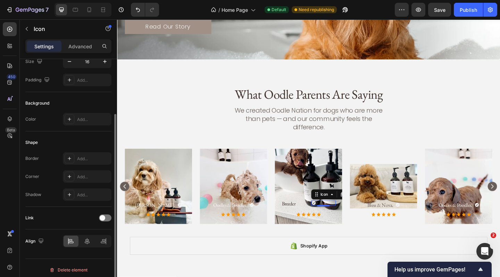
scroll to position [65, 0]
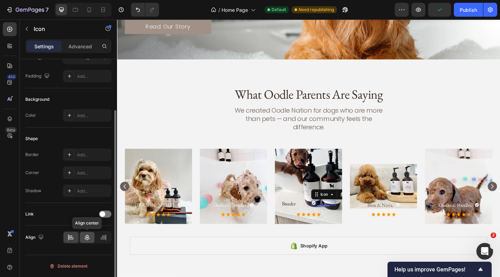
click at [86, 236] on icon at bounding box center [87, 237] width 7 height 7
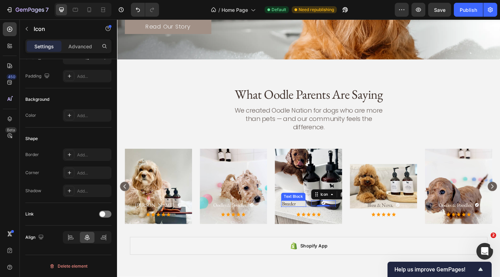
click at [312, 217] on p "Breeder" at bounding box center [309, 220] width 26 height 6
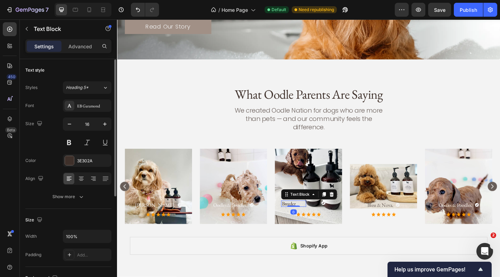
scroll to position [174, 0]
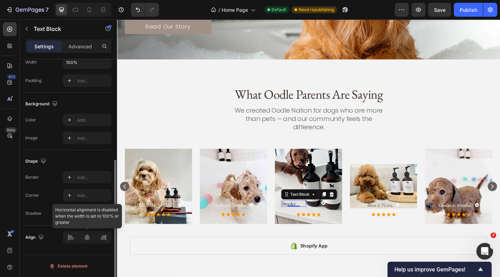
click at [87, 239] on div at bounding box center [87, 237] width 49 height 13
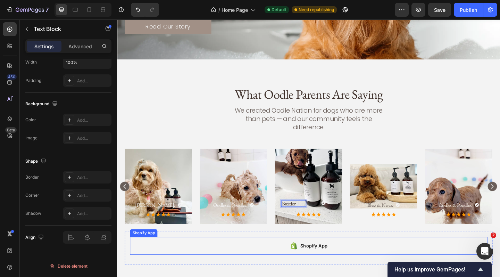
click at [347, 256] on div "Shopify App" at bounding box center [325, 265] width 389 height 19
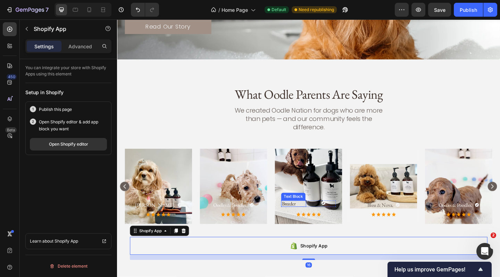
click at [320, 217] on p "Breeder" at bounding box center [309, 220] width 26 height 6
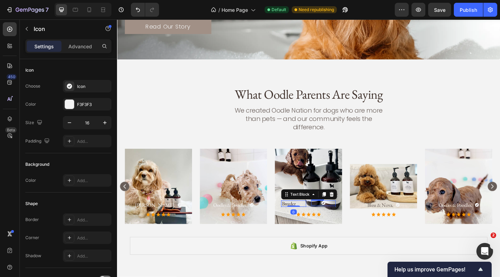
click at [341, 217] on div "Icon" at bounding box center [341, 220] width 27 height 6
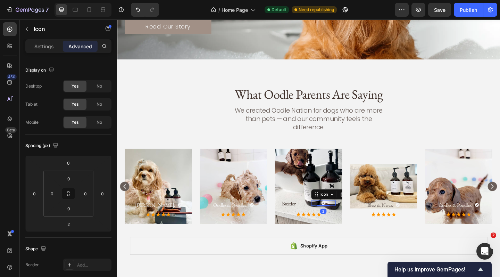
click at [341, 217] on icon at bounding box center [342, 219] width 4 height 4
click at [139, 12] on icon "Undo/Redo" at bounding box center [138, 9] width 7 height 7
click at [139, 12] on icon "Undo/Redo" at bounding box center [138, 10] width 4 height 5
click at [139, 11] on icon "Undo/Redo" at bounding box center [138, 10] width 4 height 5
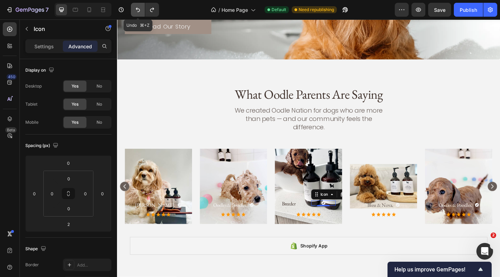
click at [139, 11] on icon "Undo/Redo" at bounding box center [138, 10] width 4 height 5
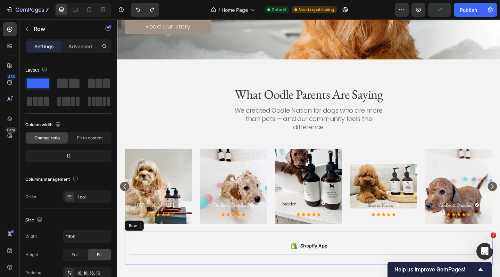
click at [266, 251] on div "Shopify App Shopify App Row" at bounding box center [325, 269] width 400 height 36
click at [325, 217] on div "Breeder Text Block Icon Row" at bounding box center [325, 220] width 59 height 7
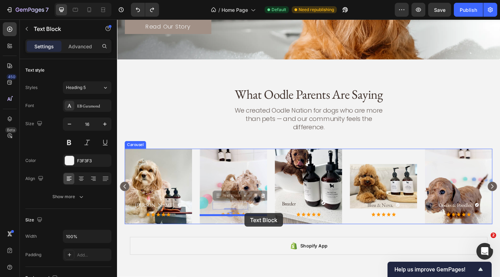
drag, startPoint x: 255, startPoint y: 213, endPoint x: 256, endPoint y: 230, distance: 17.7
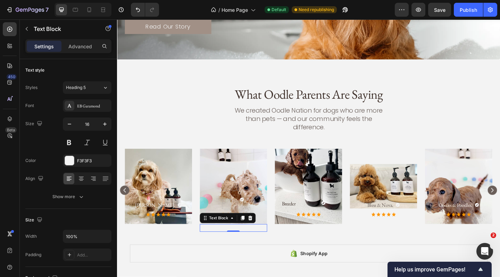
click at [263, 243] on p "Oodles & Poodles." at bounding box center [244, 246] width 72 height 7
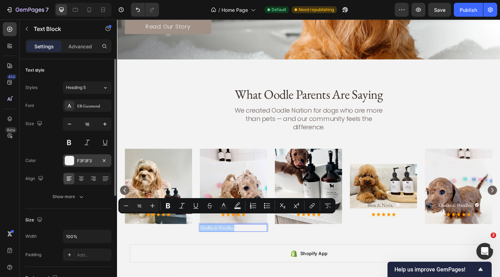
click at [74, 158] on div at bounding box center [69, 160] width 9 height 9
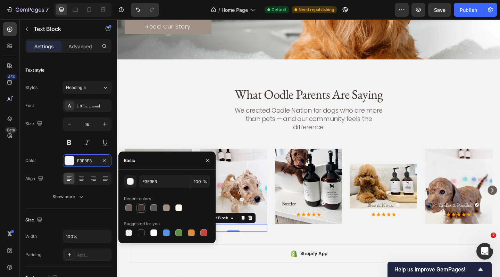
click at [144, 207] on div at bounding box center [141, 207] width 7 height 7
type input "3E302A"
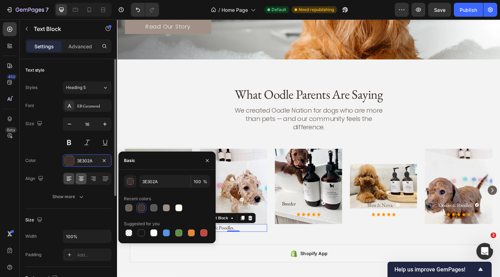
click at [82, 180] on icon at bounding box center [81, 180] width 3 height 1
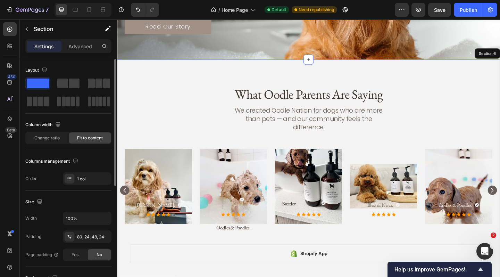
click at [254, 244] on div "Breeder Text Block Icon Row Icon Icon Icon Icon Icon Icon List Hero Banner Bles…" at bounding box center [325, 209] width 400 height 99
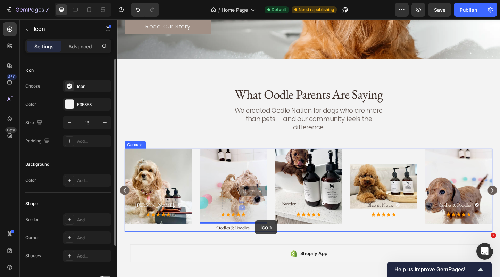
drag, startPoint x: 252, startPoint y: 206, endPoint x: 267, endPoint y: 238, distance: 35.3
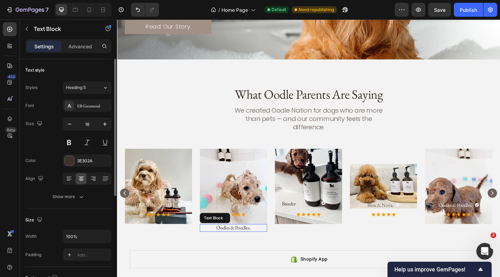
click at [267, 243] on p "Oodles & Poodles." at bounding box center [244, 246] width 72 height 7
click at [246, 253] on div "0" at bounding box center [244, 256] width 7 height 6
drag, startPoint x: 246, startPoint y: 244, endPoint x: 269, endPoint y: 233, distance: 26.0
click at [269, 242] on div "Oodles & Poodles. Text Block 0" at bounding box center [243, 246] width 73 height 9
click at [269, 243] on p "Oodles & Poodles." at bounding box center [244, 246] width 72 height 7
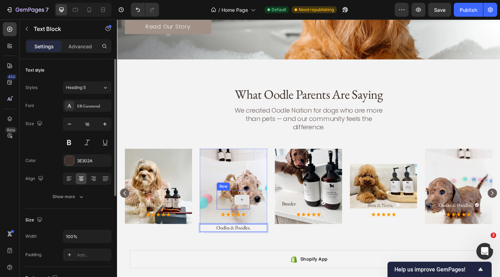
click at [247, 205] on div at bounding box center [253, 215] width 17 height 21
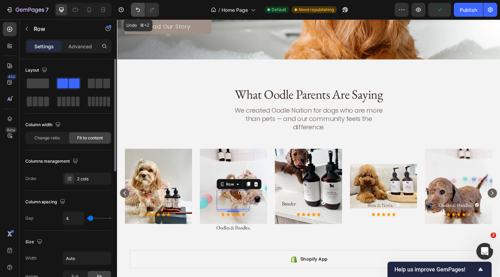
click at [136, 7] on icon "Undo/Redo" at bounding box center [138, 9] width 7 height 7
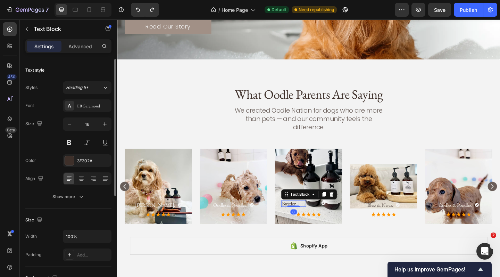
click at [318, 217] on p "Breeder" at bounding box center [309, 220] width 26 height 6
click at [350, 207] on icon at bounding box center [351, 209] width 5 height 5
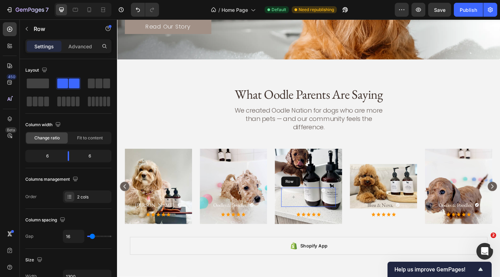
click at [329, 211] on div "Icon" at bounding box center [341, 213] width 27 height 21
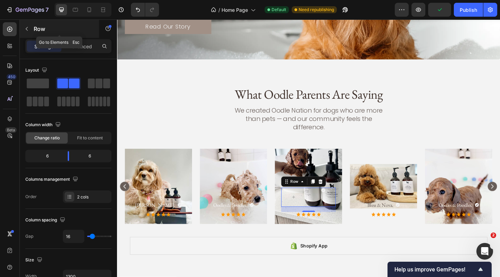
click at [65, 30] on p "Row" at bounding box center [63, 29] width 59 height 8
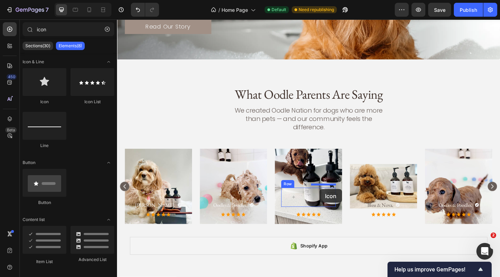
drag, startPoint x: 166, startPoint y: 105, endPoint x: 337, endPoint y: 204, distance: 197.6
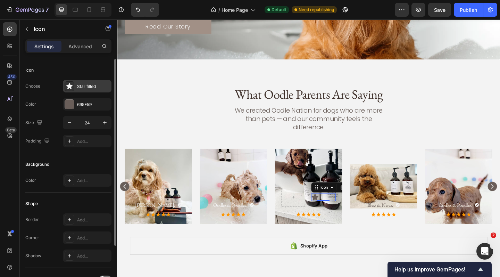
click at [86, 85] on div "Star filled" at bounding box center [93, 86] width 33 height 6
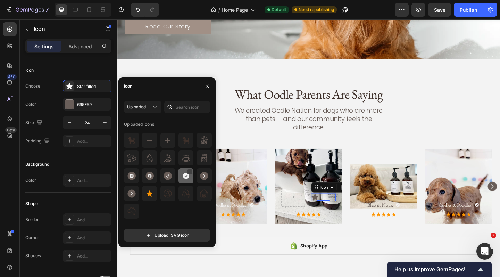
click at [188, 174] on div at bounding box center [190, 172] width 6 height 6
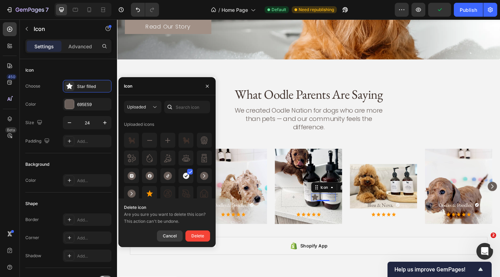
click at [174, 235] on div "Cancel" at bounding box center [170, 236] width 14 height 8
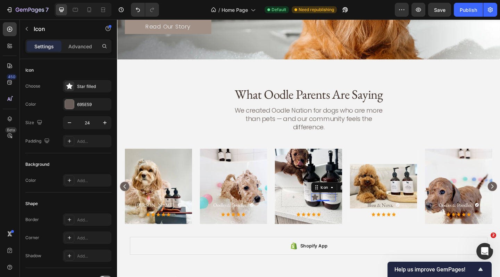
click at [333, 209] on icon at bounding box center [332, 212] width 7 height 7
click at [353, 209] on div "Icon 0" at bounding box center [341, 213] width 27 height 8
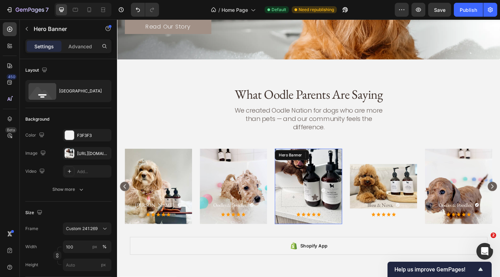
click at [353, 230] on div "Icon Icon 0 Row Icon Icon Icon Icon Icon Icon List" at bounding box center [325, 219] width 73 height 47
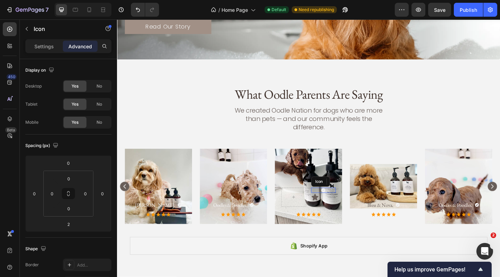
click at [343, 203] on icon at bounding box center [342, 205] width 4 height 4
drag, startPoint x: 359, startPoint y: 187, endPoint x: 325, endPoint y: 184, distance: 34.2
click at [325, 184] on div "Icon 2 Icon Row Icon Icon Icon Icon Icon Icon List" at bounding box center [325, 201] width 73 height 82
drag, startPoint x: 338, startPoint y: 188, endPoint x: 303, endPoint y: 188, distance: 35.5
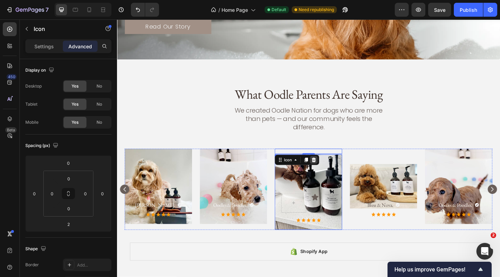
click at [331, 170] on icon at bounding box center [331, 173] width 6 height 6
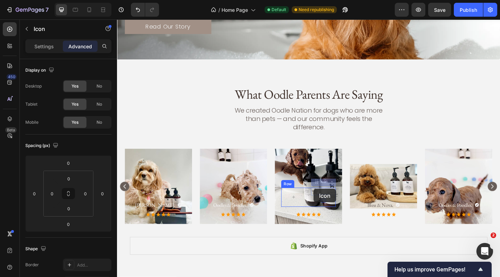
drag, startPoint x: 331, startPoint y: 196, endPoint x: 331, endPoint y: 204, distance: 7.6
click at [311, 210] on icon at bounding box center [310, 213] width 6 height 6
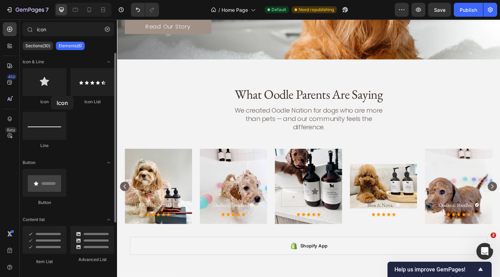
click at [51, 96] on div "Icon" at bounding box center [45, 86] width 44 height 37
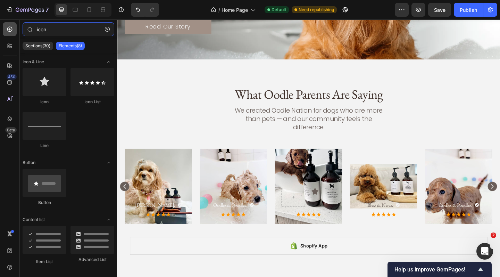
drag, startPoint x: 70, startPoint y: 32, endPoint x: 16, endPoint y: 27, distance: 54.1
click at [16, 27] on div "450 Beta icon Sections(30) Elements(8) Icon & Line Icon Icon List Line Button B…" at bounding box center [58, 148] width 117 height 258
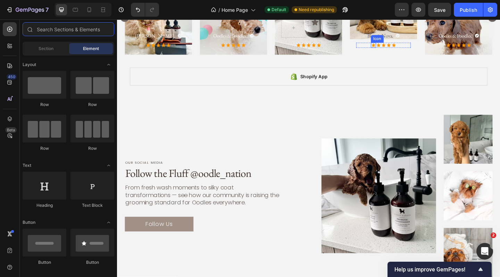
scroll to position [1281, 0]
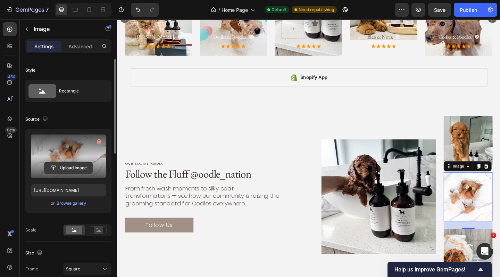
click at [71, 166] on input "file" at bounding box center [68, 168] width 48 height 12
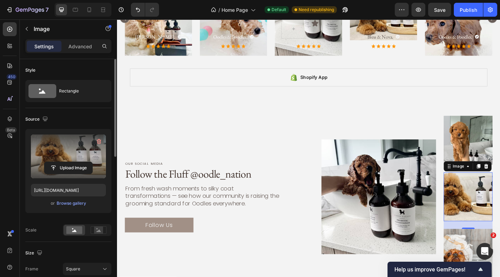
type input "https://cdn.shopify.com/s/files/1/0941/4164/5111/files/gempages_571859229653074…"
click at [492, 202] on img at bounding box center [499, 212] width 53 height 53
click at [77, 168] on input "file" at bounding box center [68, 168] width 48 height 12
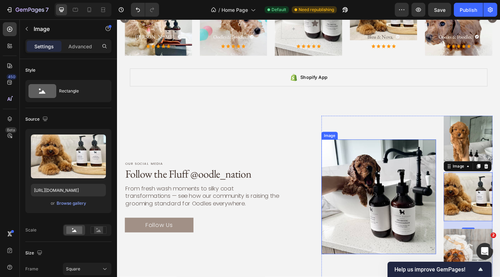
scroll to position [1333, 0]
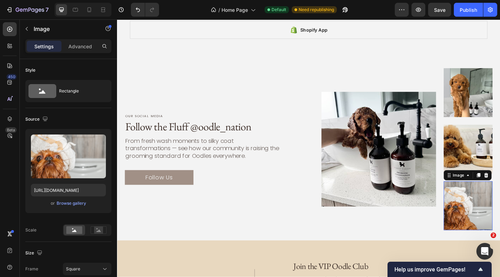
click at [500, 202] on img at bounding box center [499, 222] width 53 height 53
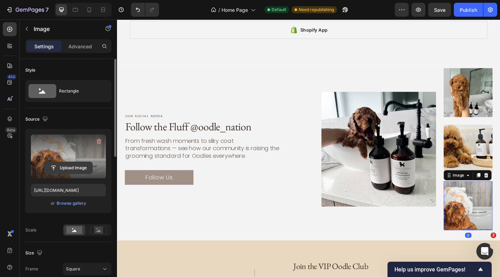
click at [68, 164] on input "file" at bounding box center [68, 168] width 48 height 12
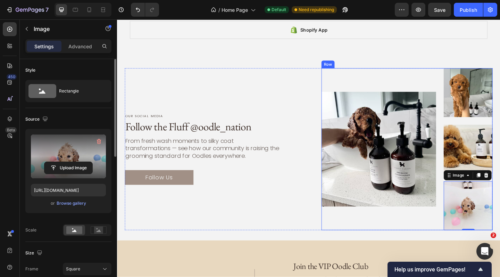
type input "https://cdn.shopify.com/s/files/1/0941/4164/5111/files/gempages_571859229653074…"
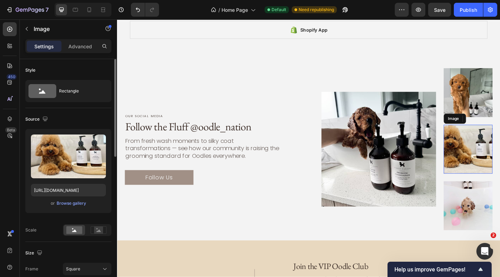
click at [498, 134] on img at bounding box center [499, 160] width 53 height 53
click at [98, 226] on rect at bounding box center [99, 229] width 16 height 7
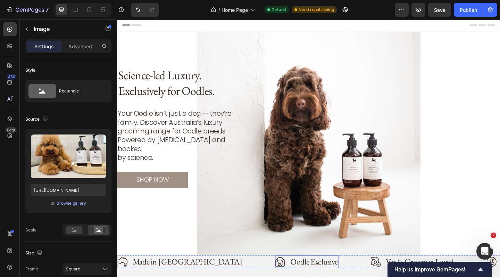
scroll to position [0, 0]
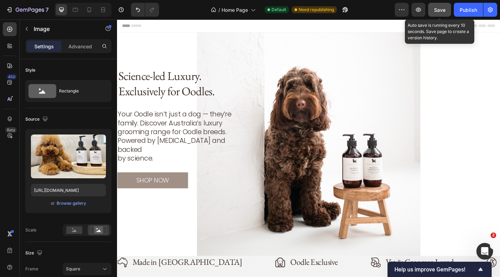
click at [437, 15] on button "Save" at bounding box center [440, 10] width 23 height 14
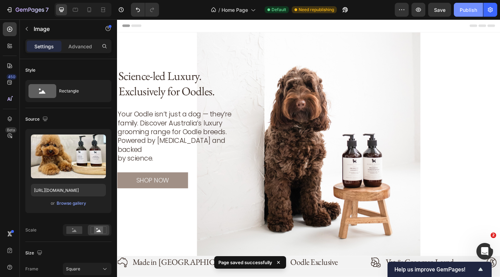
click at [473, 10] on div "Publish" at bounding box center [468, 9] width 17 height 7
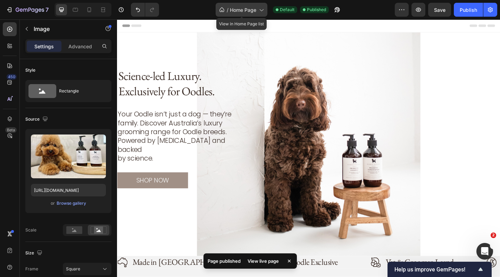
click at [264, 11] on icon at bounding box center [261, 9] width 7 height 7
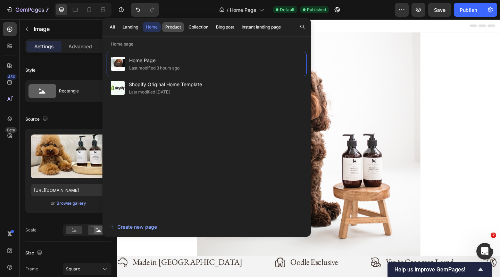
click at [179, 30] on div "Product" at bounding box center [173, 27] width 16 height 6
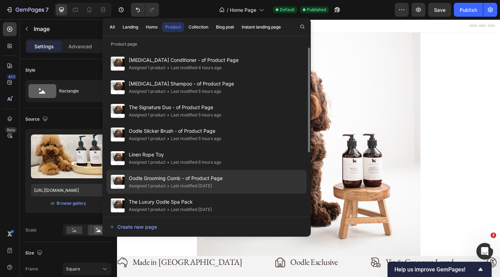
click at [191, 181] on span "Oodle Grooming Comb - of Product Page" at bounding box center [176, 178] width 94 height 8
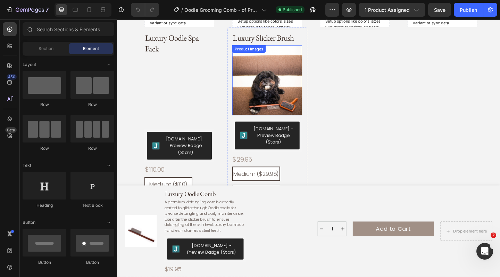
scroll to position [818, 0]
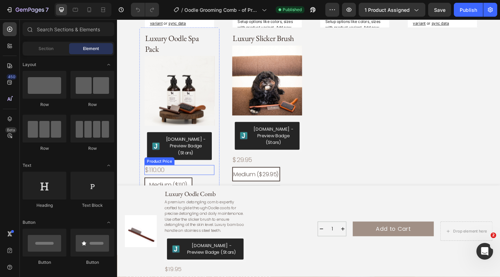
click at [161, 178] on div "$110.00" at bounding box center [185, 183] width 76 height 10
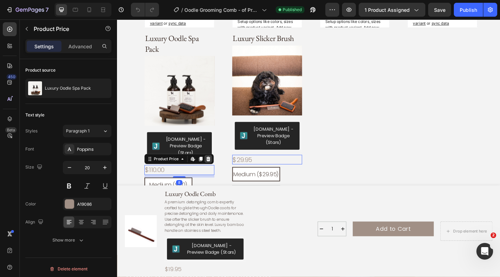
click at [219, 169] on icon at bounding box center [217, 172] width 6 height 6
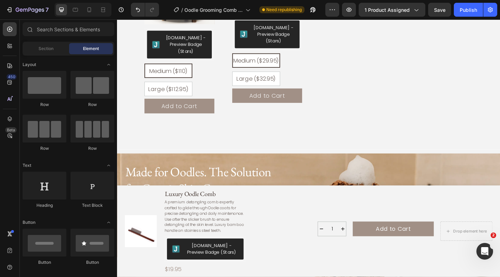
scroll to position [928, 0]
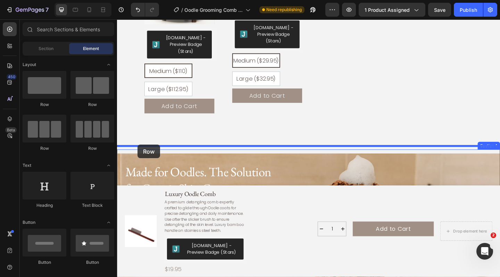
drag, startPoint x: 206, startPoint y: 102, endPoint x: 139, endPoint y: 156, distance: 85.5
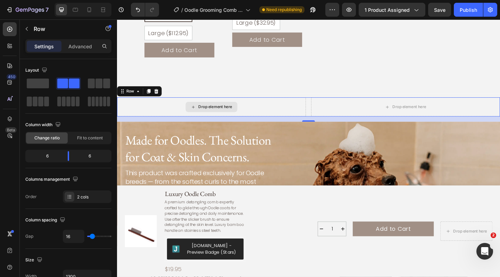
scroll to position [990, 0]
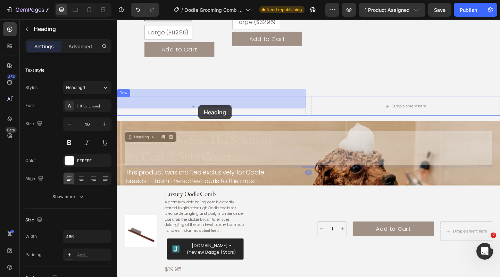
drag, startPoint x: 204, startPoint y: 157, endPoint x: 206, endPoint y: 111, distance: 45.9
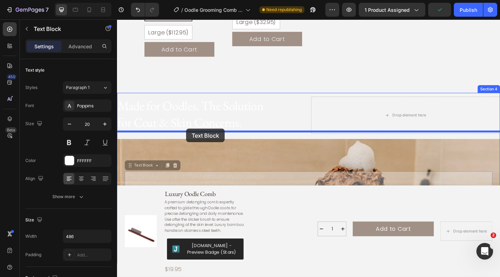
drag, startPoint x: 192, startPoint y: 191, endPoint x: 193, endPoint y: 139, distance: 52.1
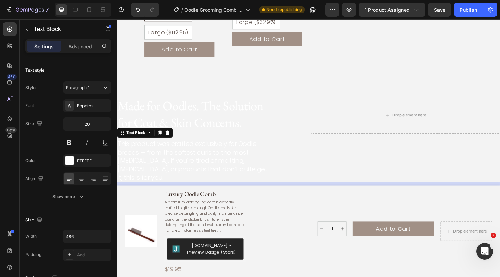
click at [226, 151] on p "This product was crafted exclusively for Oodle breeds — from the softest curls …" at bounding box center [202, 173] width 168 height 46
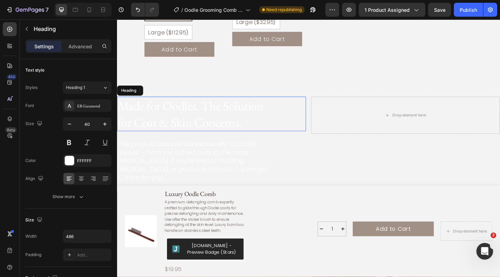
click at [228, 122] on h2 "Made for Oodles. The Solution for Coat & Skin Concerns." at bounding box center [201, 123] width 169 height 38
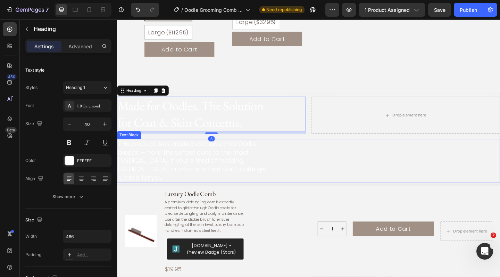
click at [221, 162] on p "This product was crafted exclusively for Oodle breeds — from the softest curls …" at bounding box center [202, 173] width 168 height 46
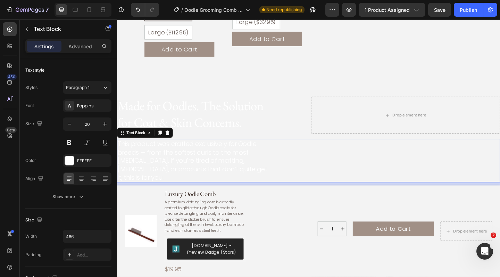
click at [387, 153] on div "This product was crafted exclusively for Oodle breeds — from the softest curls …" at bounding box center [325, 172] width 417 height 47
click at [187, 152] on p "This product was crafted exclusively for Oodle breeds — from the softest curls …" at bounding box center [202, 173] width 168 height 46
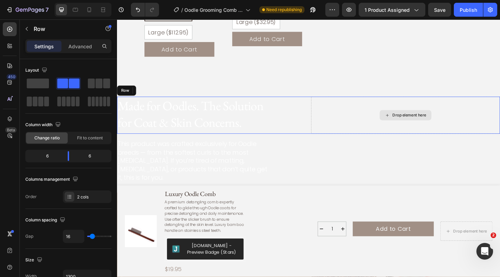
click at [423, 123] on div "Drop element here" at bounding box center [431, 124] width 206 height 40
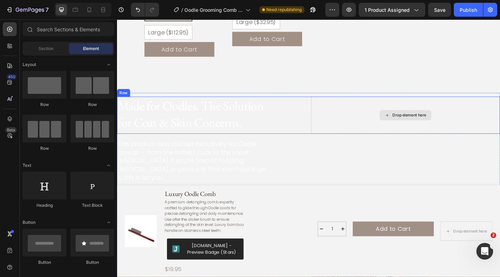
click at [431, 121] on div "Drop element here" at bounding box center [435, 124] width 37 height 6
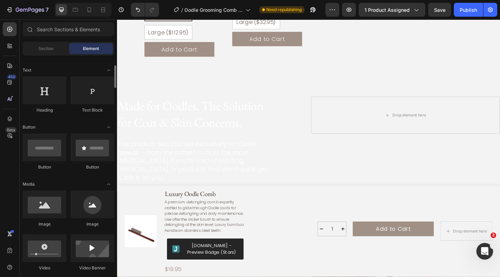
scroll to position [103, 0]
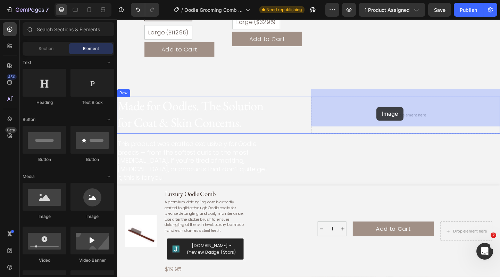
drag, startPoint x: 167, startPoint y: 219, endPoint x: 400, endPoint y: 115, distance: 255.0
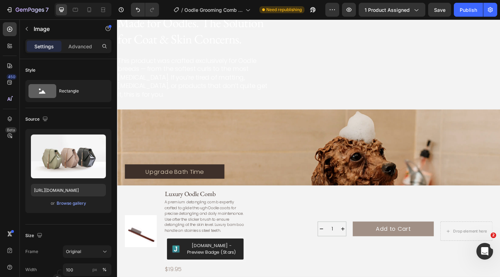
scroll to position [1099, 0]
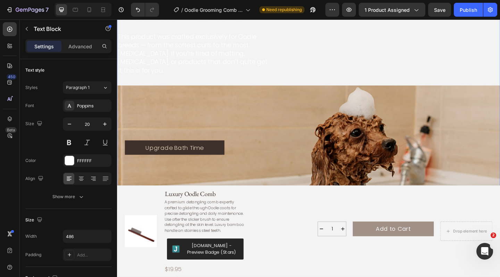
click at [255, 80] on p "This product was crafted exclusively for Oodle breeds — from the softest curls …" at bounding box center [202, 57] width 168 height 46
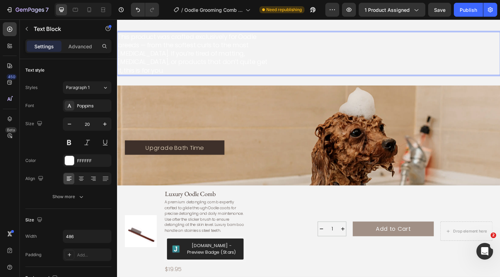
click at [236, 80] on p "This product was crafted exclusively for Oodle breeds — from the softest curls …" at bounding box center [202, 57] width 168 height 46
click at [196, 80] on p "This product was crafted exclusively for Oodle breeds — from the softest curls …" at bounding box center [202, 57] width 168 height 46
click at [197, 80] on p "This product was crafted exclusively for Oodle breeds — from the softest curls …" at bounding box center [202, 57] width 168 height 46
click at [298, 27] on div "Made for Oodles. The Solution for Coat & Skin Concerns. Heading" at bounding box center [220, 7] width 206 height 40
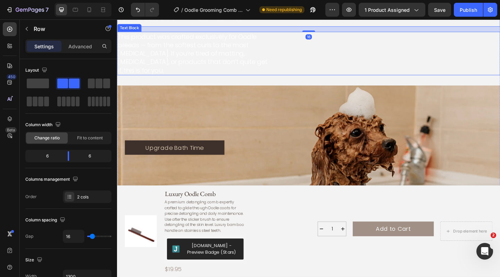
click at [245, 80] on p "This product was crafted exclusively for Oodle breeds — from the softest curls …" at bounding box center [202, 57] width 168 height 46
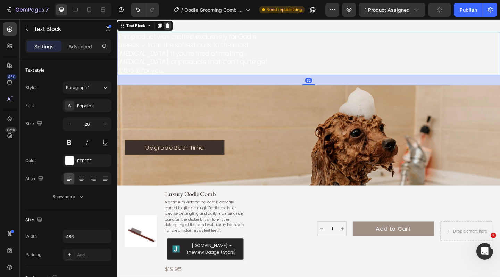
click at [176, 31] on div at bounding box center [172, 26] width 8 height 8
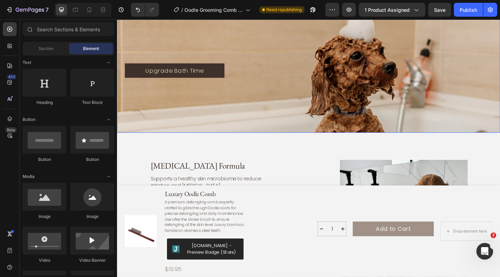
scroll to position [1122, 0]
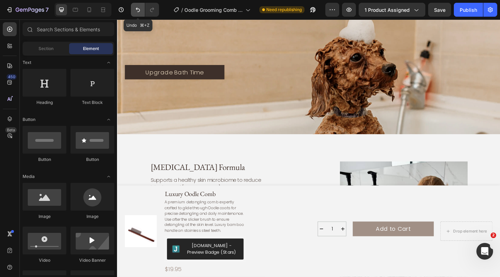
click at [138, 11] on icon "Undo/Redo" at bounding box center [138, 9] width 7 height 7
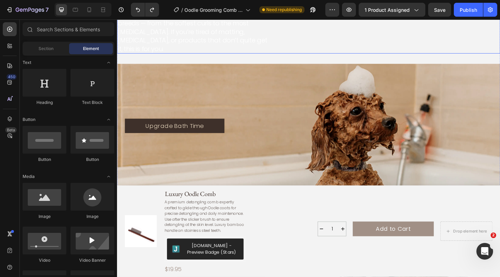
click at [180, 56] on p "This product was crafted exclusively for Oodle breeds — from the softest curls …" at bounding box center [202, 33] width 168 height 46
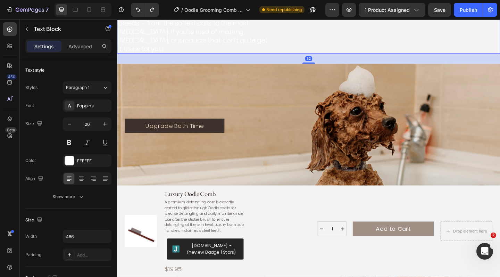
click at [180, 56] on p "This product was crafted exclusively for Oodle breeds — from the softest curls …" at bounding box center [202, 33] width 168 height 46
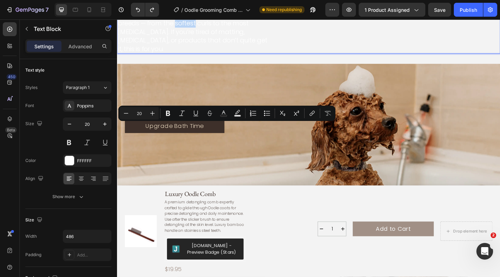
click at [180, 56] on p "This product was crafted exclusively for Oodle breeds — from the softest curls …" at bounding box center [202, 33] width 168 height 46
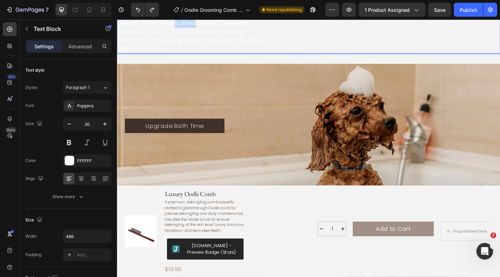
click at [180, 56] on p "This product was crafted exclusively for Oodle breeds — from the softest curls …" at bounding box center [202, 33] width 168 height 46
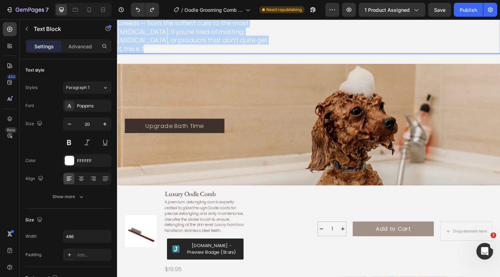
click at [180, 56] on p "This product was crafted exclusively for Oodle breeds — from the softest curls …" at bounding box center [202, 33] width 168 height 46
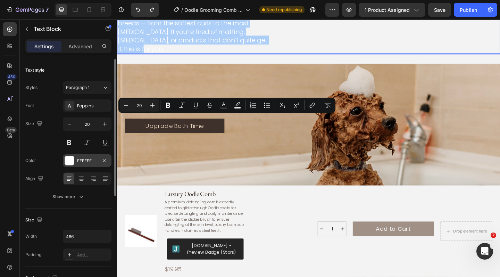
click at [73, 164] on div at bounding box center [69, 160] width 9 height 9
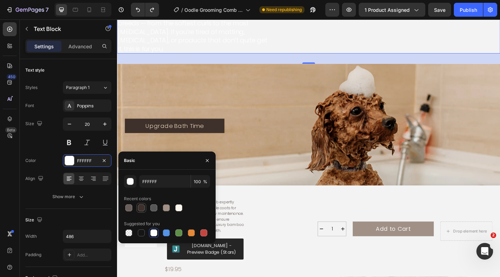
click at [142, 206] on div at bounding box center [141, 207] width 7 height 7
type input "3E302A"
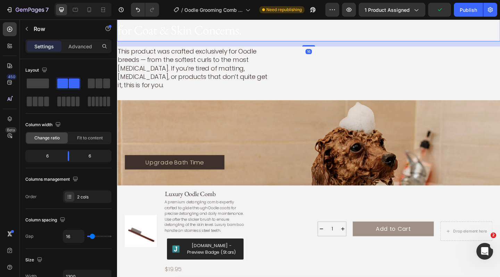
scroll to position [1044, 0]
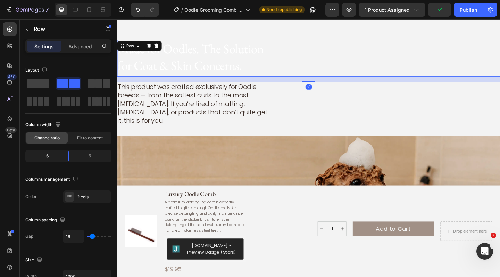
click at [223, 68] on h2 "Made for Oodles. The Solution for Coat & Skin Concerns." at bounding box center [201, 61] width 169 height 38
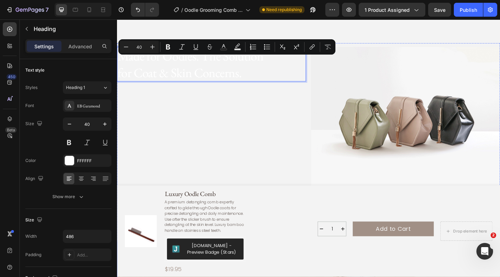
click at [219, 70] on p "Made for Oodles. The Solution for Coat & Skin Concerns." at bounding box center [202, 68] width 168 height 36
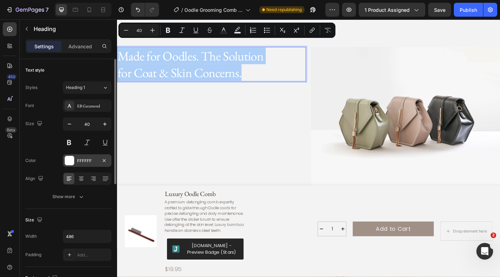
click at [72, 161] on div at bounding box center [69, 160] width 9 height 9
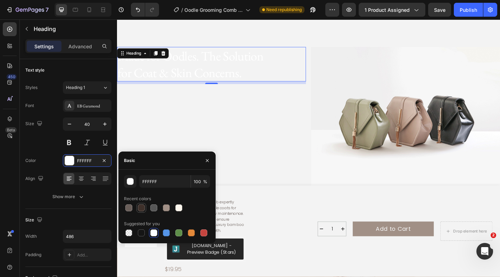
click at [142, 208] on div at bounding box center [141, 207] width 7 height 7
type input "3E302A"
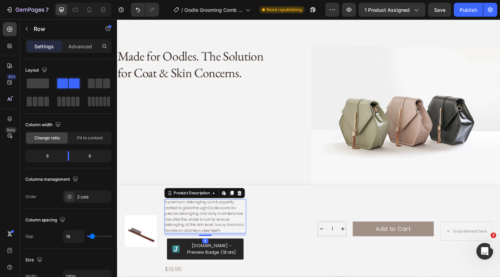
click at [231, 180] on div "Made for Oodles. The Solution for Coat & Skin Concerns. Heading Image Row This …" at bounding box center [325, 226] width 417 height 353
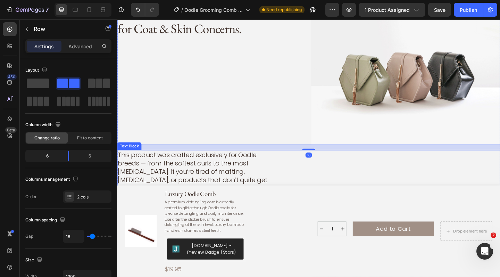
scroll to position [1083, 0]
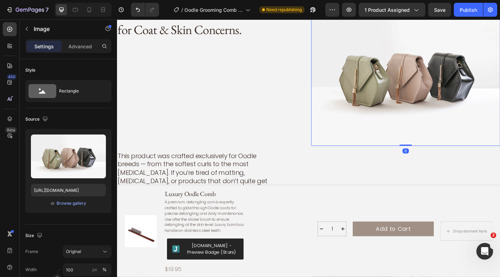
click at [437, 79] on img at bounding box center [431, 80] width 206 height 154
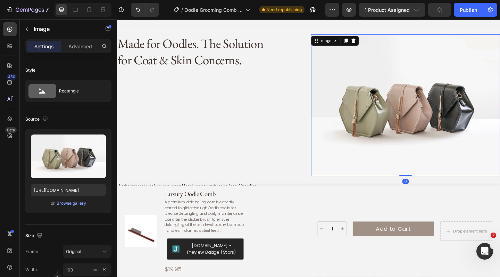
click at [428, 119] on img at bounding box center [431, 113] width 206 height 154
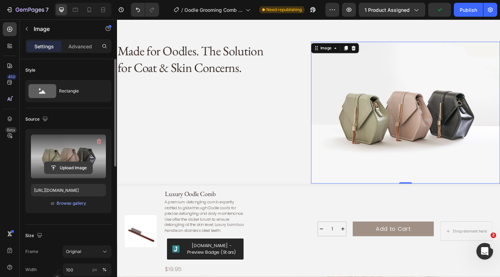
click at [65, 166] on input "file" at bounding box center [68, 168] width 48 height 12
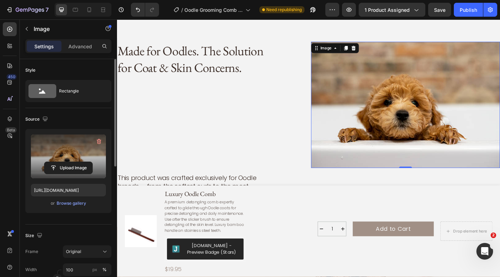
type input "[URL][DOMAIN_NAME]"
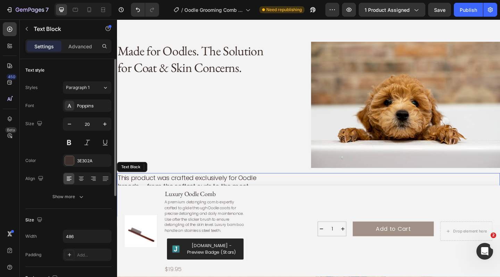
click at [255, 187] on p "This product was crafted exclusively for Oodle breeds — from the softest curls …" at bounding box center [202, 210] width 168 height 46
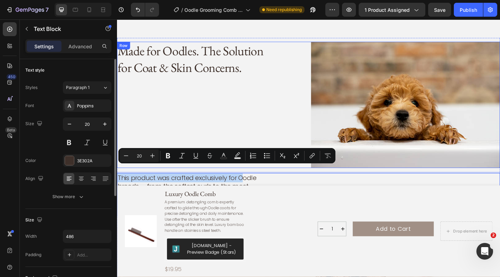
drag, startPoint x: 255, startPoint y: 186, endPoint x: 243, endPoint y: 119, distance: 68.1
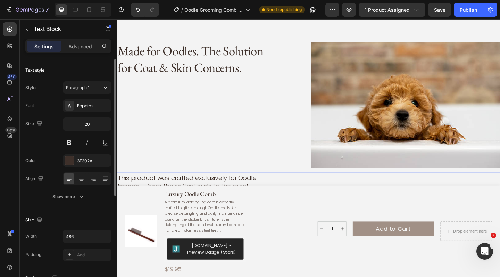
click at [234, 191] on p "This product was crafted exclusively for Oodle breeds — from the softest curls …" at bounding box center [202, 210] width 168 height 46
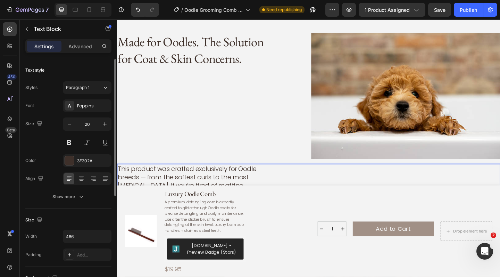
scroll to position [1090, 0]
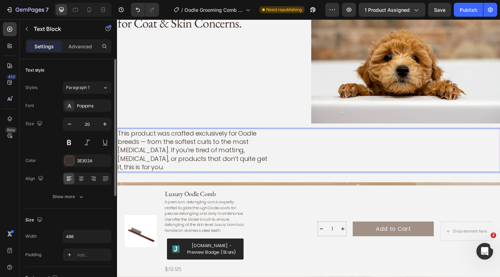
click at [236, 158] on p "This product was crafted exclusively for Oodle breeds — from the softest curls …" at bounding box center [202, 162] width 168 height 46
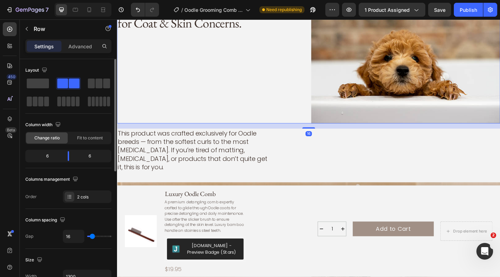
click at [211, 88] on div "Made for Oodles. The Solution for Coat & Skin Concerns. Heading" at bounding box center [220, 63] width 206 height 137
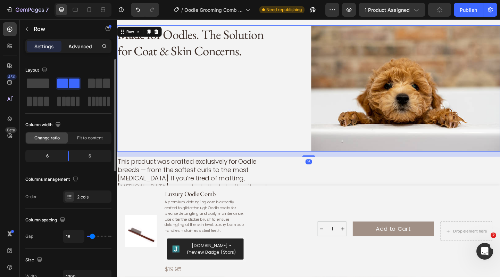
scroll to position [1058, 0]
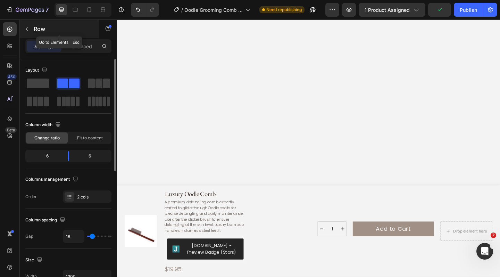
click at [44, 29] on p "Row" at bounding box center [63, 29] width 59 height 8
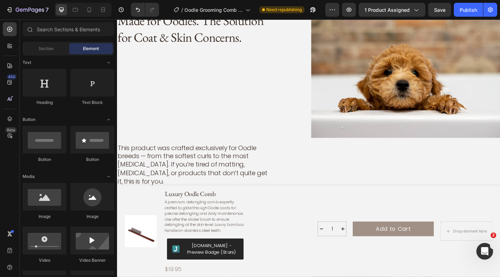
scroll to position [805, 0]
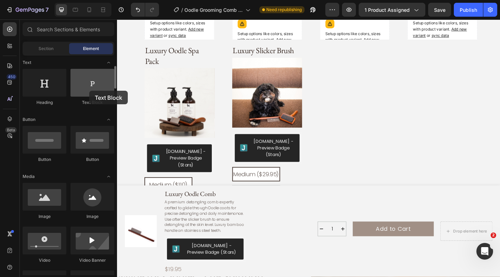
click at [89, 91] on div at bounding box center [93, 83] width 44 height 28
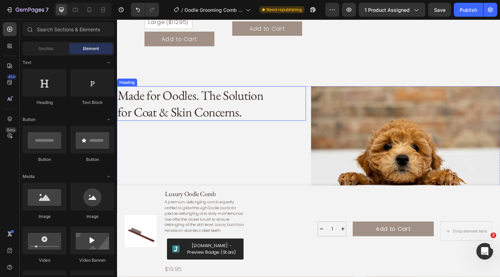
scroll to position [1007, 0]
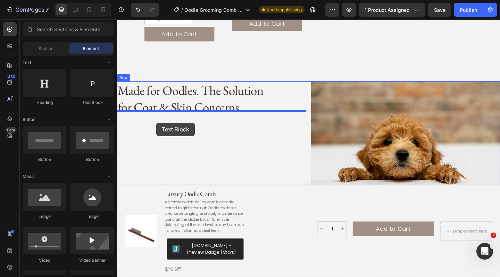
drag, startPoint x: 219, startPoint y: 109, endPoint x: 160, endPoint y: 132, distance: 63.7
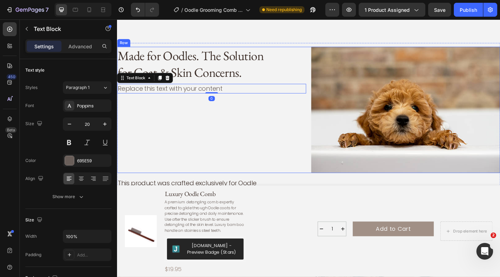
scroll to position [1069, 0]
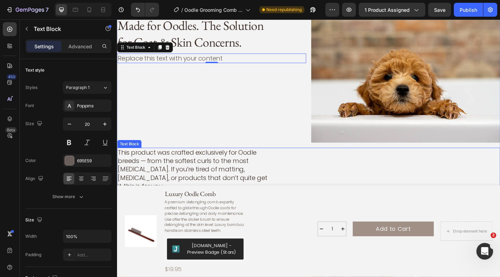
click at [168, 179] on p "This product was crafted exclusively for Oodle breeds — from the softest curls …" at bounding box center [202, 183] width 168 height 46
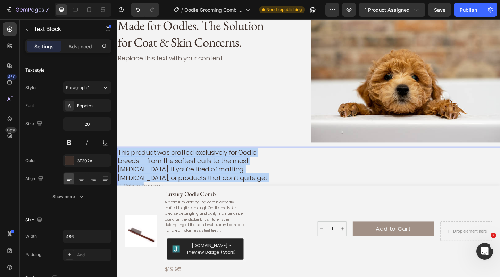
click at [168, 179] on p "This product was crafted exclusively for Oodle breeds — from the softest curls …" at bounding box center [202, 183] width 168 height 46
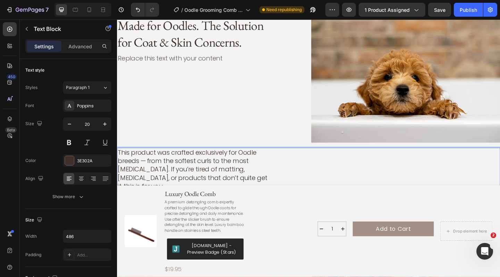
click at [233, 176] on p "This product was crafted exclusively for Oodle breeds — from the softest curls …" at bounding box center [202, 183] width 168 height 46
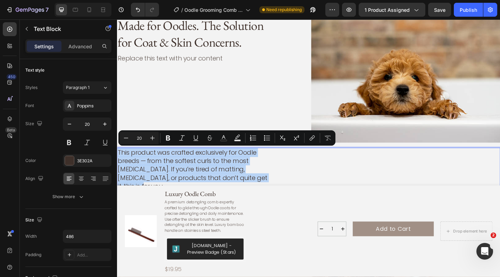
drag, startPoint x: 265, startPoint y: 190, endPoint x: 120, endPoint y: 162, distance: 148.0
click at [120, 162] on p "This product was crafted exclusively for Oodle breeds — from the softest curls …" at bounding box center [202, 183] width 168 height 46
copy p "This product was crafted exclusively for Oodle breeds — from the softest curls …"
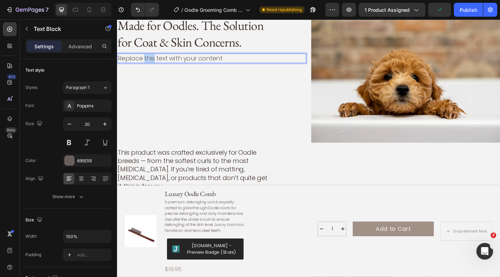
click at [150, 59] on p "Replace this text with your content" at bounding box center [220, 61] width 204 height 9
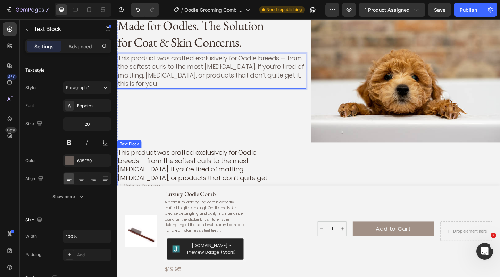
click at [174, 174] on p "This product was crafted exclusively for Oodle breeds — from the softest curls …" at bounding box center [202, 183] width 168 height 46
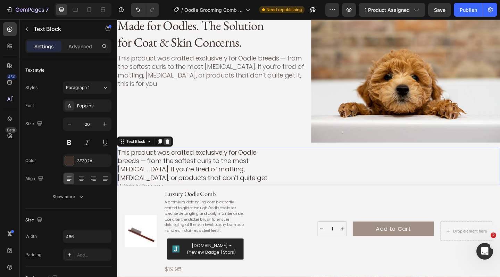
click at [173, 151] on icon at bounding box center [172, 152] width 5 height 5
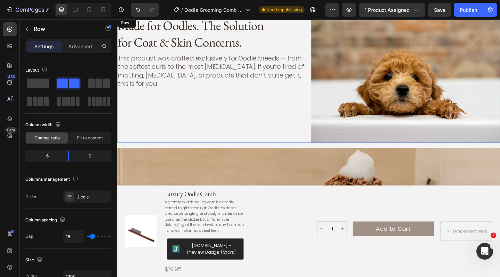
drag, startPoint x: 181, startPoint y: 128, endPoint x: 211, endPoint y: 195, distance: 73.6
click at [181, 128] on div "Made for Oodles. The Solution for Coat & Skin Concerns. Heading This product wa…" at bounding box center [220, 84] width 206 height 137
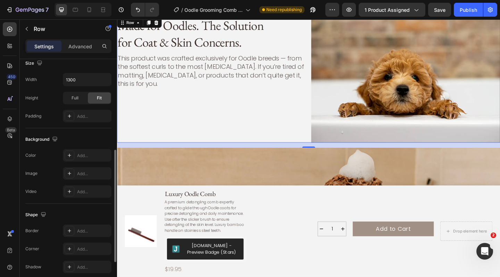
scroll to position [197, 0]
click at [78, 228] on div "Add..." at bounding box center [93, 231] width 33 height 6
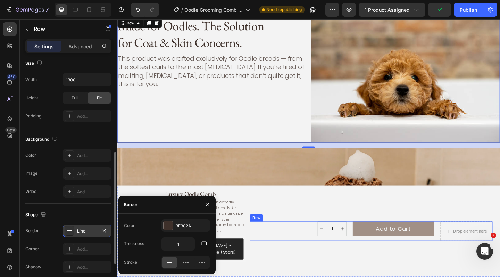
click at [294, 250] on div "1 Product Quantity Add to Cart Add to Cart Drop element here Row" at bounding box center [394, 249] width 264 height 21
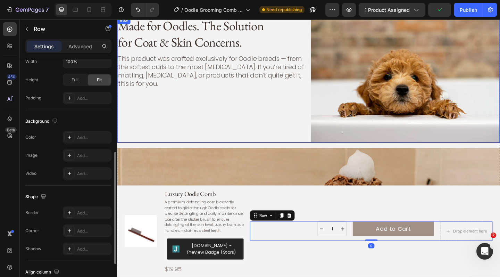
scroll to position [1002, 0]
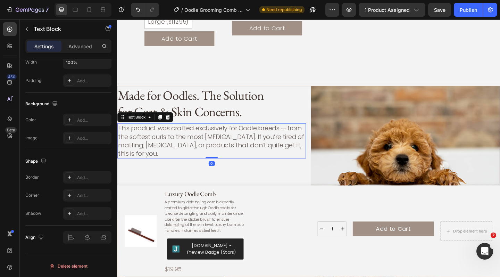
click at [221, 136] on p "This product was crafted exclusively for Oodle breeds — from the softest curls …" at bounding box center [220, 151] width 204 height 37
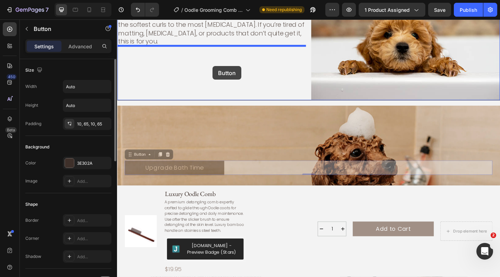
scroll to position [1099, 0]
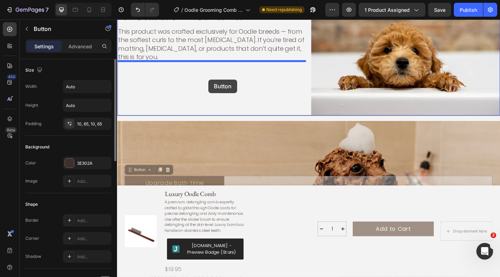
drag, startPoint x: 103, startPoint y: 116, endPoint x: 99, endPoint y: 65, distance: 51.2
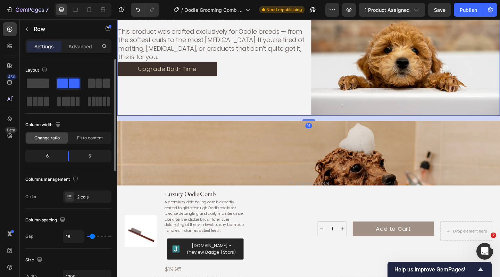
click at [217, 84] on div "Made for Oodles. The Solution for Coat & Skin Concerns. Heading This product wa…" at bounding box center [219, 55] width 205 height 137
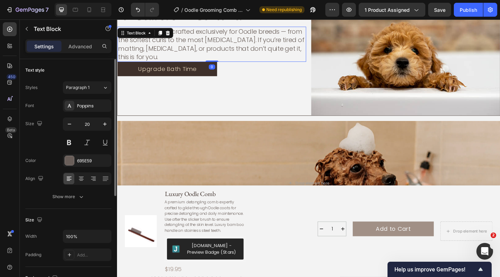
click at [193, 57] on p "This product was crafted exclusively for Oodle breeds — from the softest curls …" at bounding box center [220, 46] width 204 height 37
click at [163, 57] on p "This product was crafted exclusively for Oodle breeds — from the softest curls …" at bounding box center [220, 46] width 204 height 37
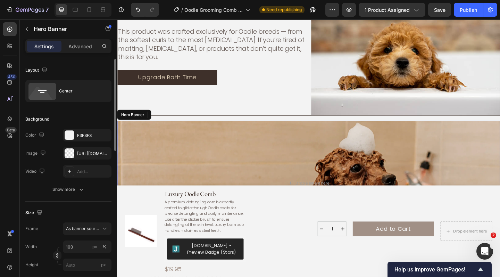
click at [185, 137] on div "Background Image" at bounding box center [325, 197] width 417 height 135
click at [177, 122] on icon at bounding box center [176, 123] width 5 height 5
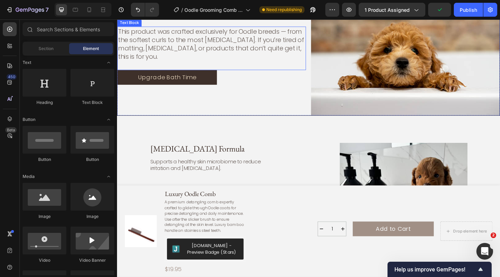
scroll to position [1040, 0]
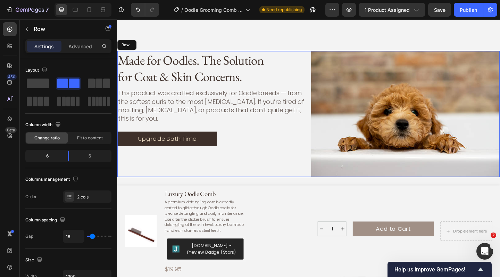
click at [229, 84] on div "Made for Oodles. The Solution for Coat & Skin Concerns. Heading This product wa…" at bounding box center [219, 122] width 205 height 137
click at [138, 104] on p "This product was crafted exclusively for Oodle breeds — from the softest curls …" at bounding box center [220, 113] width 204 height 37
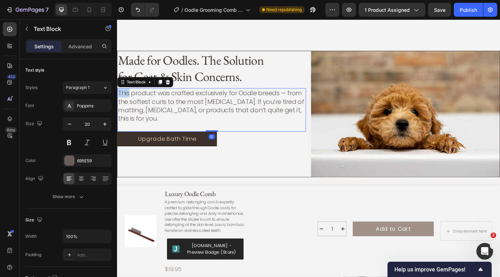
click at [120, 95] on p "This product was crafted exclusively for Oodle breeds — from the softest curls …" at bounding box center [220, 113] width 204 height 37
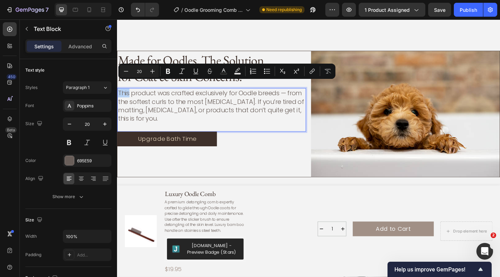
click at [120, 95] on p "This product was crafted exclusively for Oodle breeds — from the softest curls …" at bounding box center [220, 113] width 204 height 37
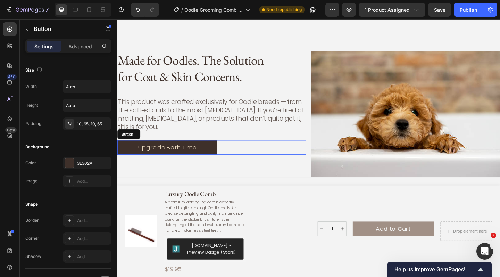
click at [239, 156] on div "Upgrade Bath Time Button" at bounding box center [219, 159] width 205 height 16
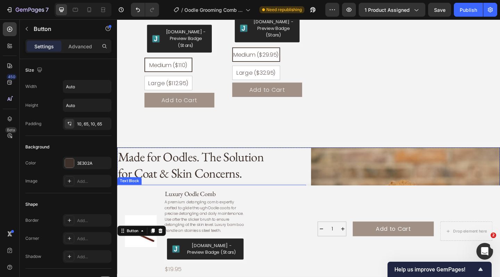
scroll to position [934, 0]
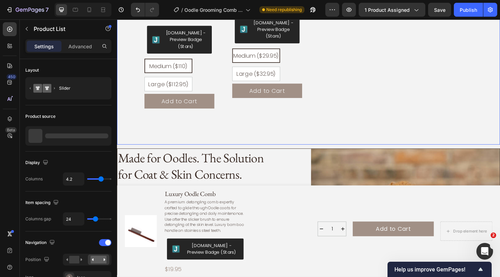
click at [302, 139] on div "Luxury Slicker Brush Product Title Product Images Judge.me - Preview Badge (Sta…" at bounding box center [280, 44] width 87 height 264
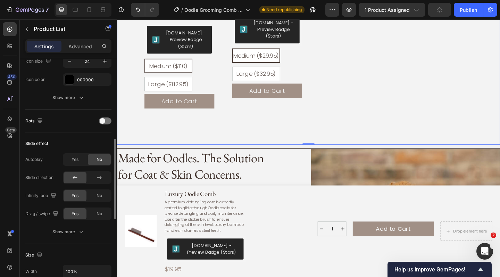
scroll to position [234, 0]
click at [98, 215] on span "No" at bounding box center [100, 214] width 6 height 6
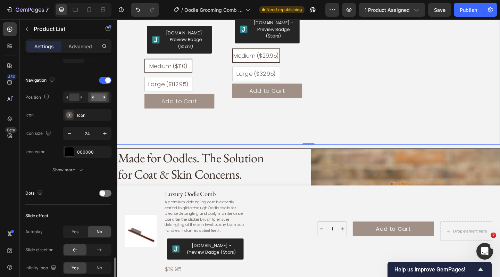
scroll to position [0, 0]
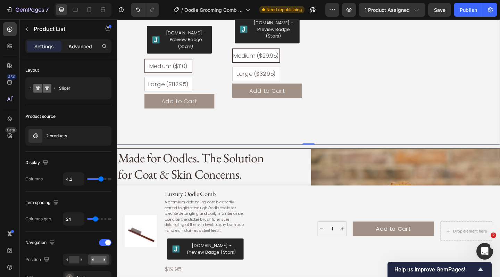
click at [88, 44] on p "Advanced" at bounding box center [80, 46] width 24 height 7
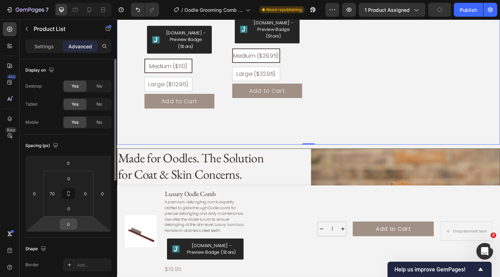
click at [68, 226] on input "0" at bounding box center [69, 224] width 14 height 10
click at [70, 222] on input "0" at bounding box center [69, 224] width 14 height 10
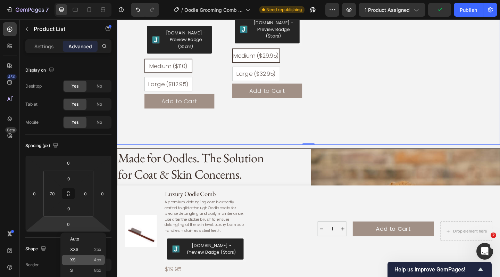
click at [77, 258] on p "XS 4px" at bounding box center [85, 260] width 31 height 5
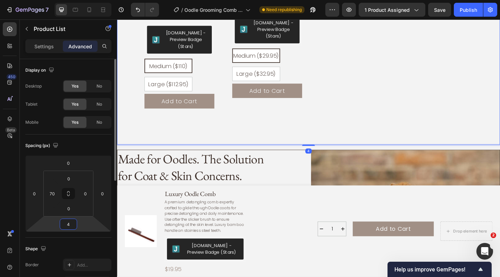
click at [68, 223] on input "4" at bounding box center [69, 224] width 14 height 10
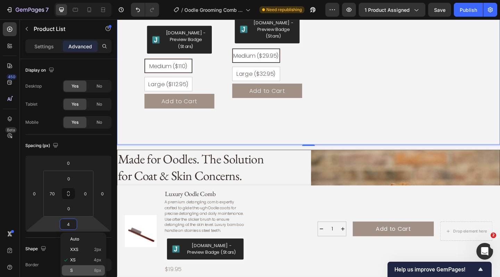
click at [79, 269] on p "S 8px" at bounding box center [85, 270] width 31 height 5
type input "8"
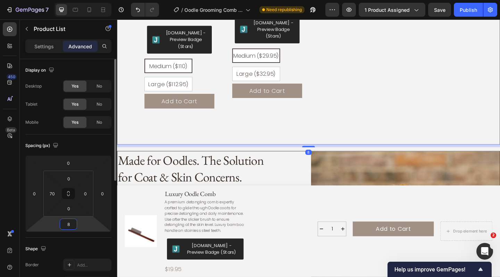
click at [69, 224] on input "8" at bounding box center [69, 224] width 14 height 10
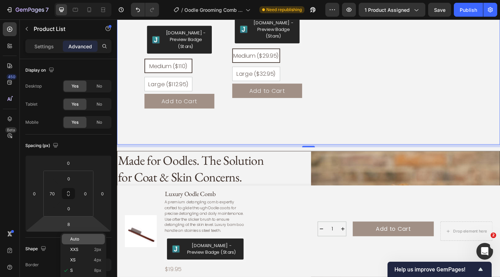
click at [76, 238] on span "Auto" at bounding box center [74, 239] width 9 height 5
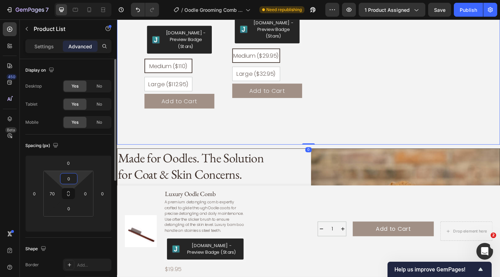
click at [69, 180] on input "0" at bounding box center [69, 178] width 14 height 10
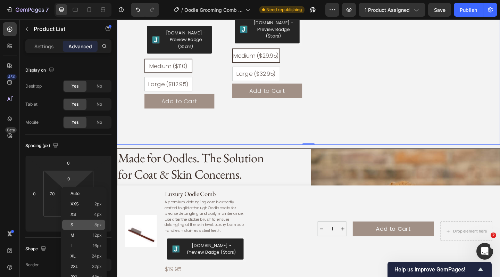
click at [75, 226] on p "S 8px" at bounding box center [86, 224] width 31 height 5
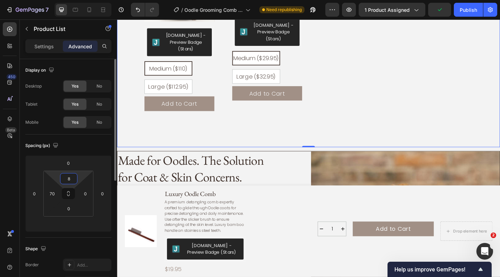
click at [70, 182] on input "8" at bounding box center [69, 178] width 14 height 10
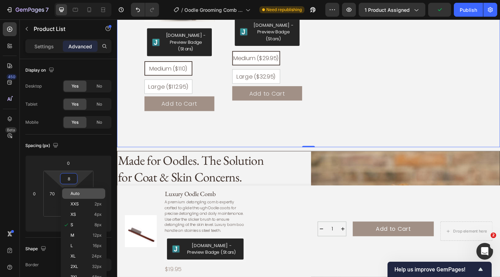
click at [77, 193] on span "Auto" at bounding box center [75, 193] width 9 height 5
type input "Auto"
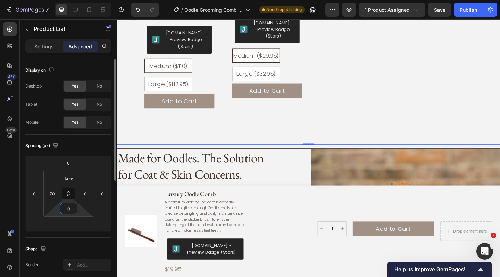
click at [69, 207] on input "0" at bounding box center [69, 208] width 14 height 10
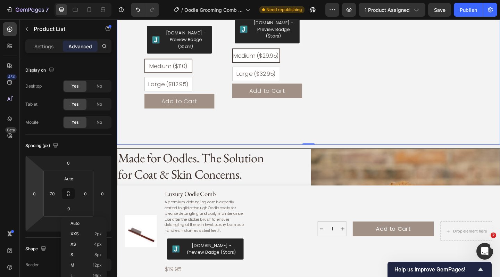
click at [41, 0] on html "7 Version history / Oodle Grooming Comb - of Product Page Need republishing Pre…" at bounding box center [250, 0] width 500 height 0
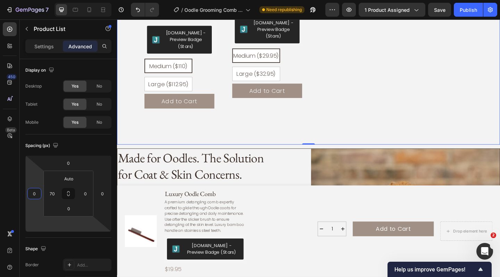
type input "0"
click at [57, 0] on html "7 Version history / Oodle Grooming Comb - of Product Page Need republishing Pre…" at bounding box center [250, 0] width 500 height 0
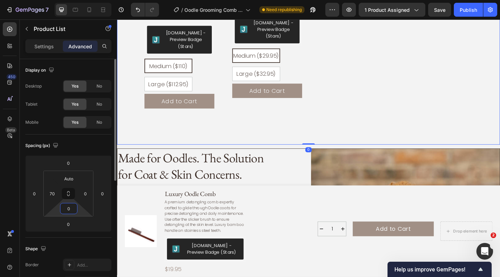
click at [71, 209] on input "0" at bounding box center [69, 208] width 14 height 10
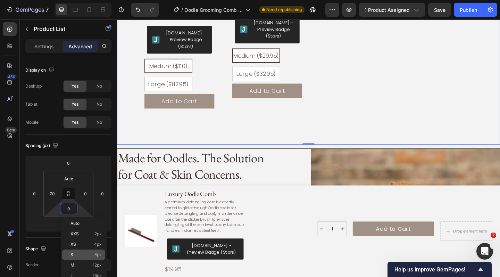
click at [75, 255] on p "S 8px" at bounding box center [86, 254] width 31 height 5
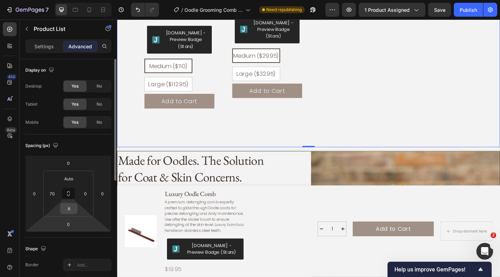
click at [71, 212] on input "8" at bounding box center [69, 208] width 14 height 10
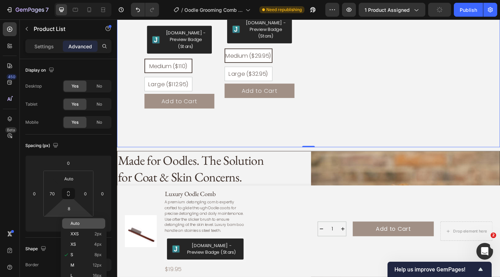
click at [80, 226] on p "Auto" at bounding box center [86, 223] width 31 height 5
type input "Auto"
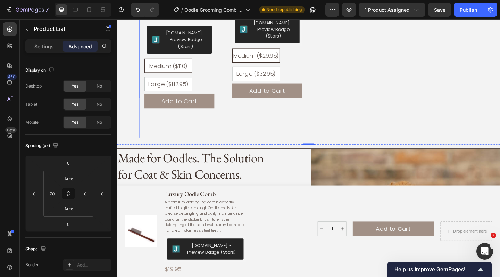
click at [211, 123] on div "Add to Cart Product Cart Button" at bounding box center [185, 122] width 76 height 45
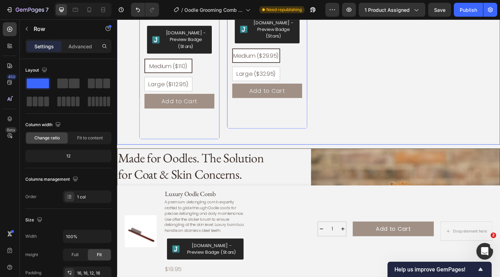
click at [138, 126] on div "Luxury Oodle Spa Pack Product Title Product Images Judge.me - Preview Badge (St…" at bounding box center [325, 33] width 417 height 243
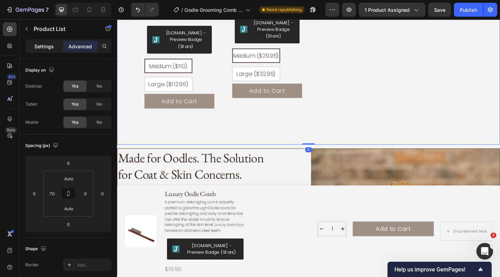
click at [43, 44] on p "Settings" at bounding box center [43, 46] width 19 height 7
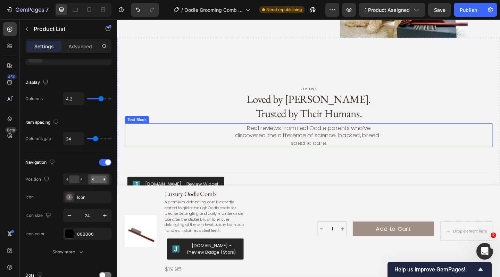
scroll to position [1973, 0]
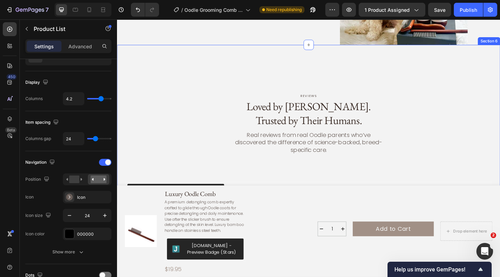
click at [397, 82] on div "reviews Text Block Loved by Oodles. Trusted by Their Humans. Heading Real revie…" at bounding box center [325, 133] width 417 height 173
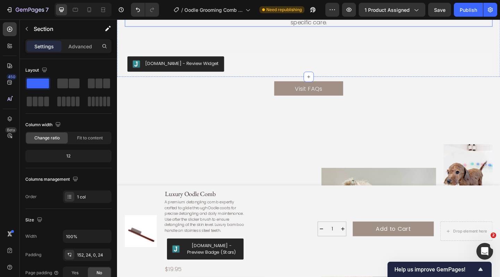
scroll to position [2124, 0]
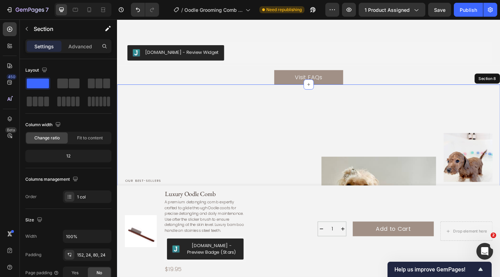
click at [388, 111] on div "Our best-sellers Text Block Follow the Fluff @oodle_nation Heading From fresh w…" at bounding box center [325, 218] width 417 height 257
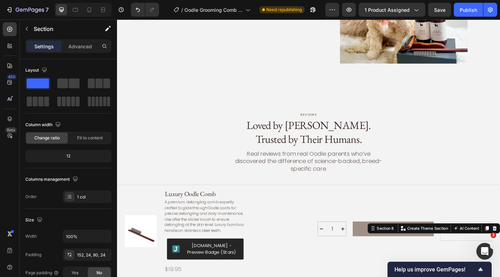
scroll to position [1902, 0]
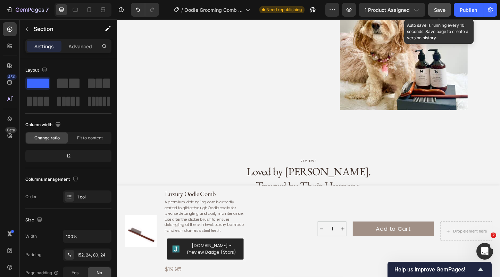
click at [437, 9] on span "Save" at bounding box center [439, 10] width 11 height 6
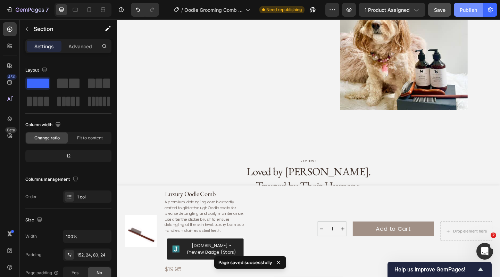
click at [465, 10] on div "Publish" at bounding box center [468, 9] width 17 height 7
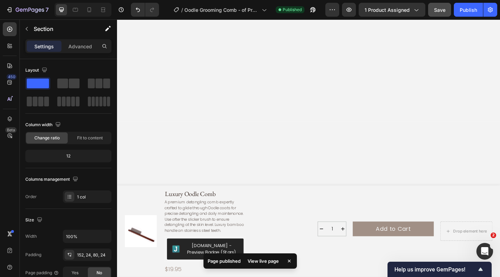
scroll to position [259, 0]
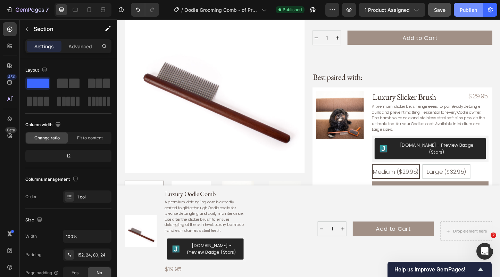
click at [466, 8] on div "Publish" at bounding box center [468, 9] width 17 height 7
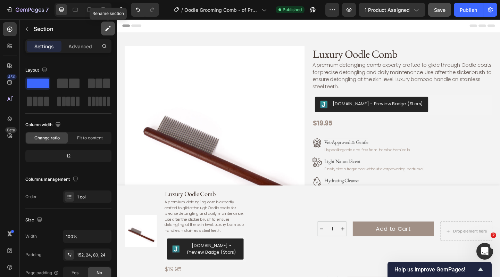
scroll to position [0, 0]
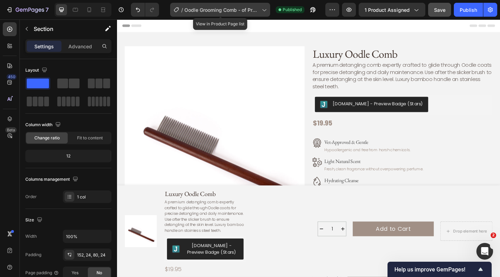
click at [219, 11] on span "Oodle Grooming Comb - of Product Page" at bounding box center [222, 9] width 75 height 7
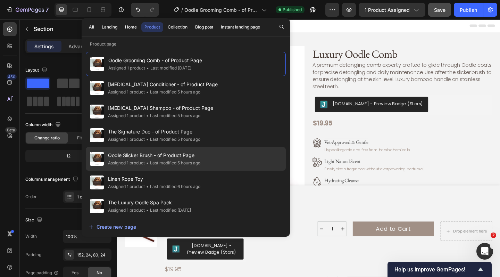
click at [189, 131] on span "The Signature Duo - of Product Page" at bounding box center [154, 132] width 92 height 8
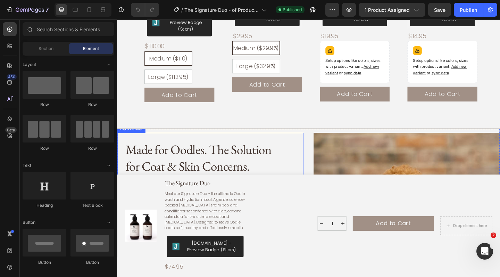
scroll to position [793, 0]
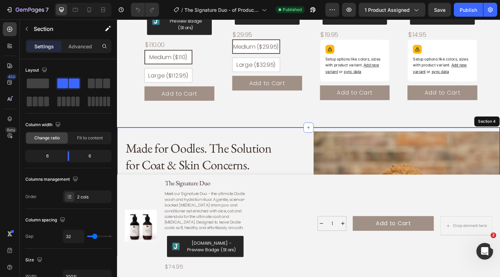
click at [324, 137] on div "Made for Oodles. The Solution for Coat & Skin Concerns. Heading This product wa…" at bounding box center [325, 207] width 417 height 140
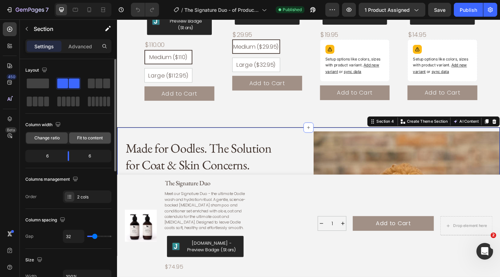
click at [89, 137] on span "Fit to content" at bounding box center [90, 138] width 26 height 6
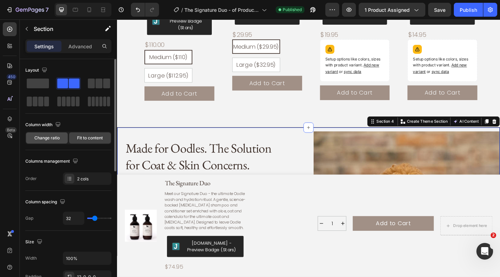
click at [56, 141] on span "Change ratio" at bounding box center [46, 138] width 25 height 6
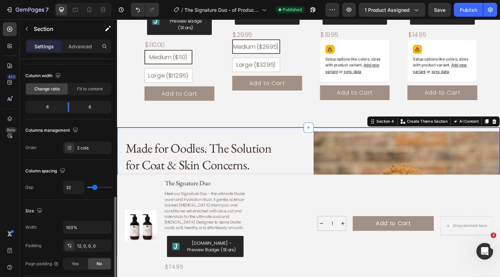
scroll to position [127, 0]
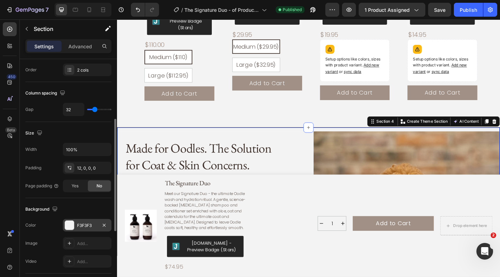
click at [90, 230] on div "F3F3F3" at bounding box center [87, 225] width 49 height 13
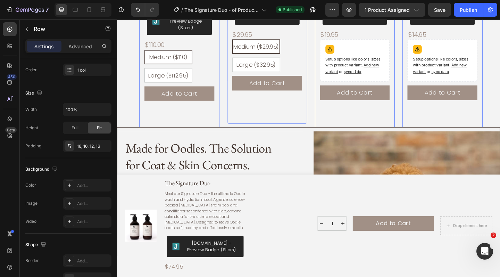
click at [164, 105] on div "Add to Cart Product Cart Button" at bounding box center [185, 116] width 76 height 48
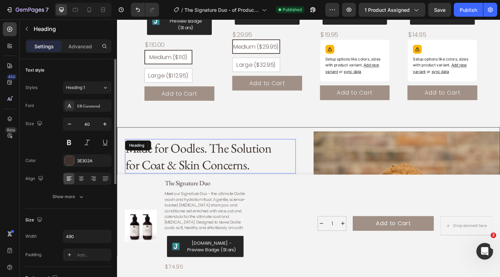
click at [286, 150] on h2 "Made for Oodles. The Solution for Coat & Skin Concerns." at bounding box center [211, 169] width 170 height 38
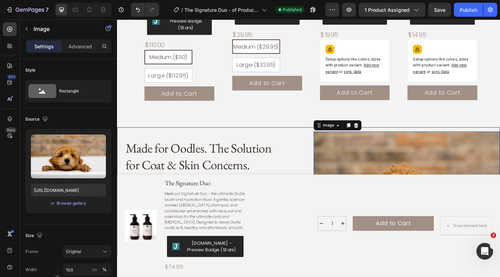
click at [344, 141] on img at bounding box center [432, 208] width 203 height 135
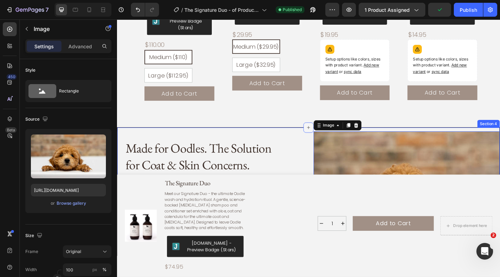
click at [325, 134] on div at bounding box center [325, 137] width 11 height 11
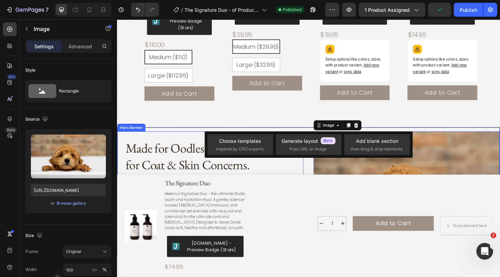
click at [288, 141] on div "Made for Oodles. The Solution for Coat & Skin Concerns. Heading This product wa…" at bounding box center [218, 206] width 203 height 131
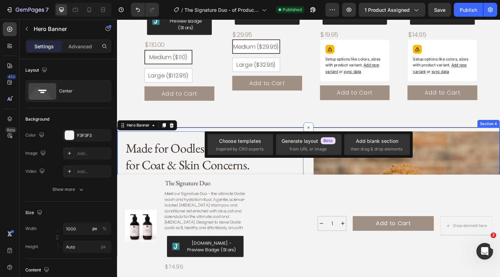
click at [324, 179] on div "Made for Oodles. The Solution for Coat & Skin Concerns. Heading This product wa…" at bounding box center [325, 207] width 417 height 140
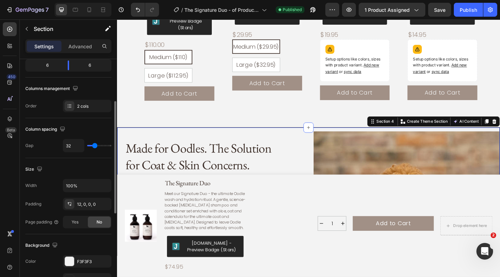
scroll to position [90, 0]
click at [80, 223] on div "Yes" at bounding box center [75, 222] width 23 height 11
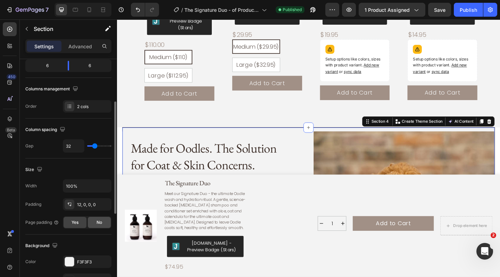
click at [95, 222] on div "No" at bounding box center [99, 222] width 23 height 11
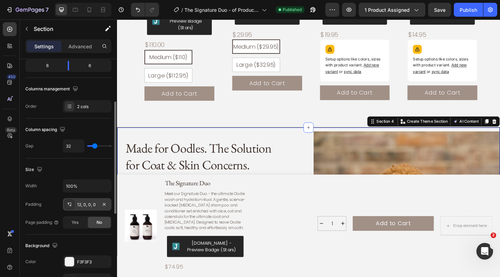
click at [90, 205] on div "12, 0, 0, 0" at bounding box center [87, 205] width 20 height 6
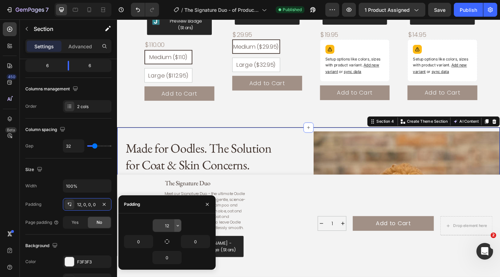
click at [178, 227] on icon "button" at bounding box center [178, 226] width 6 height 6
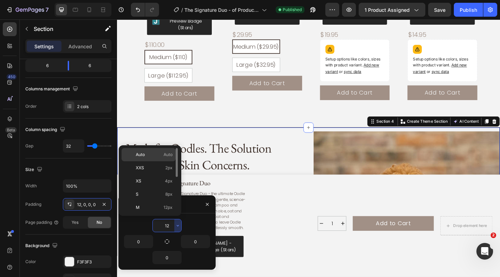
click at [164, 153] on span "Auto" at bounding box center [168, 155] width 9 height 6
type input "Auto"
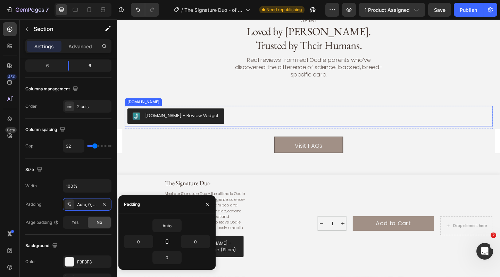
scroll to position [0, 0]
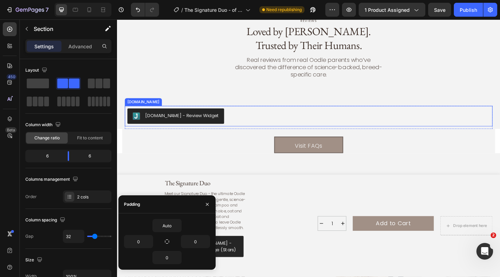
click at [176, 121] on div "[DOMAIN_NAME] - Review Widget" at bounding box center [188, 124] width 80 height 7
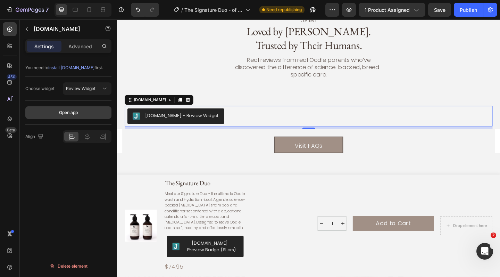
click at [87, 114] on button "Open app" at bounding box center [68, 112] width 86 height 13
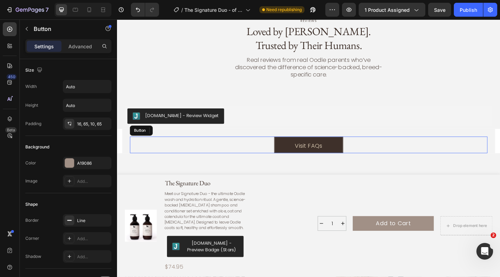
click at [290, 147] on link "Visit FAQs" at bounding box center [325, 156] width 75 height 18
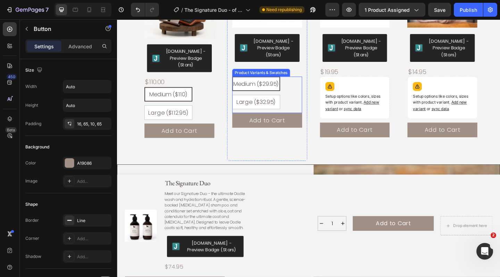
scroll to position [753, 0]
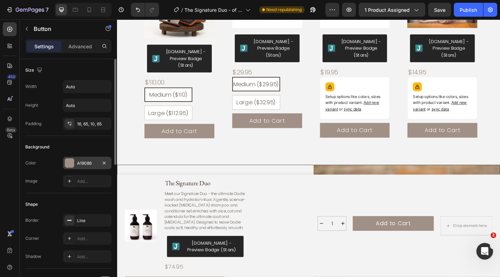
click at [94, 163] on div "A19086" at bounding box center [87, 163] width 20 height 6
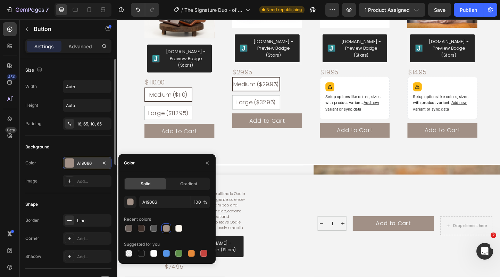
click at [94, 164] on div "A19086" at bounding box center [87, 163] width 20 height 6
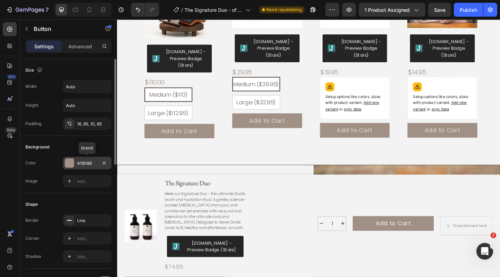
click at [94, 164] on div "A19086" at bounding box center [87, 163] width 20 height 6
click at [93, 163] on div "A19086" at bounding box center [87, 163] width 20 height 6
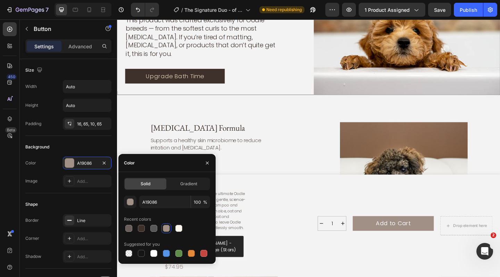
scroll to position [956, 0]
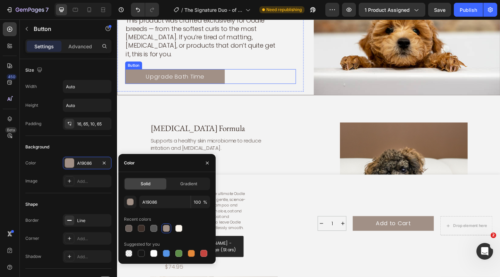
click at [223, 74] on link "Upgrade Bath Time" at bounding box center [180, 82] width 108 height 16
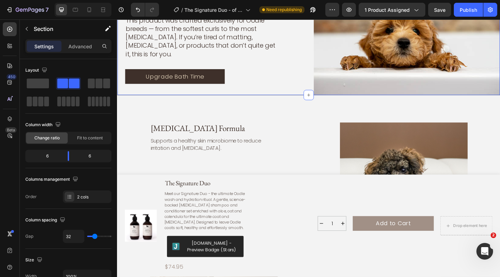
click at [220, 89] on div "Made for Oodles. The Solution for Coat & Skin Concerns. Heading This product wa…" at bounding box center [218, 34] width 203 height 135
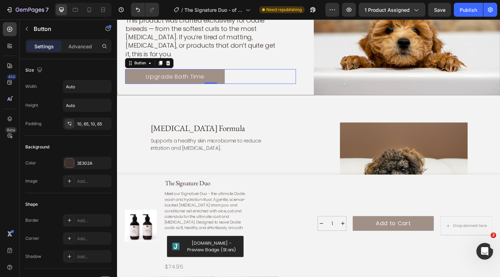
click at [218, 74] on link "Upgrade Bath Time" at bounding box center [180, 82] width 108 height 16
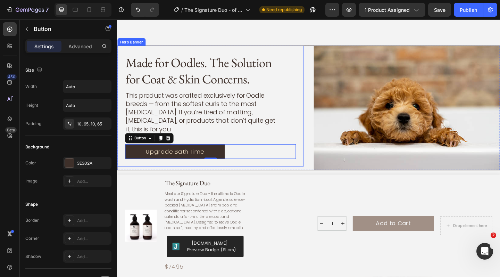
scroll to position [916, 0]
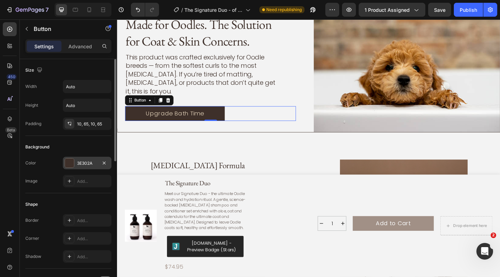
click at [75, 163] on div "3E302A" at bounding box center [87, 163] width 49 height 13
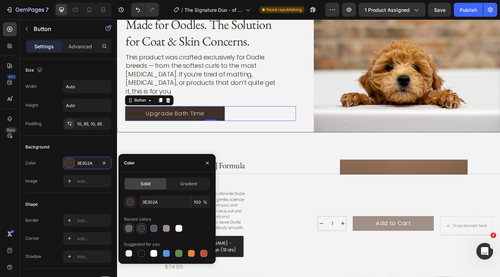
click at [130, 228] on div at bounding box center [128, 228] width 7 height 7
type input "695E59"
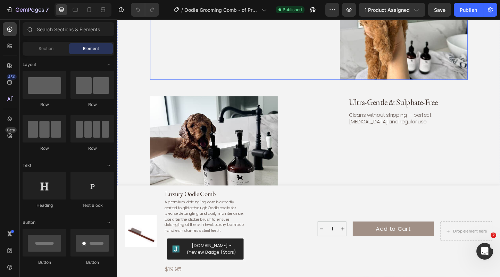
scroll to position [1621, 0]
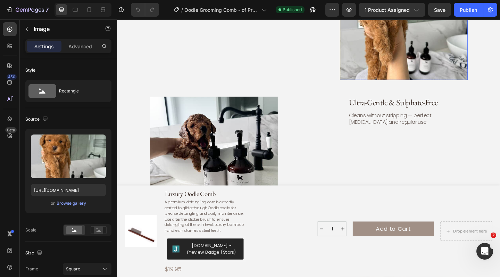
click at [430, 29] on img at bounding box center [429, 15] width 139 height 139
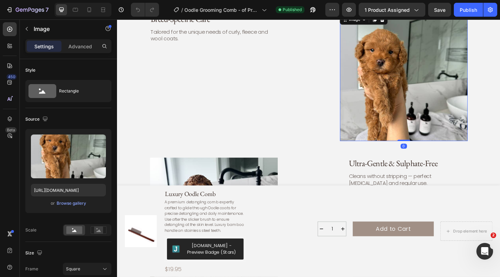
scroll to position [1553, 0]
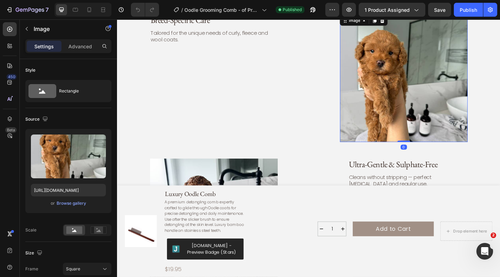
click at [428, 86] on img at bounding box center [429, 83] width 139 height 139
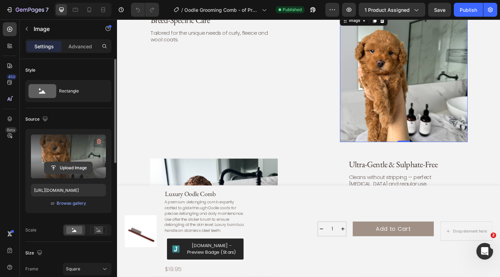
click at [71, 168] on input "file" at bounding box center [68, 168] width 48 height 12
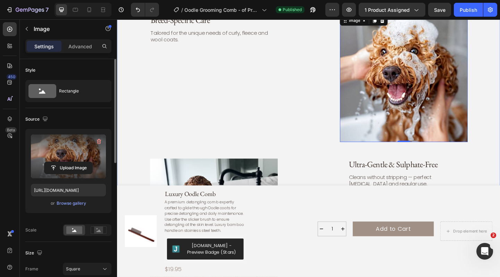
type input "[URL][DOMAIN_NAME]"
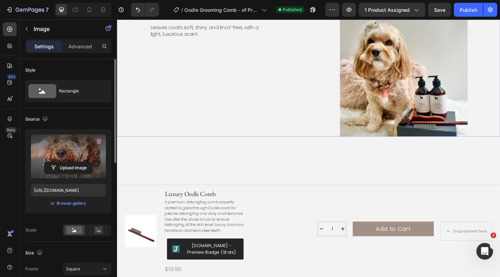
scroll to position [1873, 0]
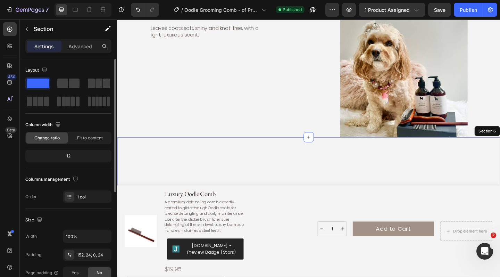
click at [308, 157] on div "reviews Text Block Loved by [PERSON_NAME]. Trusted by Their Humans. Heading Rea…" at bounding box center [325, 234] width 417 height 173
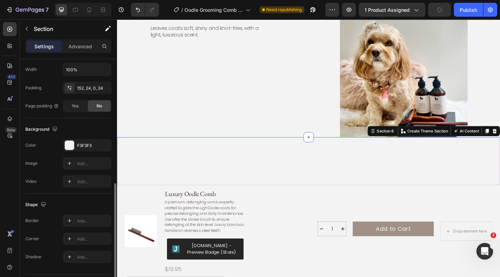
scroll to position [186, 0]
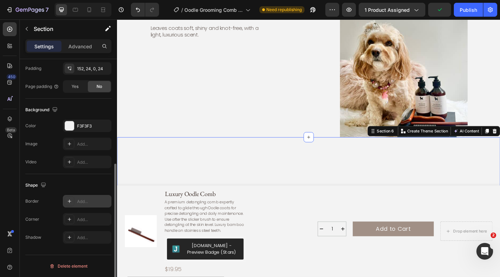
click at [86, 203] on div "Add..." at bounding box center [93, 201] width 33 height 6
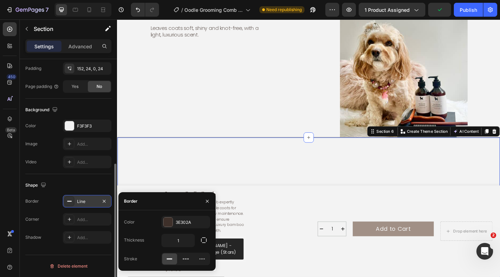
click at [264, 189] on div "reviews Text Block Loved by [PERSON_NAME]. Trusted by Their Humans. Heading Rea…" at bounding box center [325, 235] width 417 height 174
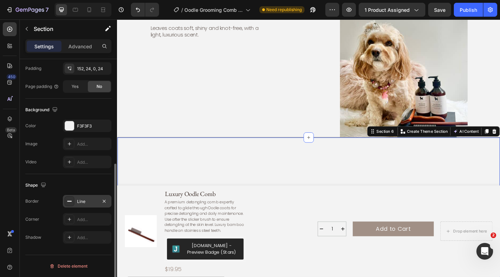
scroll to position [1926, 0]
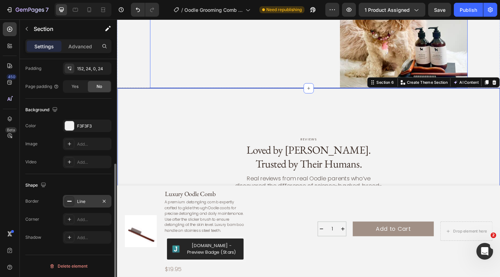
click at [290, 40] on div "Salon-Level Finish Heading Leaves coats soft, shiny and knot-free, with a light…" at bounding box center [326, 24] width 346 height 139
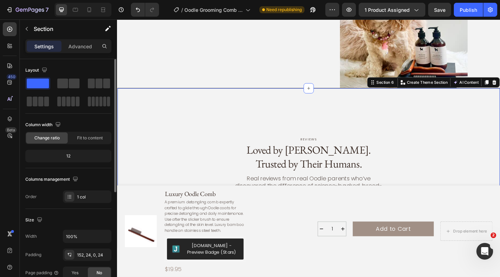
click at [241, 124] on div "reviews Text Block Loved by [PERSON_NAME]. Trusted by Their Humans. Heading Rea…" at bounding box center [325, 181] width 417 height 174
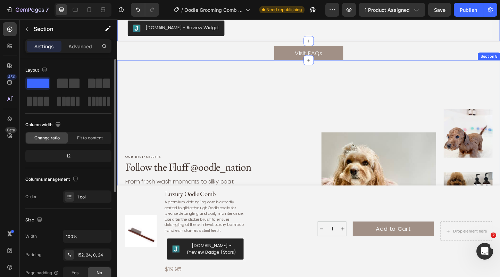
scroll to position [2152, 0]
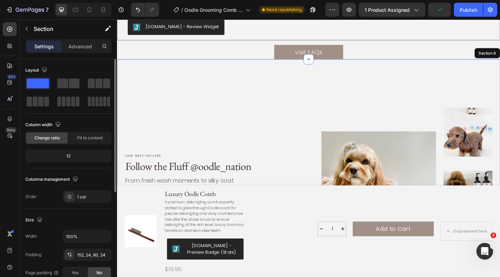
click at [259, 92] on div "Our best-sellers Text Block Follow the Fluff @oodle_nation Heading From fresh w…" at bounding box center [325, 191] width 417 height 257
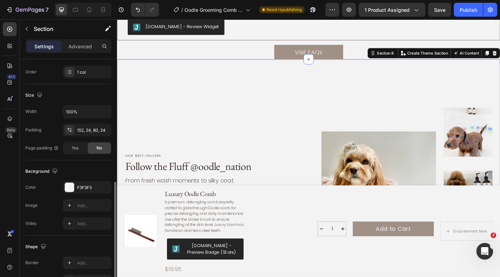
scroll to position [186, 0]
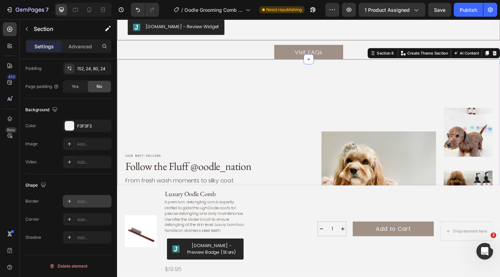
click at [87, 203] on div "Add..." at bounding box center [93, 201] width 33 height 6
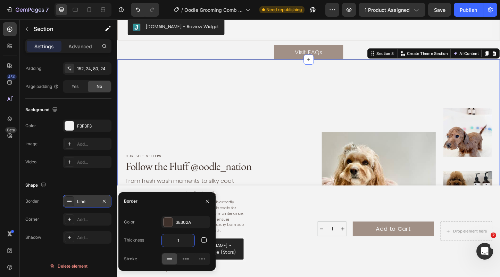
click at [186, 241] on input "1" at bounding box center [178, 240] width 33 height 13
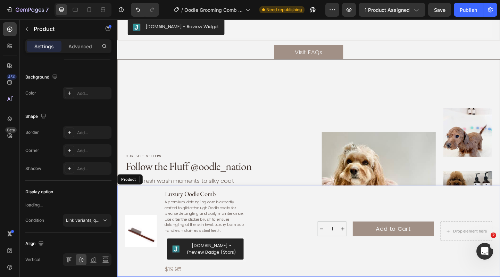
click at [287, 238] on div "1 Product Quantity Add to Cart Add to Cart Drop element here Row 1 Product Quan…" at bounding box center [394, 250] width 264 height 92
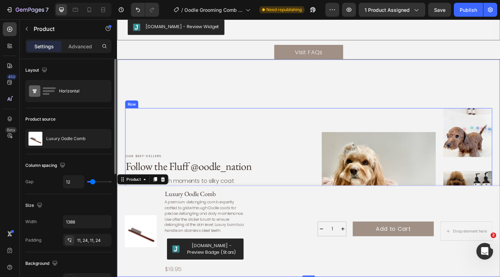
click at [281, 118] on div "Our best-sellers Text Block Follow the Fluff @oodle_nation Heading From fresh w…" at bounding box center [210, 204] width 169 height 176
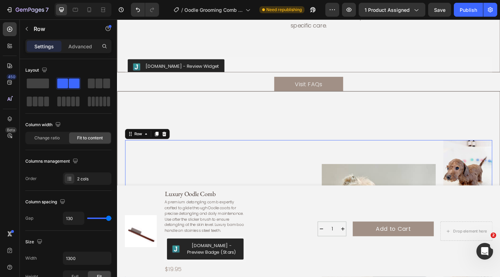
scroll to position [2108, 0]
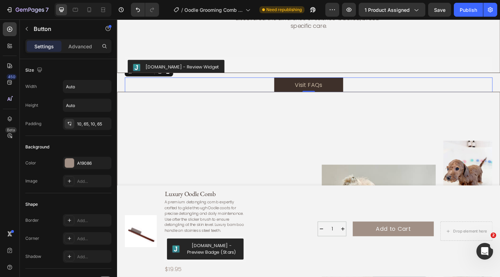
click at [319, 98] on div "Visit FAQs Button 0" at bounding box center [325, 91] width 400 height 16
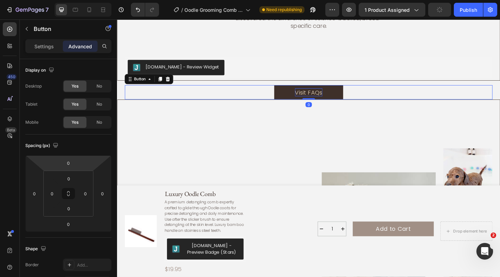
click at [338, 95] on p "Visit FAQs" at bounding box center [326, 99] width 30 height 9
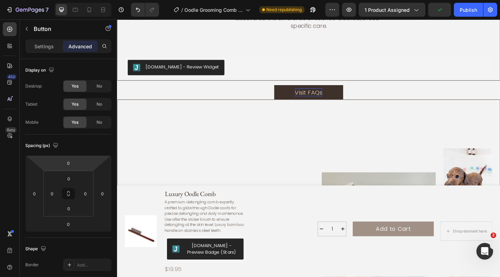
click at [350, 91] on link "Visit FAQs" at bounding box center [325, 99] width 75 height 16
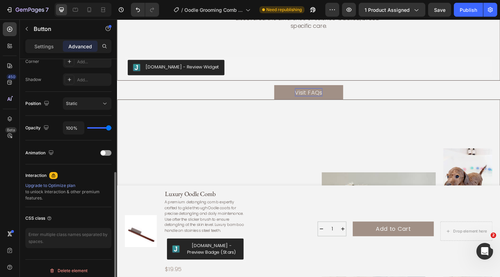
scroll to position [221, 0]
click at [43, 44] on p "Settings" at bounding box center [43, 46] width 19 height 7
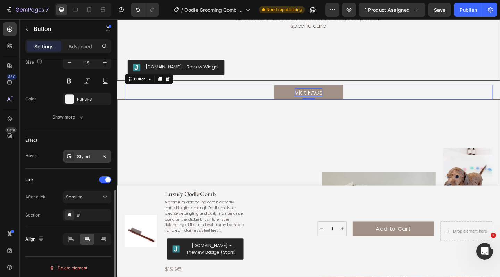
scroll to position [297, 0]
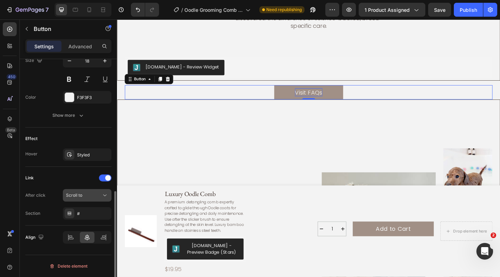
click at [98, 197] on div "Scroll to" at bounding box center [83, 195] width 35 height 6
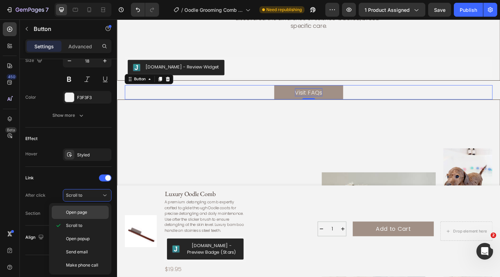
click at [91, 211] on p "Open page" at bounding box center [86, 212] width 40 height 6
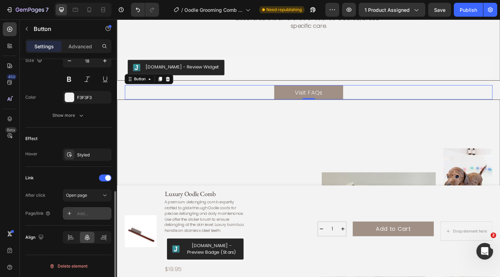
click at [92, 213] on div "Add..." at bounding box center [93, 214] width 33 height 6
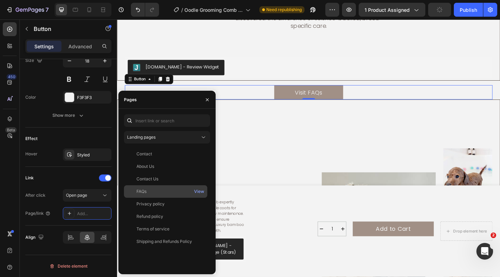
click at [159, 188] on div "FAQs View" at bounding box center [165, 191] width 83 height 13
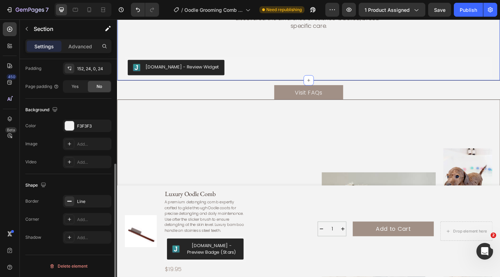
click at [346, 49] on div "reviews Text Block Loved by [PERSON_NAME]. Trusted by Their Humans. Heading Rea…" at bounding box center [326, 25] width 400 height 121
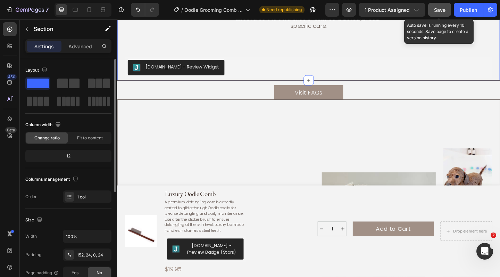
click at [440, 10] on span "Save" at bounding box center [439, 10] width 11 height 6
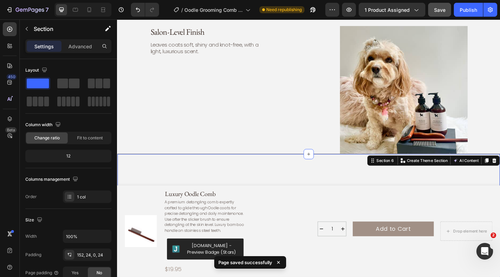
scroll to position [1841, 0]
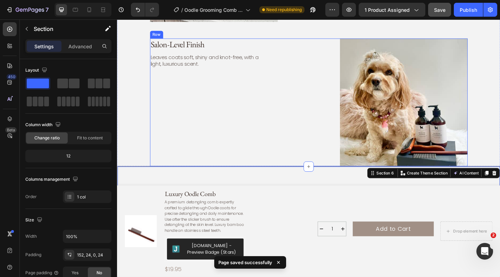
click at [317, 101] on div "Salon-Level Finish Heading Leaves coats soft, shiny and knot-free, with a light…" at bounding box center [326, 109] width 346 height 139
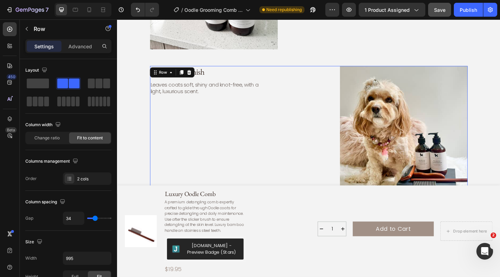
scroll to position [1810, 0]
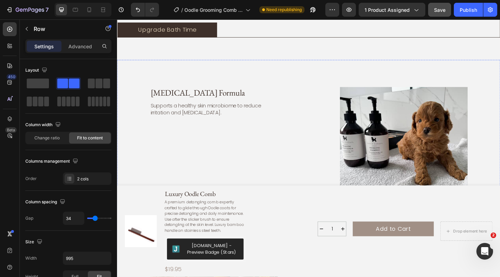
scroll to position [1159, 0]
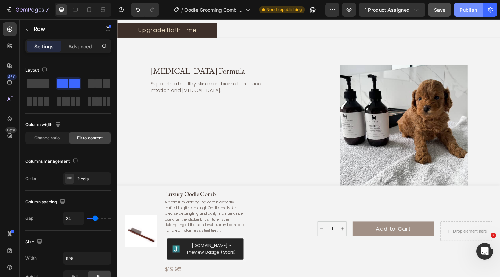
click at [465, 10] on div "Publish" at bounding box center [468, 9] width 17 height 7
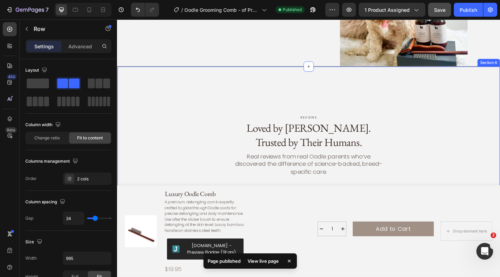
scroll to position [1950, 0]
click at [337, 104] on div "reviews Text Block Loved by [PERSON_NAME]. Trusted by Their Humans. Heading Rea…" at bounding box center [325, 157] width 417 height 174
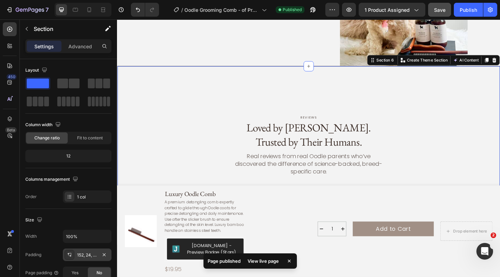
click at [88, 257] on div "152, 24, 0, 24" at bounding box center [87, 255] width 20 height 6
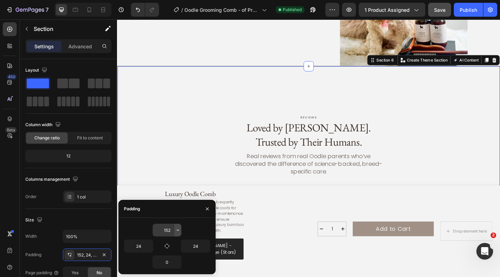
click at [179, 231] on icon "button" at bounding box center [178, 230] width 6 height 6
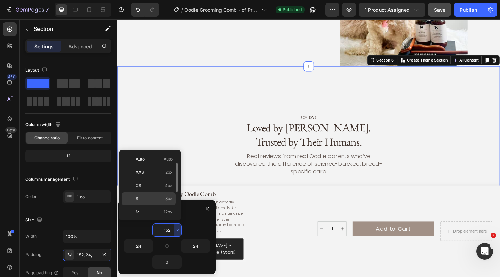
scroll to position [80, 0]
click at [154, 212] on p "5XL 112px" at bounding box center [154, 211] width 37 height 6
type input "112"
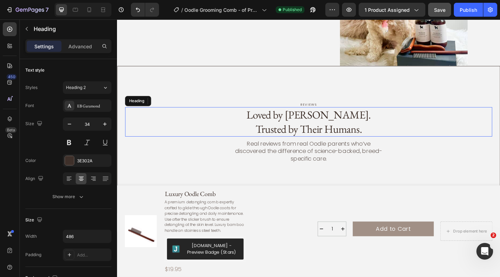
click at [211, 123] on div "Loved by [PERSON_NAME]. Trusted by Their Humans." at bounding box center [326, 131] width 400 height 32
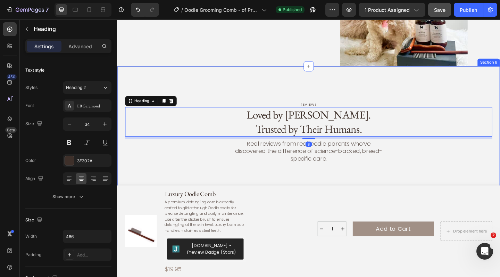
click at [224, 81] on div "reviews Text Block Loved by [PERSON_NAME]. Trusted by Their Humans. Heading 8 R…" at bounding box center [325, 150] width 417 height 160
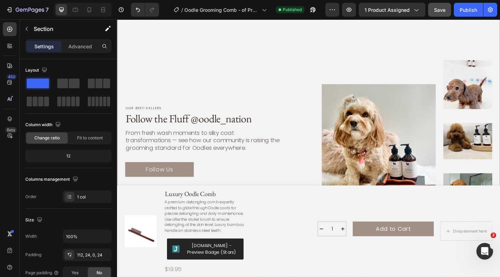
scroll to position [2153, 0]
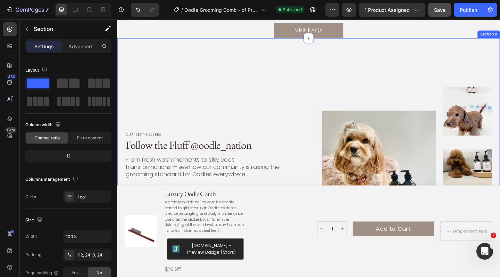
click at [224, 81] on div "Our best-sellers Text Block Follow the Fluff @oodle_nation Heading From fresh w…" at bounding box center [325, 169] width 417 height 258
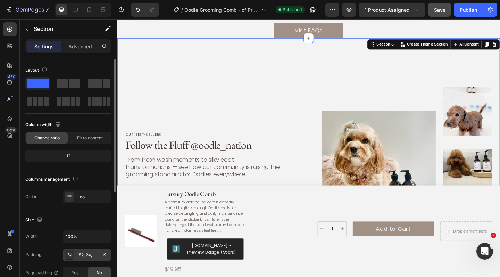
click at [93, 252] on div "152, 24, 80, 24" at bounding box center [87, 255] width 20 height 6
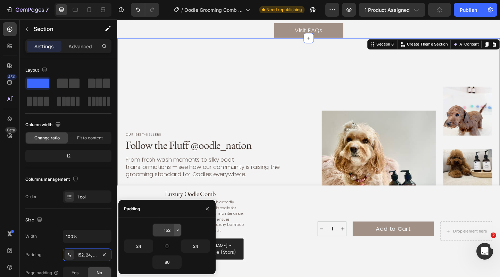
click at [179, 231] on icon "button" at bounding box center [178, 230] width 6 height 6
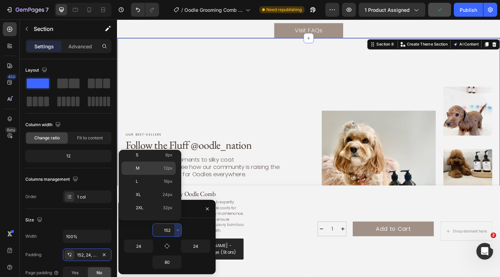
scroll to position [80, 0]
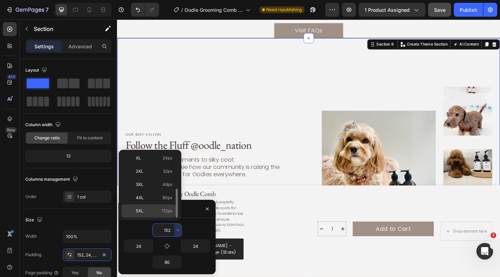
click at [161, 210] on p "5XL 112px" at bounding box center [154, 211] width 37 height 6
type input "112"
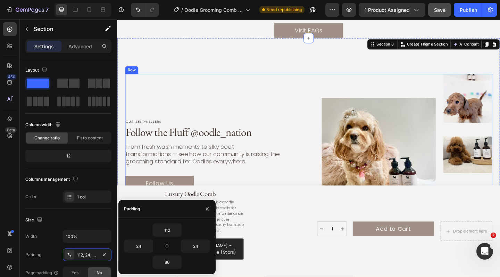
click at [243, 87] on div "Our best-sellers Text Block Follow the Fluff @oodle_nation Heading From fresh w…" at bounding box center [210, 167] width 169 height 176
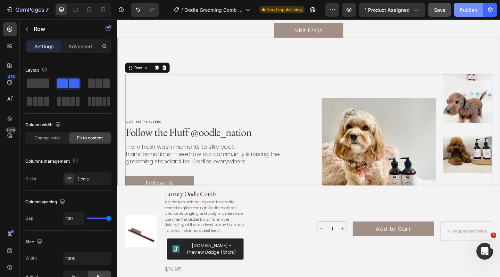
click at [467, 12] on div "Publish" at bounding box center [468, 9] width 17 height 7
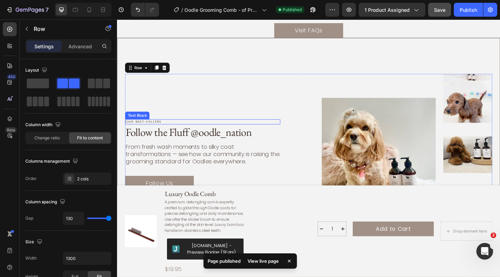
click at [161, 130] on p "Our best-sellers" at bounding box center [211, 131] width 168 height 4
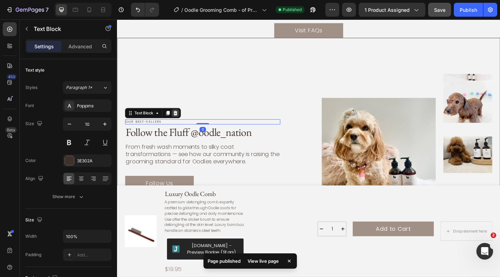
click at [182, 123] on icon at bounding box center [181, 122] width 6 height 6
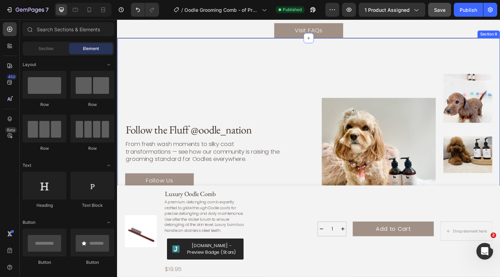
click at [226, 67] on div "Follow the Fluff @oodle_nation Heading From fresh wash moments to silky coat tr…" at bounding box center [325, 162] width 417 height 244
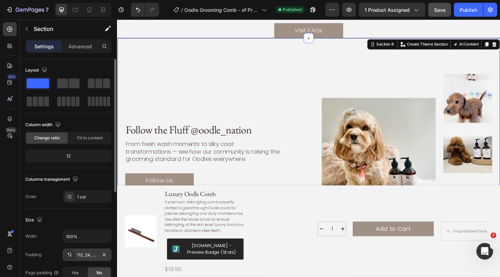
click at [89, 257] on div "112, 24, 80, 24" at bounding box center [87, 255] width 20 height 6
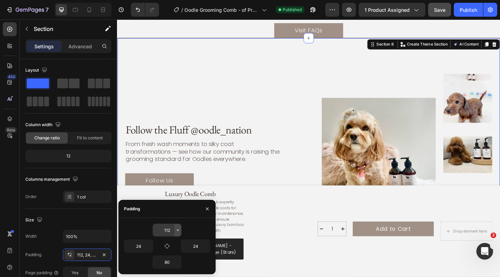
click at [180, 228] on icon "button" at bounding box center [178, 230] width 6 height 6
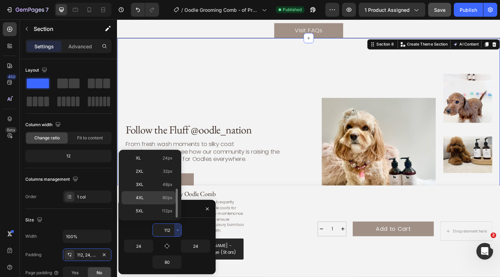
click at [157, 198] on p "4XL 80px" at bounding box center [154, 198] width 37 height 6
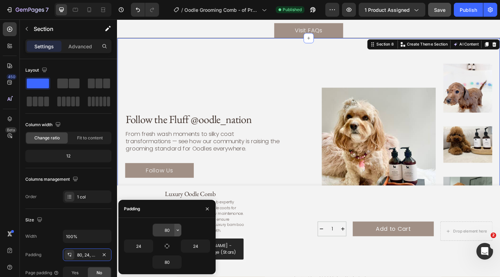
click at [177, 229] on icon "button" at bounding box center [178, 230] width 6 height 6
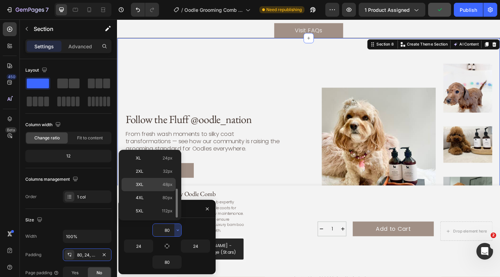
click at [160, 189] on div "3XL 48px" at bounding box center [149, 184] width 54 height 13
type input "48"
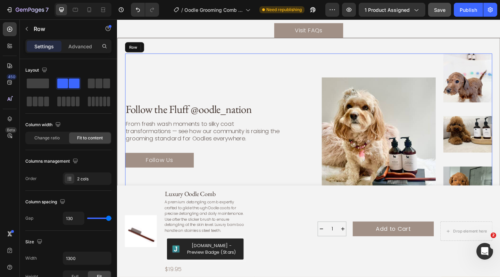
click at [259, 74] on div "Follow the Fluff @oodle_nation Heading From fresh wash moments to silky coat tr…" at bounding box center [210, 145] width 169 height 176
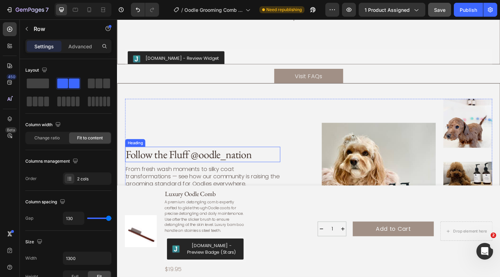
scroll to position [2103, 0]
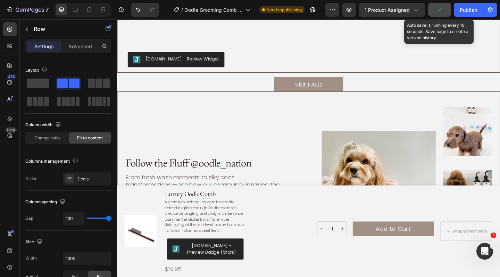
click at [440, 9] on icon "button" at bounding box center [440, 9] width 7 height 7
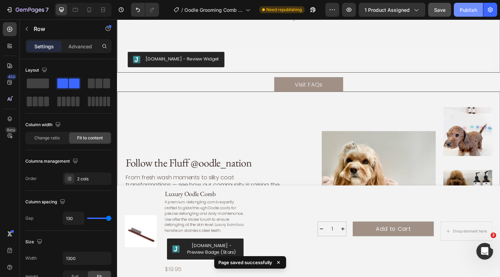
click at [465, 8] on div "Publish" at bounding box center [468, 9] width 17 height 7
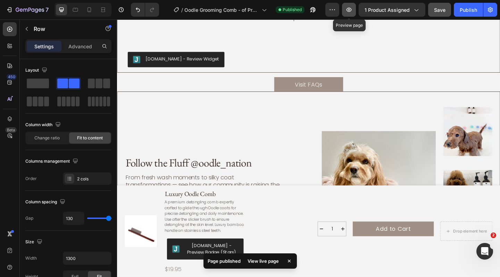
click at [353, 11] on icon "button" at bounding box center [349, 9] width 7 height 7
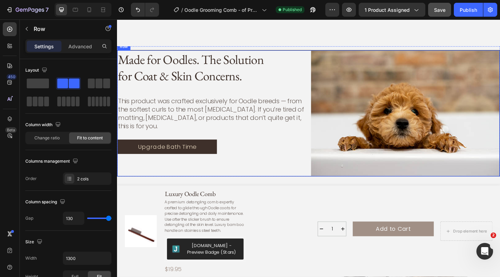
scroll to position [1041, 0]
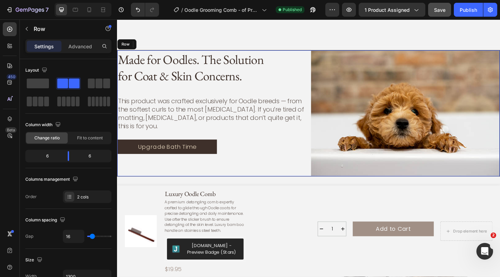
click at [129, 179] on div "Made for Oodles. The Solution for Coat & Skin Concerns. Heading This product wa…" at bounding box center [219, 121] width 205 height 137
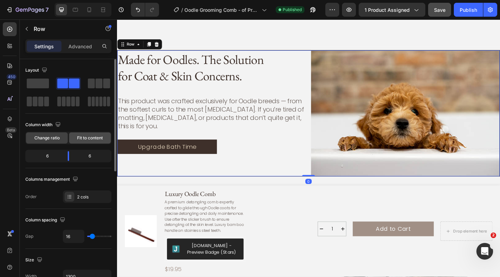
click at [93, 139] on span "Fit to content" at bounding box center [90, 138] width 26 height 6
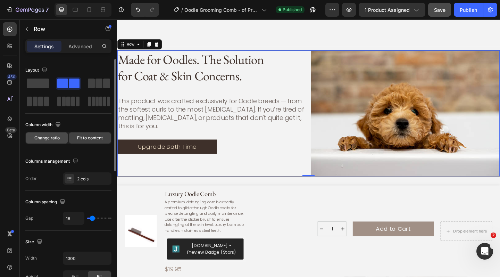
click at [57, 137] on span "Change ratio" at bounding box center [46, 138] width 25 height 6
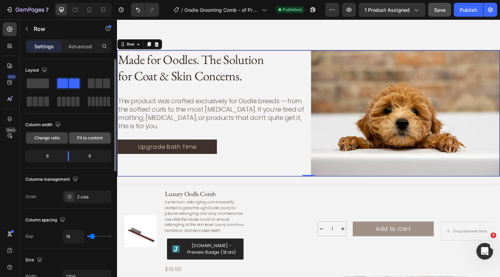
click at [86, 138] on span "Fit to content" at bounding box center [90, 138] width 26 height 6
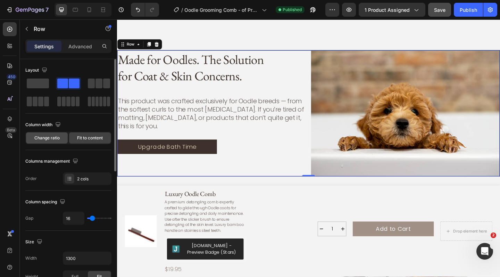
click at [60, 138] on div "Change ratio" at bounding box center [47, 137] width 42 height 11
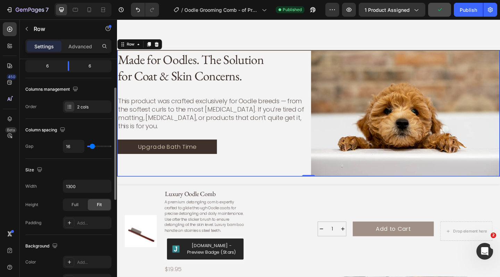
scroll to position [90, 0]
click at [81, 204] on div "Full" at bounding box center [75, 204] width 23 height 11
click at [97, 204] on span "Fit" at bounding box center [99, 205] width 5 height 6
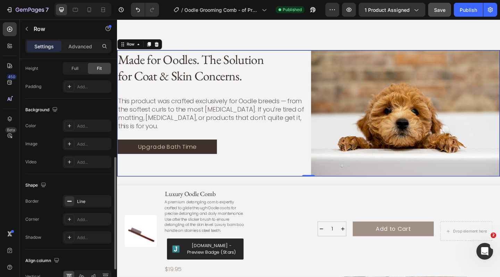
scroll to position [228, 0]
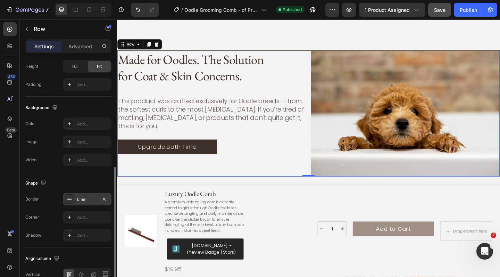
click at [97, 202] on div "Line" at bounding box center [87, 199] width 20 height 6
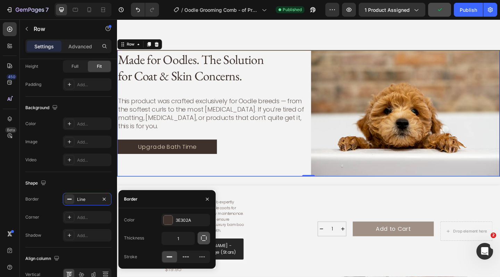
click at [205, 241] on icon "button" at bounding box center [204, 238] width 6 height 6
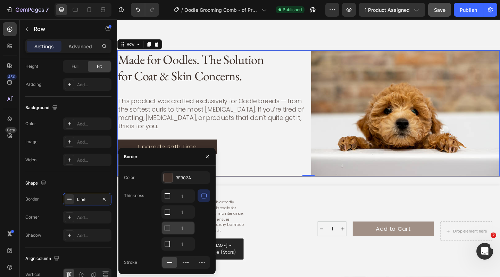
click at [188, 227] on input "1" at bounding box center [178, 228] width 33 height 13
click at [189, 244] on input "1" at bounding box center [178, 244] width 33 height 13
type input "0"
click at [204, 232] on div at bounding box center [204, 219] width 13 height 61
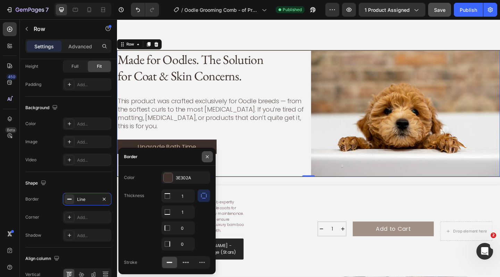
click at [207, 157] on icon "button" at bounding box center [207, 156] width 3 height 3
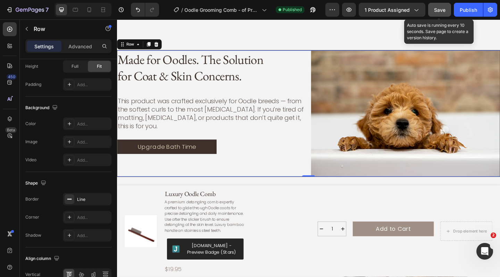
click at [446, 14] on button "Save" at bounding box center [440, 10] width 23 height 14
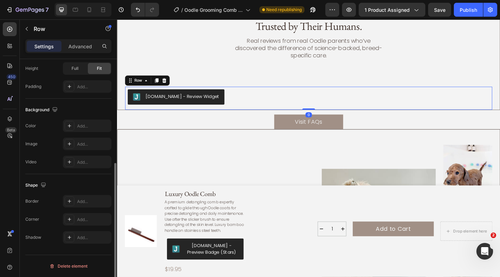
scroll to position [186, 0]
click at [85, 201] on div "Add..." at bounding box center [93, 202] width 33 height 6
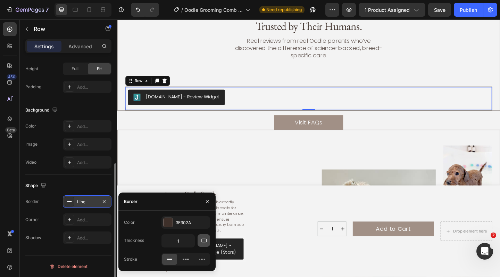
click at [206, 239] on icon "button" at bounding box center [204, 240] width 7 height 7
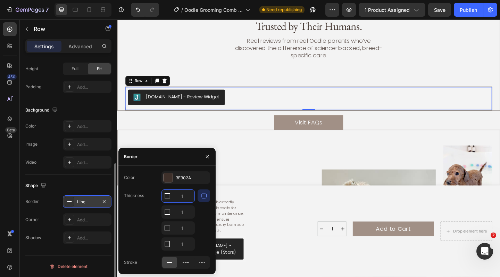
click at [188, 197] on input "1" at bounding box center [178, 196] width 33 height 13
type input "0"
click at [190, 211] on input "1" at bounding box center [178, 212] width 33 height 13
type input "0"
click at [189, 227] on input "1" at bounding box center [178, 228] width 33 height 13
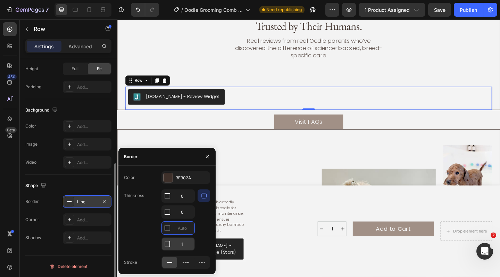
type input "0"
click at [186, 246] on input "1" at bounding box center [178, 244] width 33 height 13
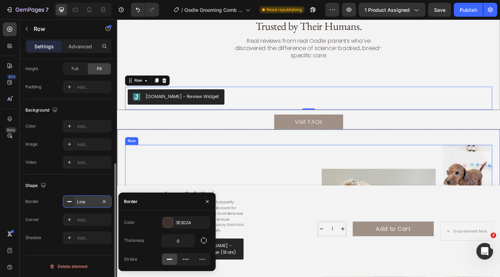
click at [228, 158] on div "Follow the Fluff @oodle_nation Heading From fresh wash moments to silky coat tr…" at bounding box center [210, 244] width 169 height 176
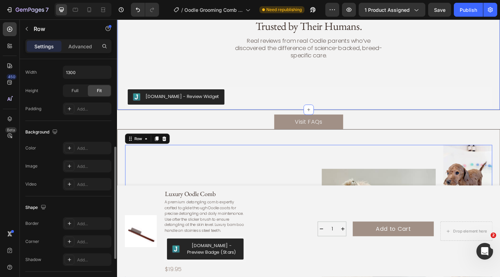
click at [280, 64] on div "reviews Text Block Loved by [PERSON_NAME]. Trusted by Their Humans. Heading Rea…" at bounding box center [326, 58] width 400 height 121
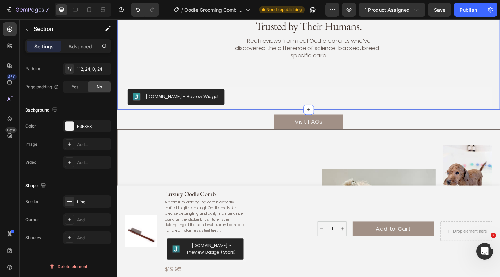
scroll to position [0, 0]
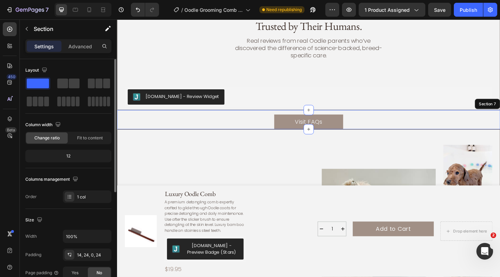
click at [260, 118] on div "Visit FAQs Button Section 7" at bounding box center [325, 128] width 417 height 21
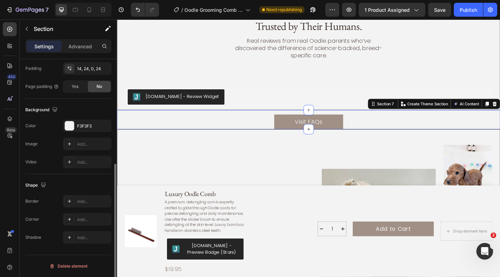
scroll to position [186, 0]
click at [89, 196] on div "Add..." at bounding box center [87, 202] width 49 height 13
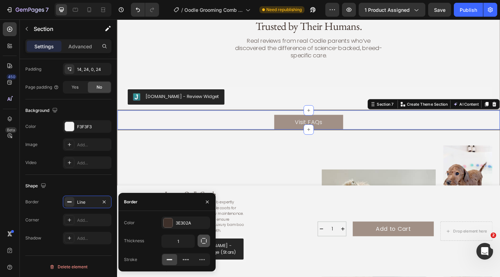
click at [207, 239] on button "button" at bounding box center [204, 241] width 13 height 13
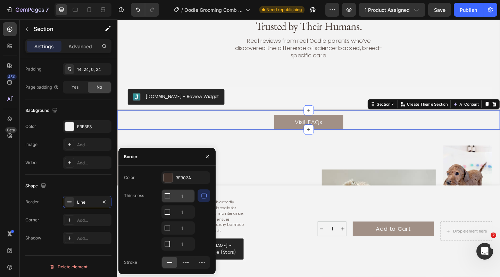
click at [187, 200] on input "1" at bounding box center [178, 196] width 33 height 13
type input "0"
click at [186, 227] on input "1" at bounding box center [178, 228] width 33 height 13
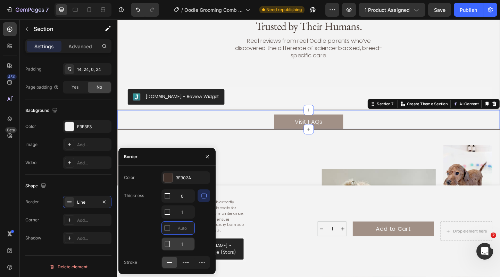
type input "0"
click at [188, 240] on input "1" at bounding box center [178, 244] width 33 height 13
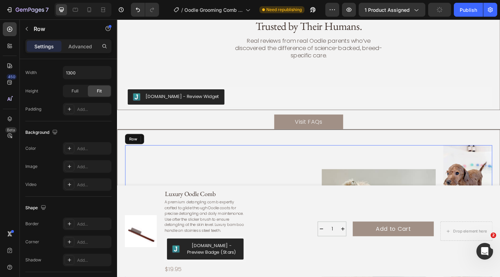
click at [270, 194] on div "Follow the Fluff @oodle_nation Heading From fresh wash moments to silky coat tr…" at bounding box center [210, 244] width 169 height 176
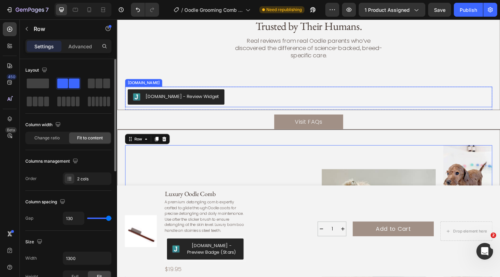
click at [272, 98] on div "[DOMAIN_NAME] - Review Widget" at bounding box center [326, 104] width 394 height 17
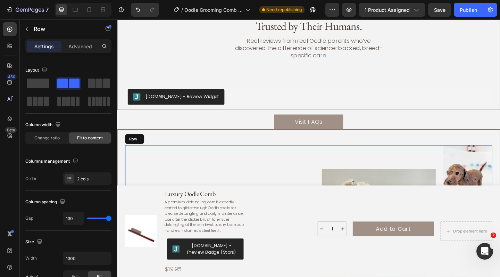
click at [263, 163] on div "Follow the Fluff @oodle_nation Heading From fresh wash moments to silky coat tr…" at bounding box center [210, 244] width 169 height 176
click at [259, 75] on div "reviews Text Block Loved by [PERSON_NAME]. Trusted by Their Humans. Heading Rea…" at bounding box center [326, 58] width 400 height 121
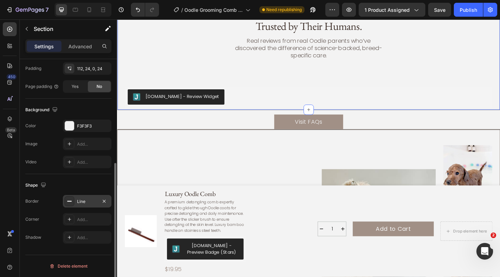
scroll to position [186, 0]
click at [106, 202] on icon "button" at bounding box center [104, 202] width 6 height 6
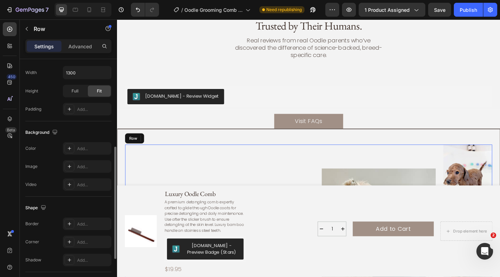
click at [170, 175] on div "Follow the Fluff @oodle_nation Heading From fresh wash moments to silky coat tr…" at bounding box center [210, 244] width 169 height 176
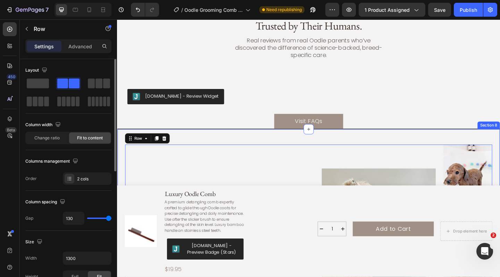
click at [215, 139] on div "Follow the Fluff @oodle_nation Heading From fresh wash moments to silky coat tr…" at bounding box center [325, 249] width 417 height 221
click at [186, 158] on div "Follow the Fluff @oodle_nation Heading From fresh wash moments to silky coat tr…" at bounding box center [210, 244] width 169 height 176
click at [196, 139] on div "Follow the Fluff @oodle_nation Heading From fresh wash moments to silky coat tr…" at bounding box center [325, 249] width 417 height 221
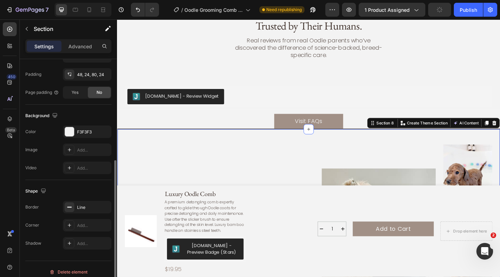
scroll to position [180, 0]
click at [90, 207] on div "Line" at bounding box center [87, 208] width 20 height 6
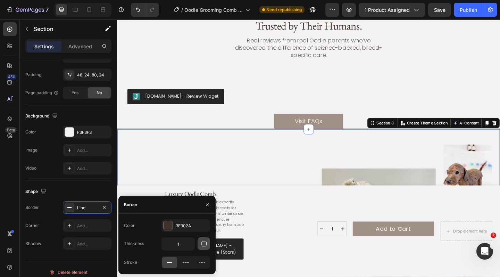
click at [201, 244] on icon "button" at bounding box center [204, 244] width 6 height 6
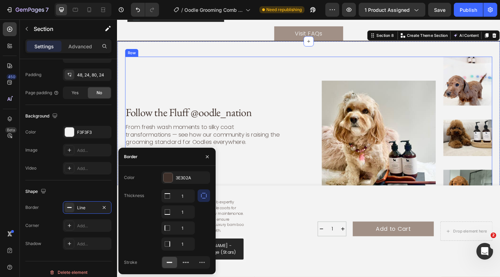
scroll to position [2151, 0]
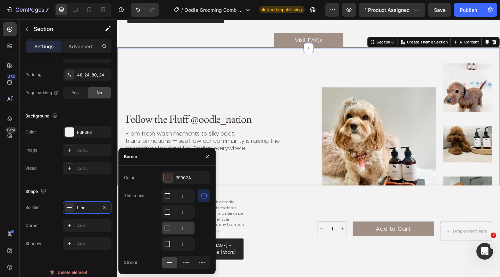
click at [187, 229] on input "1" at bounding box center [178, 228] width 33 height 13
click at [187, 242] on input "1" at bounding box center [178, 244] width 33 height 13
type input "0"
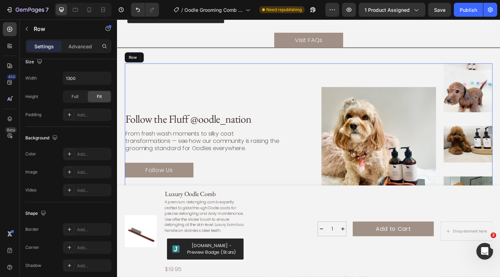
click at [251, 190] on div "Follow the Fluff @oodle_nation Heading From fresh wash moments to silky coat tr…" at bounding box center [209, 155] width 169 height 176
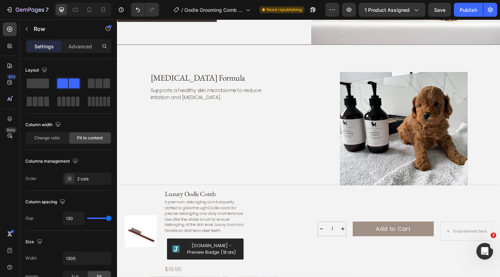
scroll to position [1108, 0]
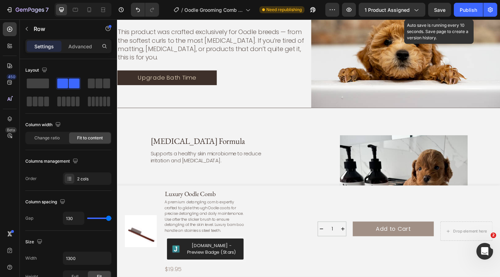
click at [445, 9] on span "Save" at bounding box center [439, 10] width 11 height 6
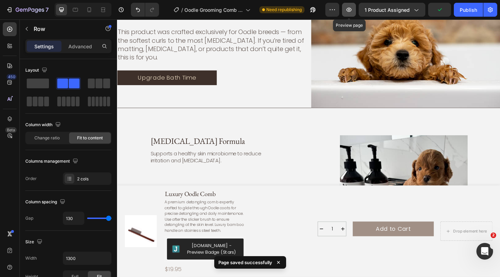
click at [353, 7] on icon "button" at bounding box center [349, 9] width 7 height 7
